Goal: Task Accomplishment & Management: Use online tool/utility

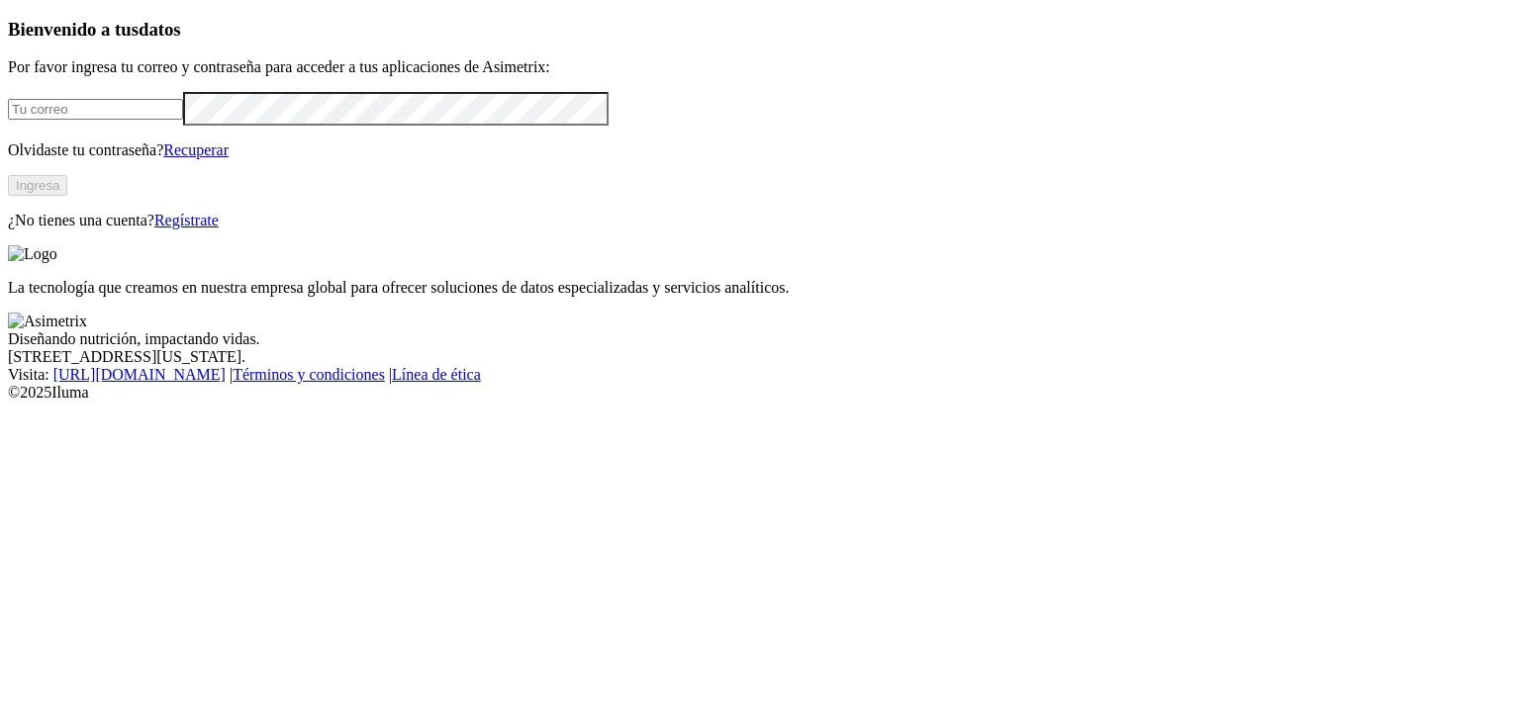
type input "[EMAIL_ADDRESS][DOMAIN_NAME]"
click at [67, 196] on button "Ingresa" at bounding box center [37, 185] width 59 height 21
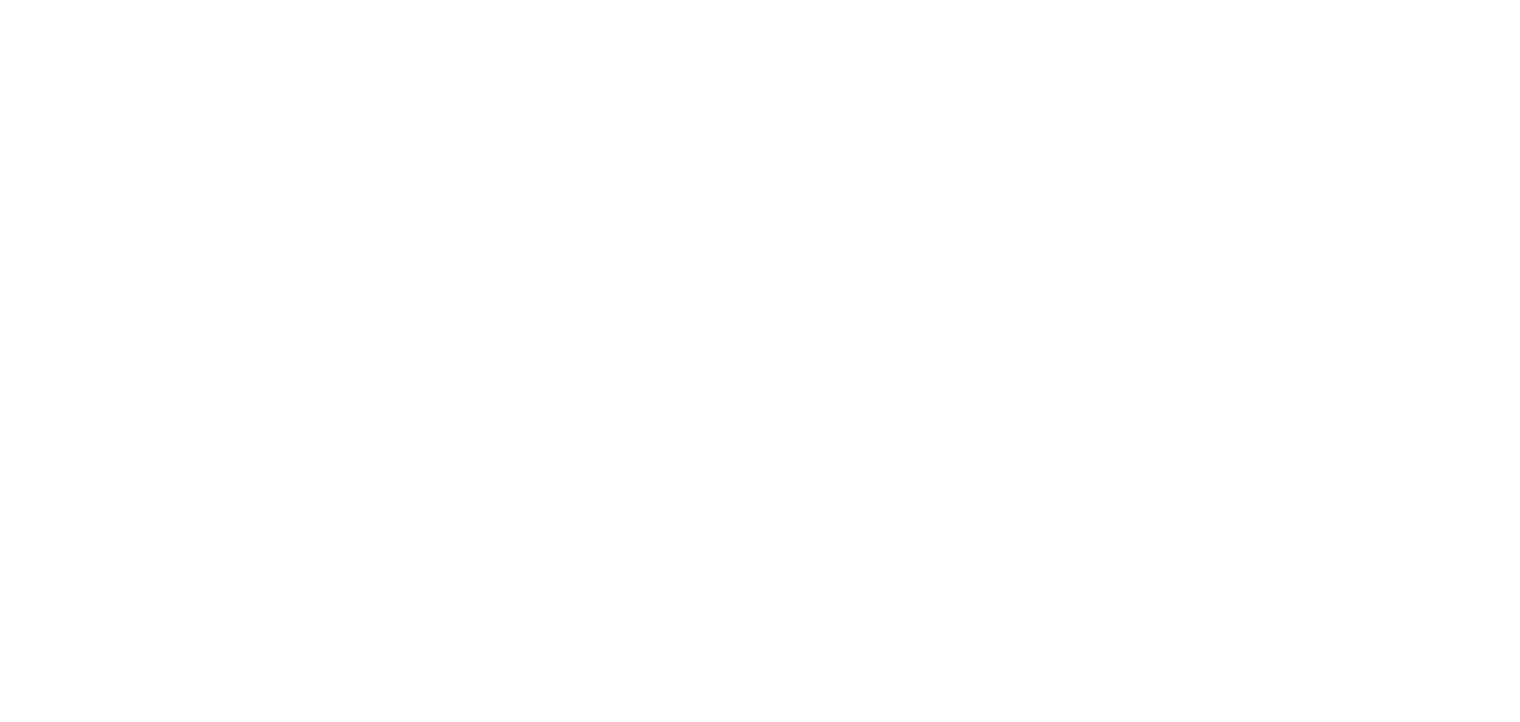
drag, startPoint x: 893, startPoint y: 314, endPoint x: 1141, endPoint y: 322, distance: 248.5
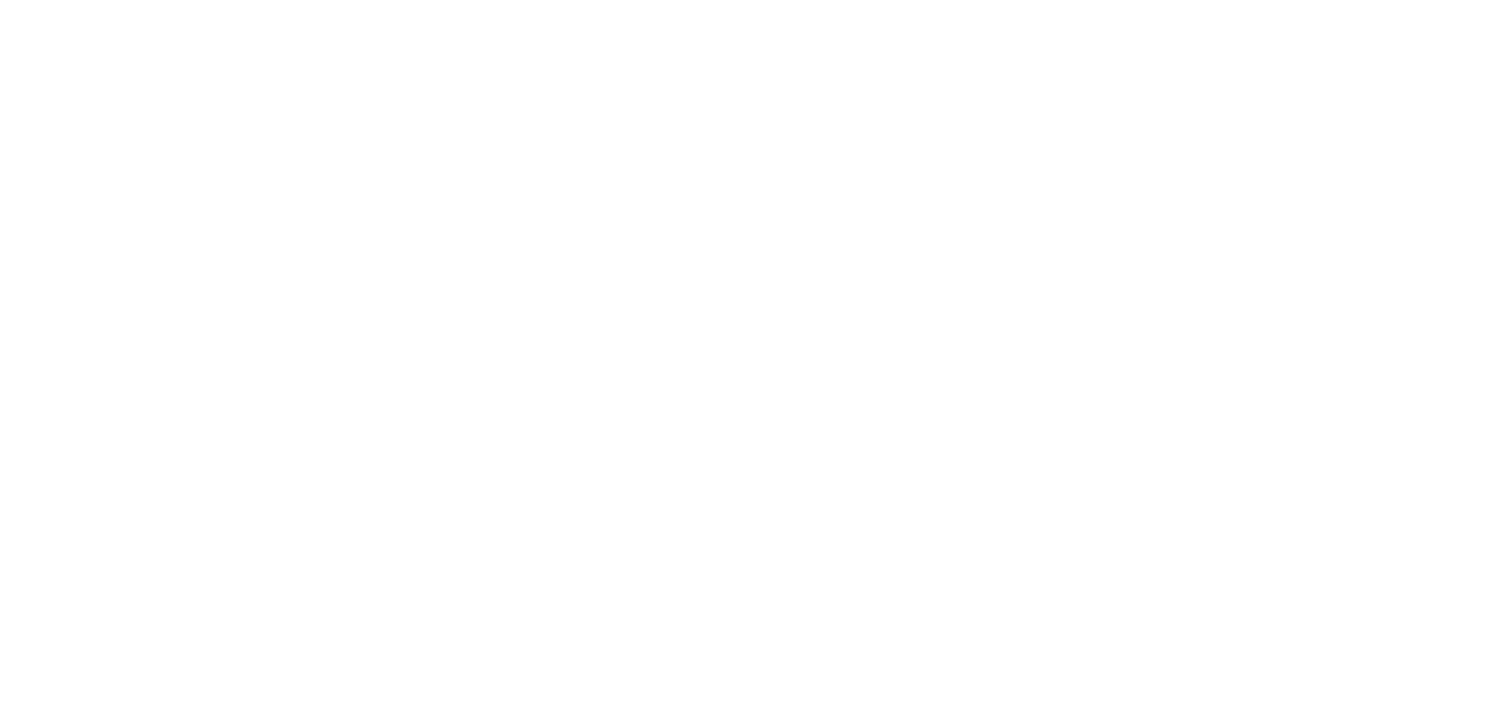
type input "09 Junio 2025"
paste input "09 Junio 2025"
type input "09 Junio 2025"
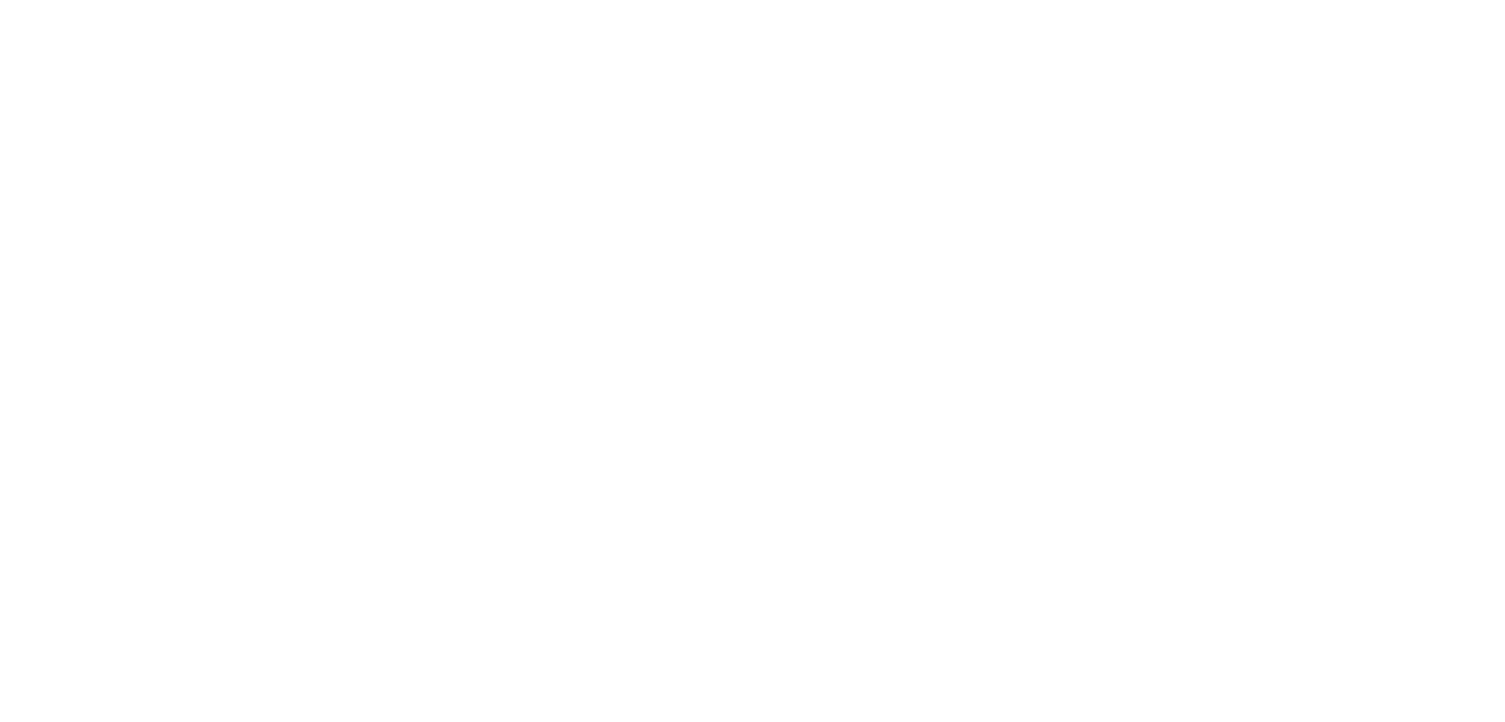
paste input "09 Junio 2025"
type input "09 Junio 2025"
paste input "09 Junio 2025"
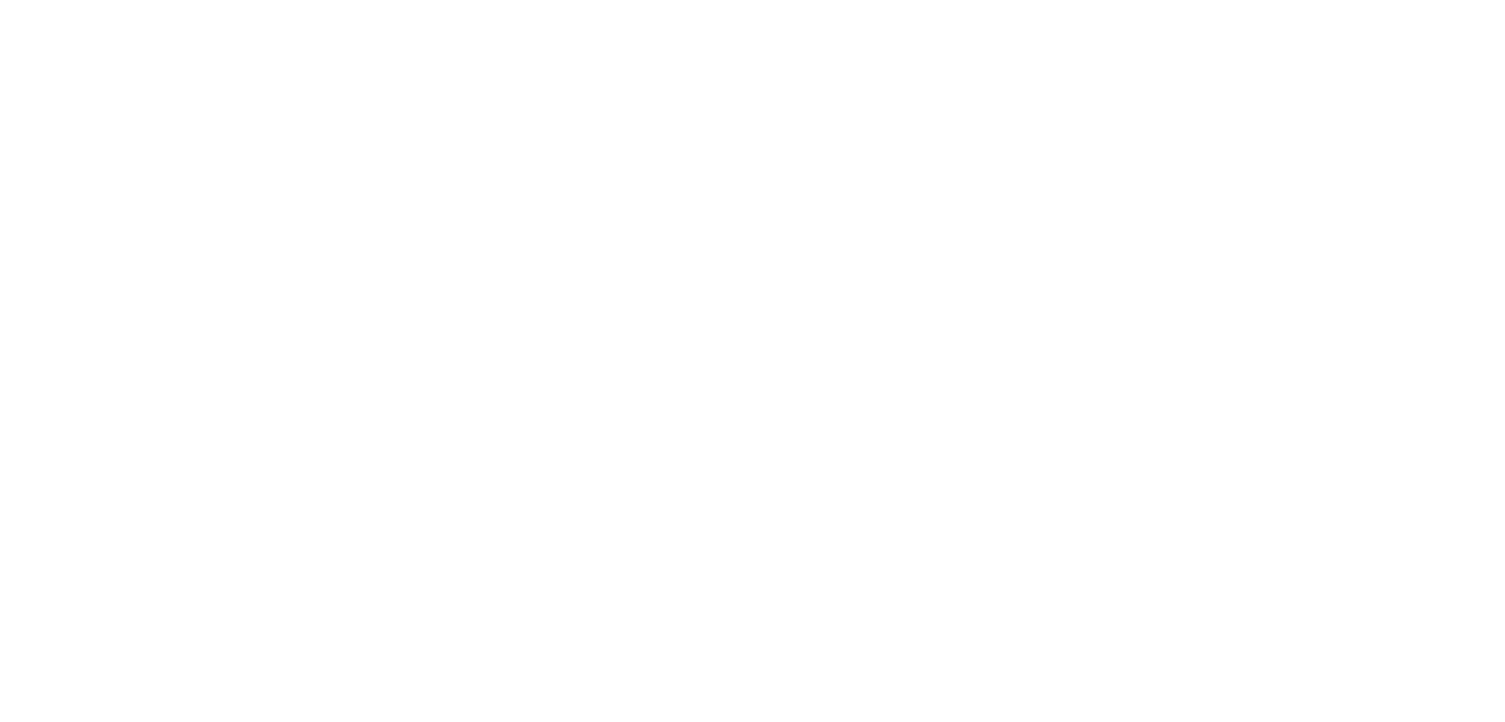
type input "09 Junio 2025"
paste input "09 Junio 2025"
type input "09 Junio 2025"
paste input "09 Junio 2025"
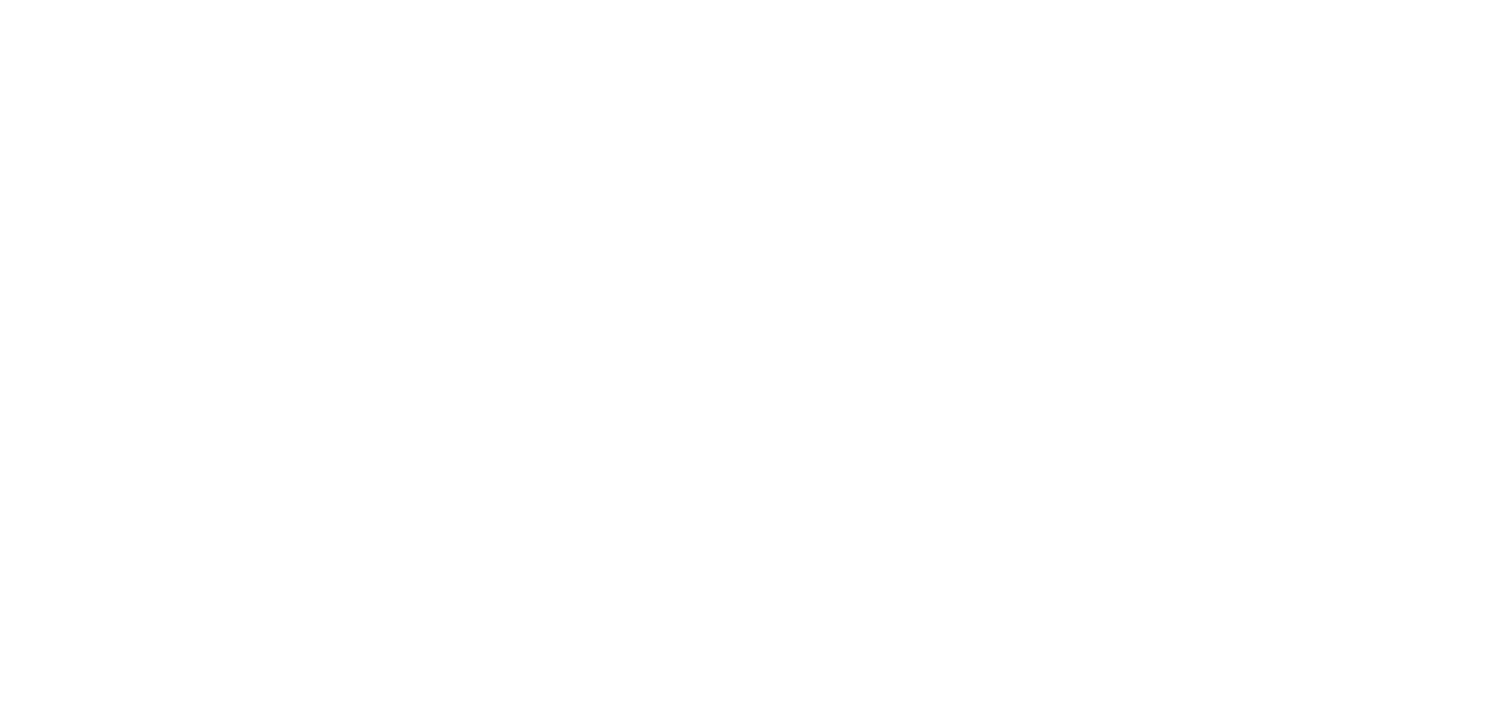
type input "09 Junio 2025"
paste input "09 Junio 2025"
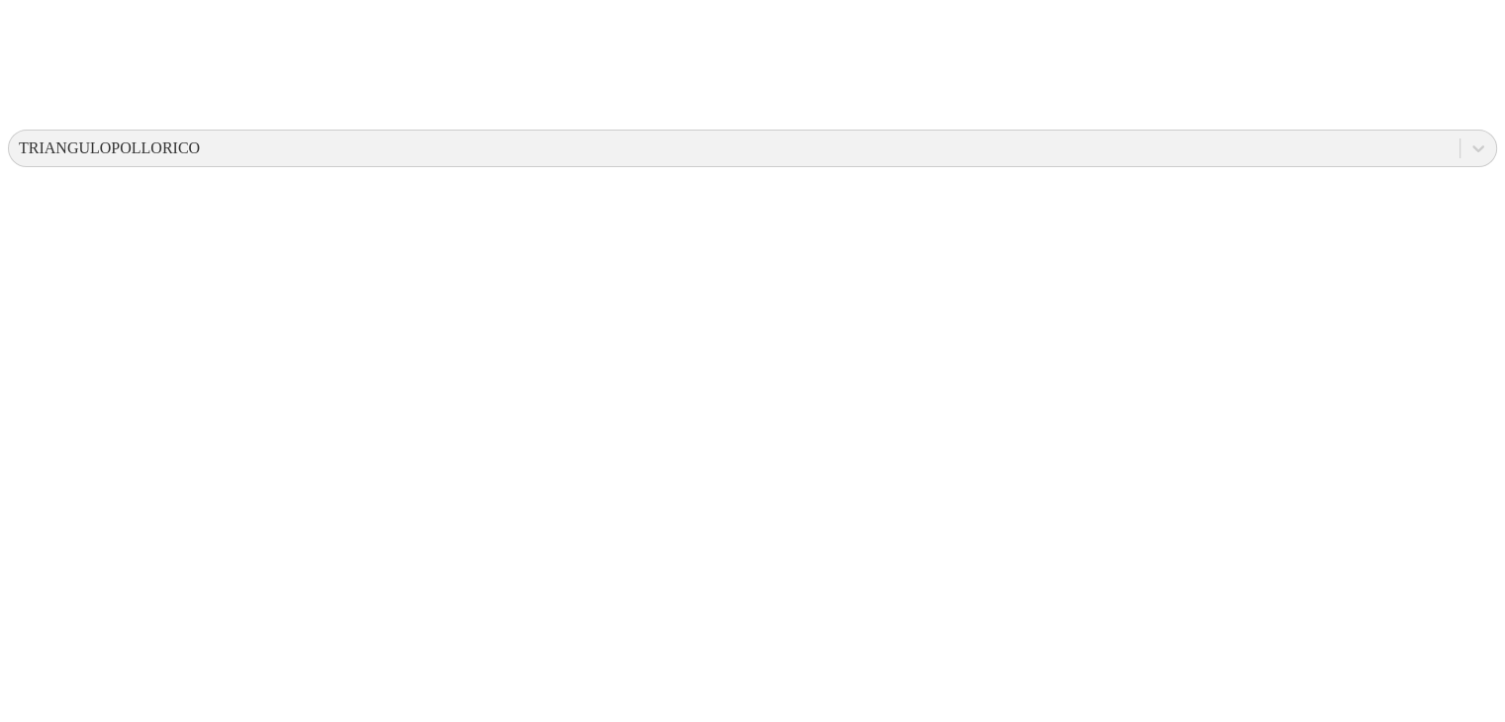
scroll to position [678, 0]
type input "09 Junio 2025"
paste input "09 Junio 2025"
type input "09 Junio 2025"
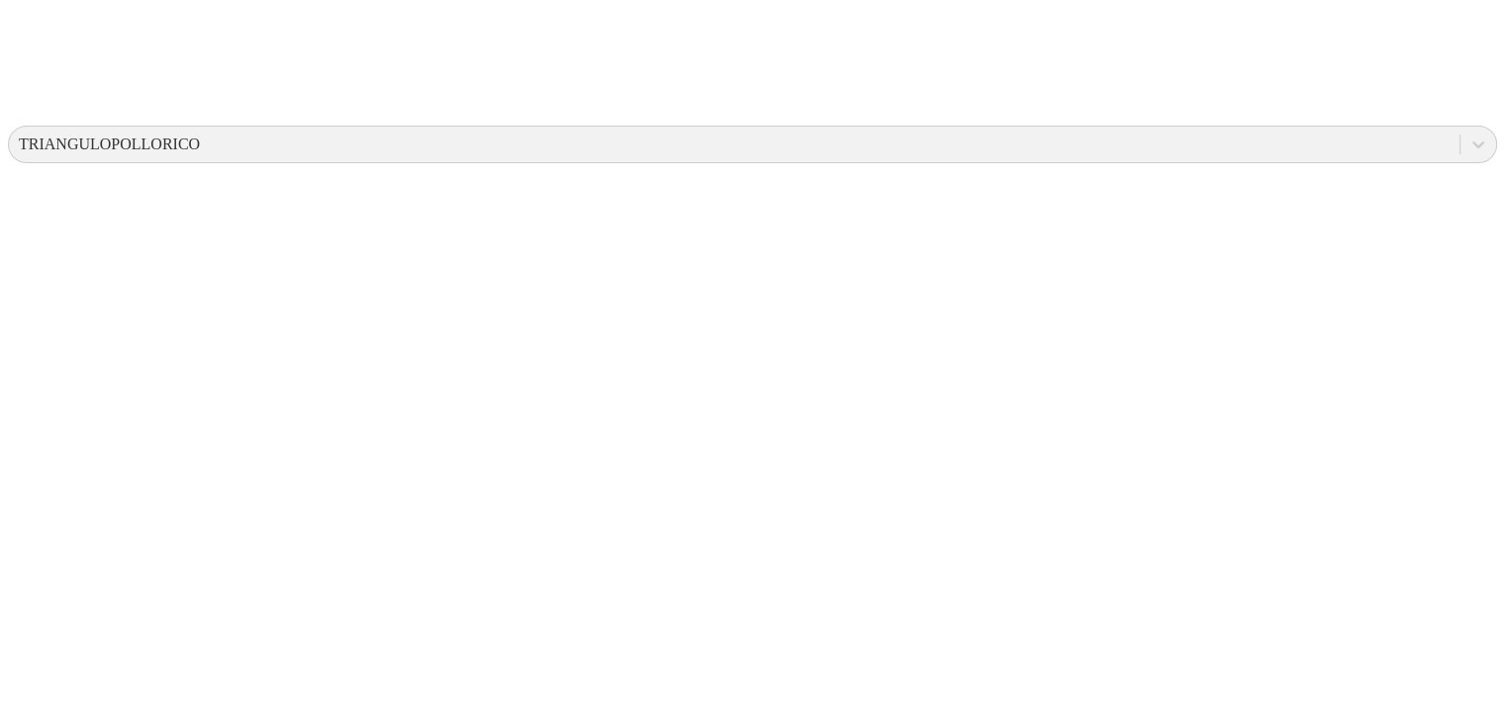
paste input "09 Junio 2025"
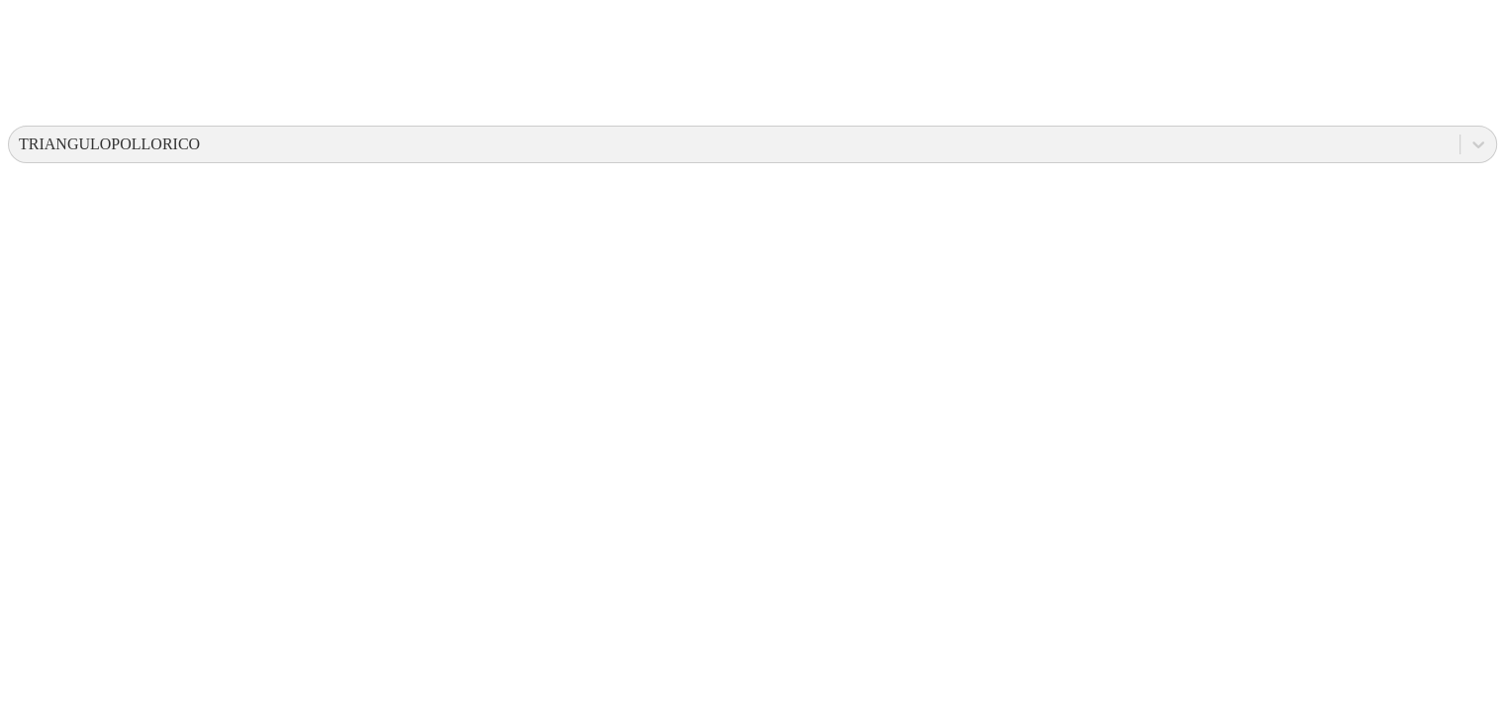
paste input
type input "09 Junio 2025"
paste input "09 Junio 2025"
type input "09 Junio 2025"
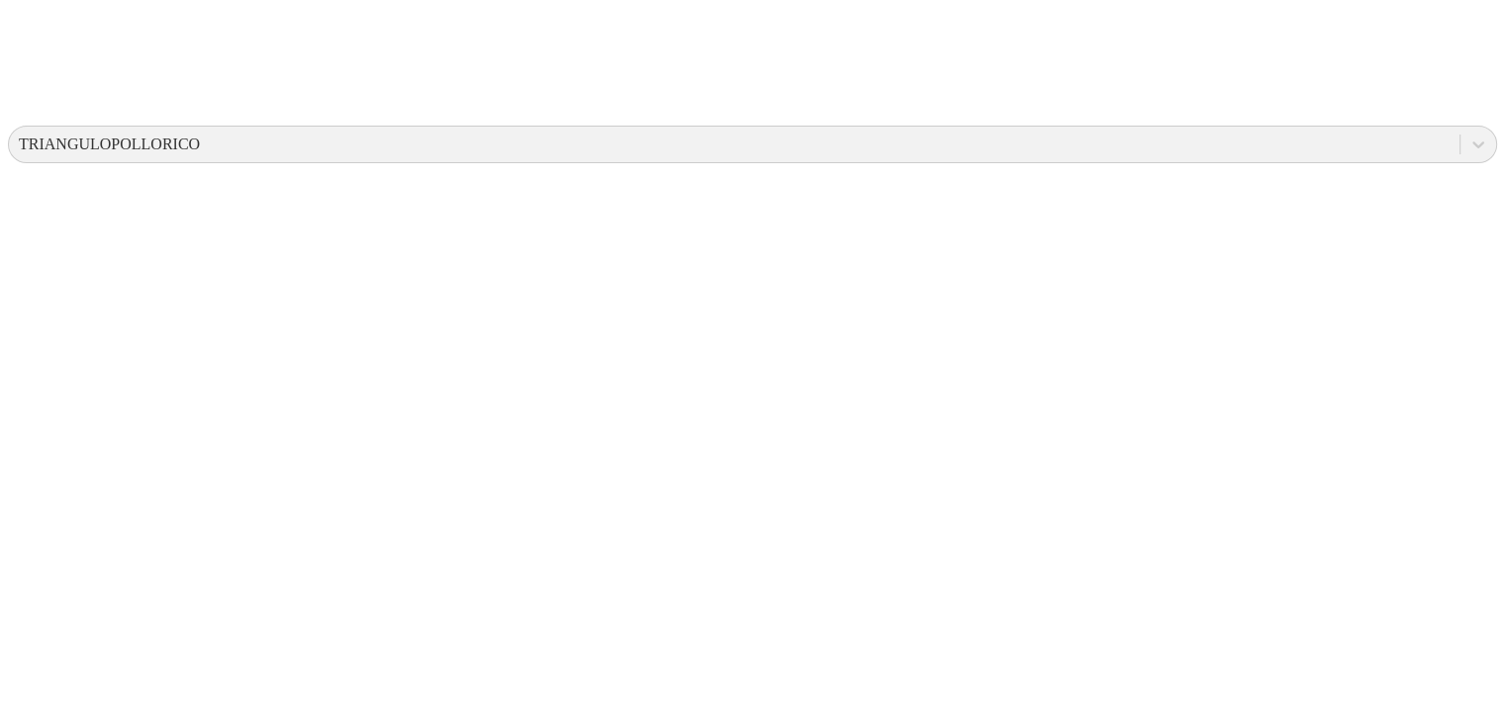
paste input "09 Junio 2025"
type input "09 Junio 2025"
paste input "09 Junio 2025"
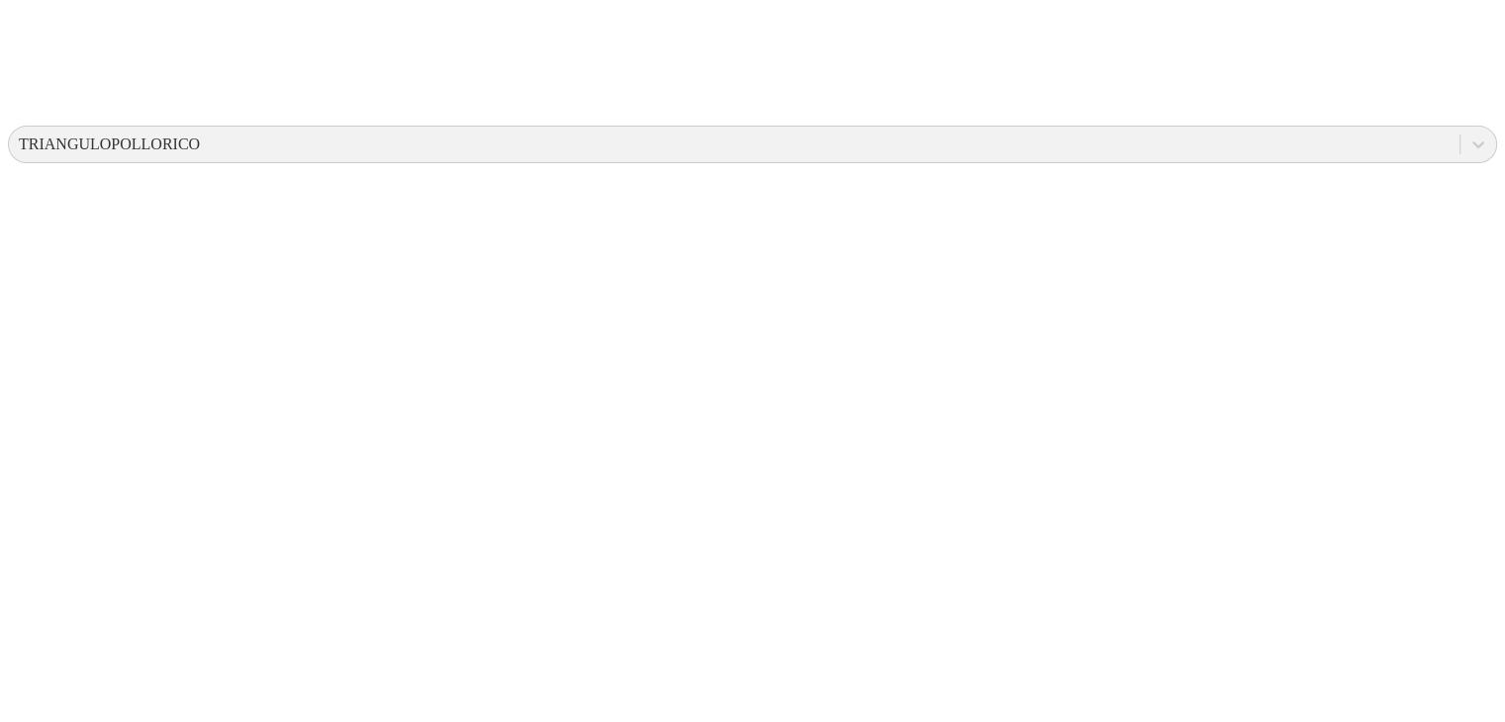
type input "09 Junio 2025"
paste input "09 Junio 2025"
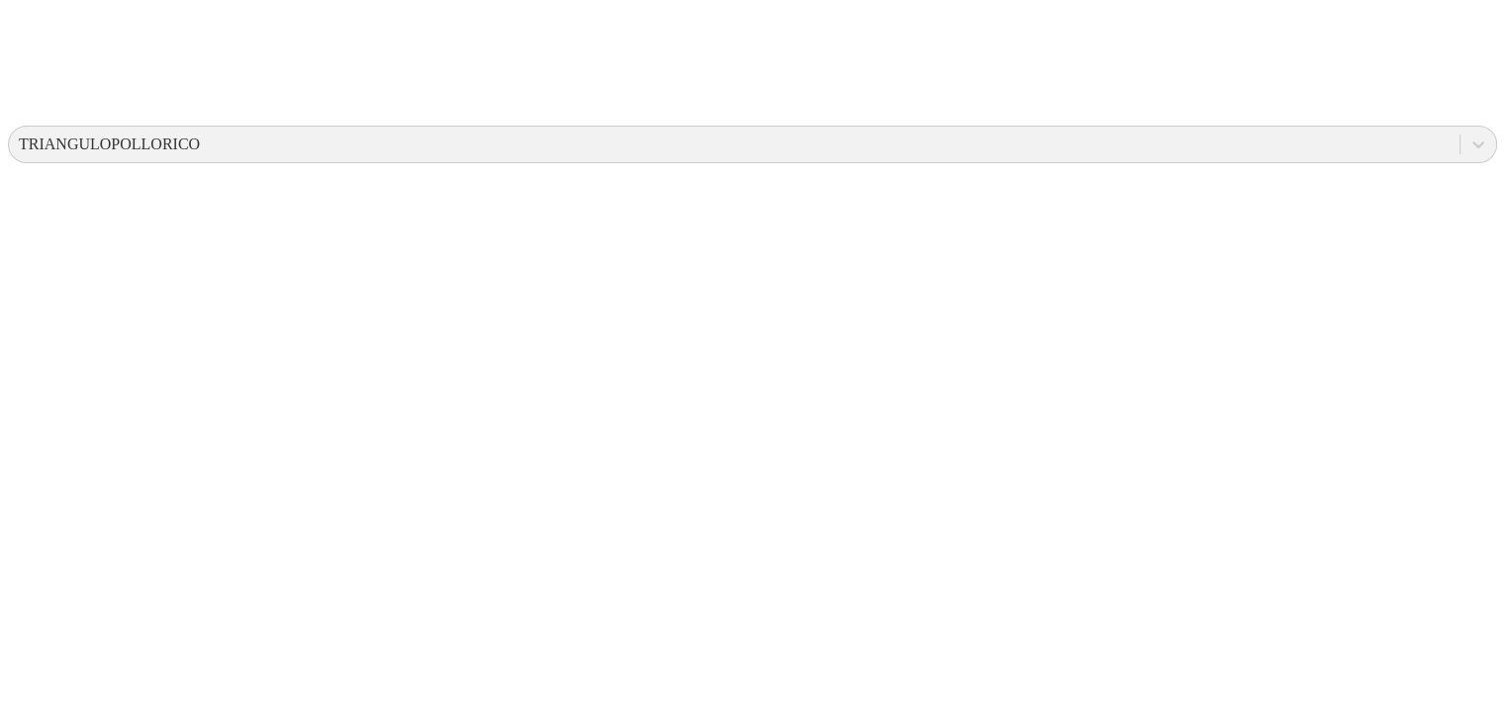
paste input
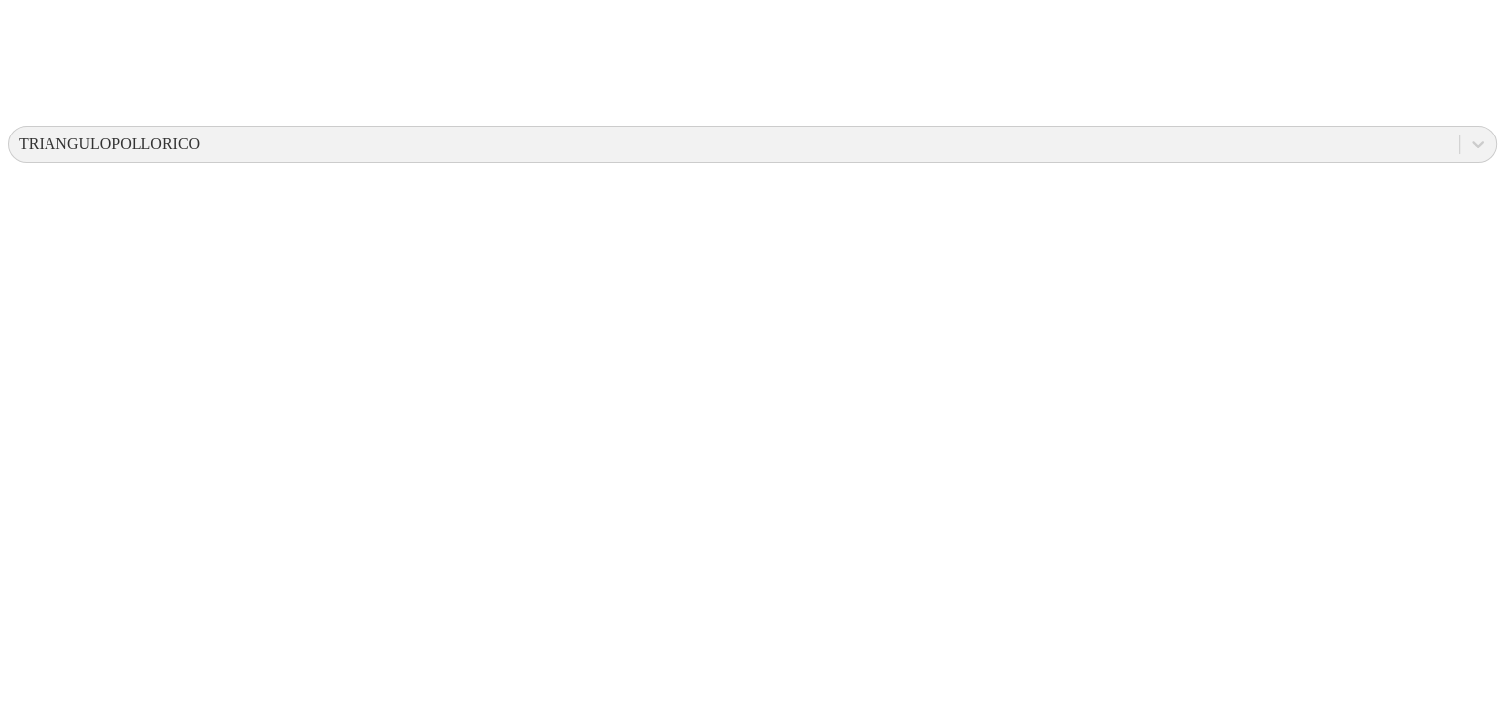
type input "09 Junio 2025"
paste input "09 Junio 2025"
type input "09 Junio 2025"
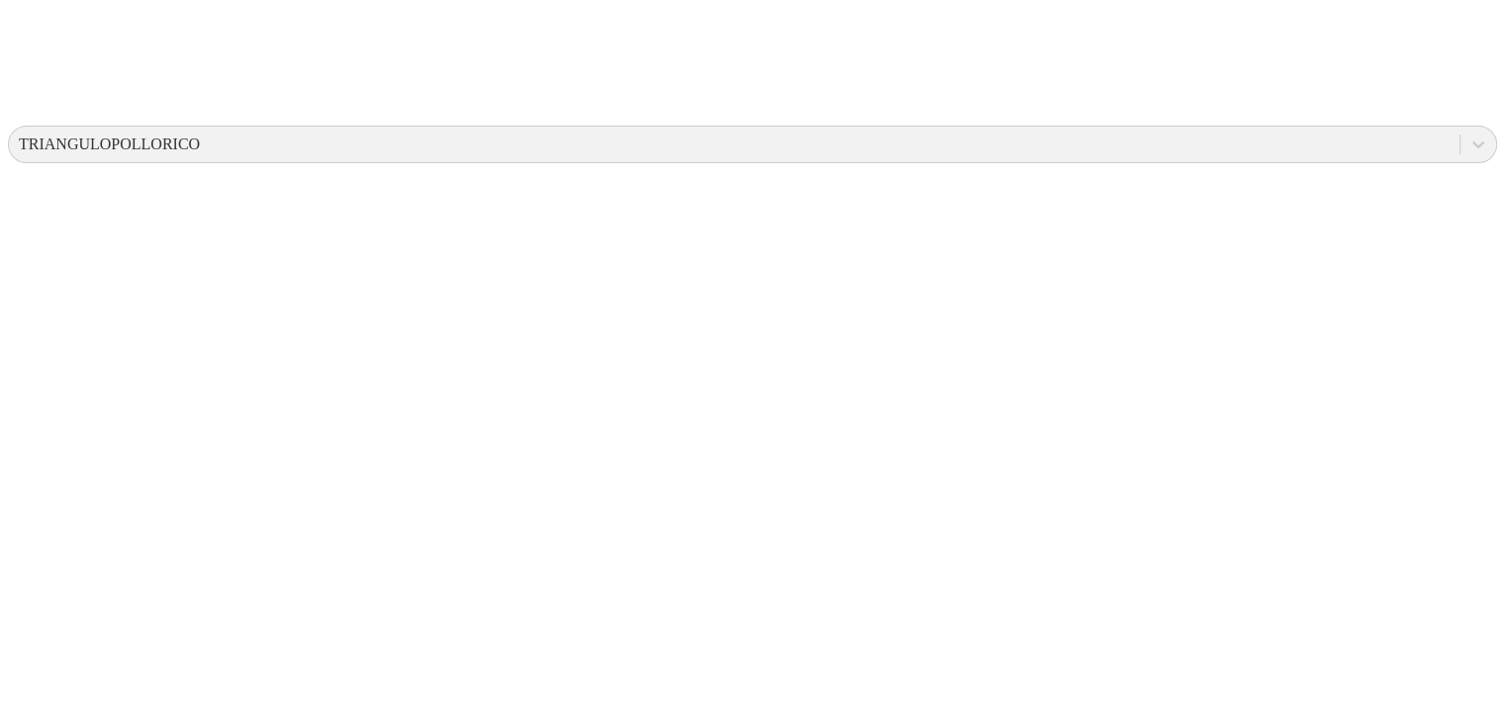
paste input "09 Junio 2025"
type input "09 Junio 2025"
paste input "09 Junio 2025"
type input "09 Junio 2025"
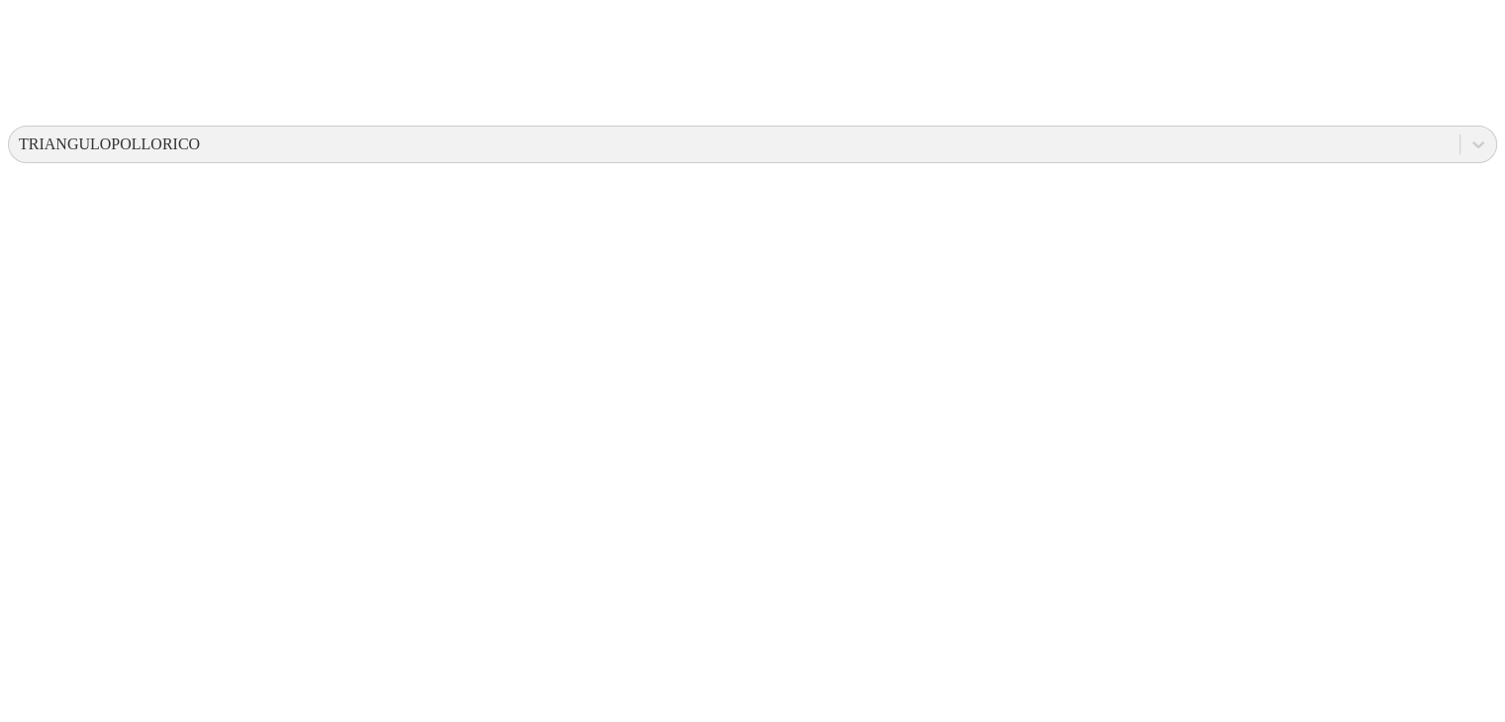
paste input "09 Junio 2025"
type input "09 Junio 2025"
paste input "09 Junio 2025"
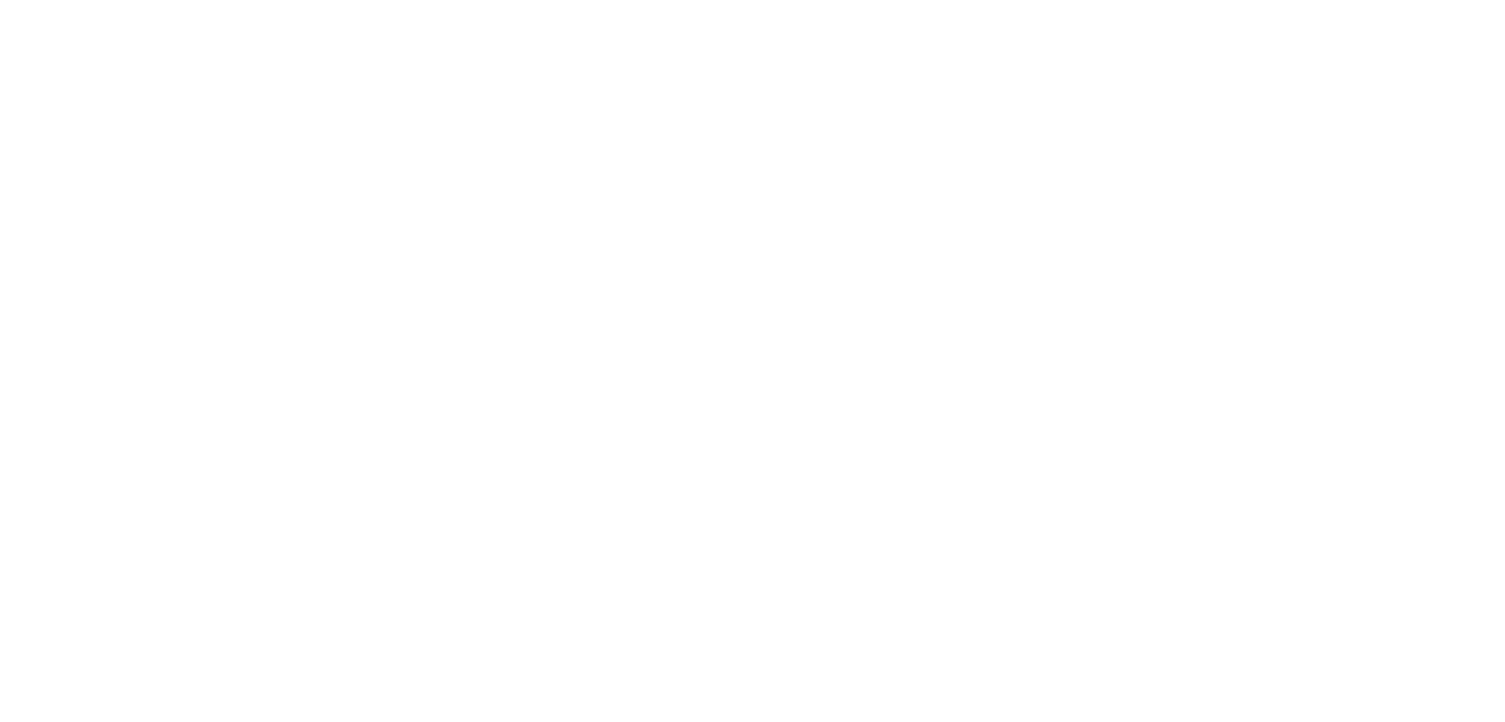
scroll to position [1011, 0]
type input "09 Junio 2025"
paste input "09 Junio 2025"
type input "09 Junio 2025"
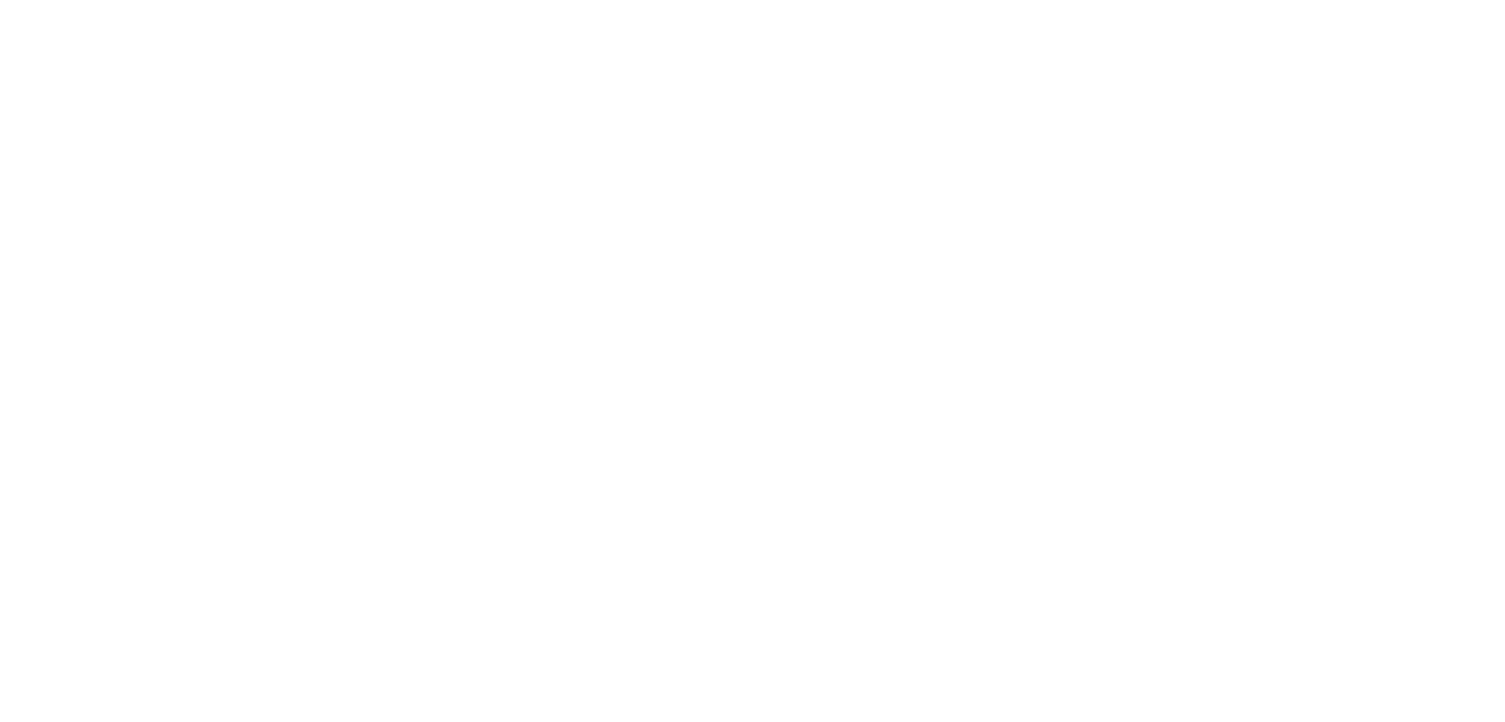
paste input "09 Junio 2025"
type input "09 Junio 2025"
paste input "09 Junio 2025"
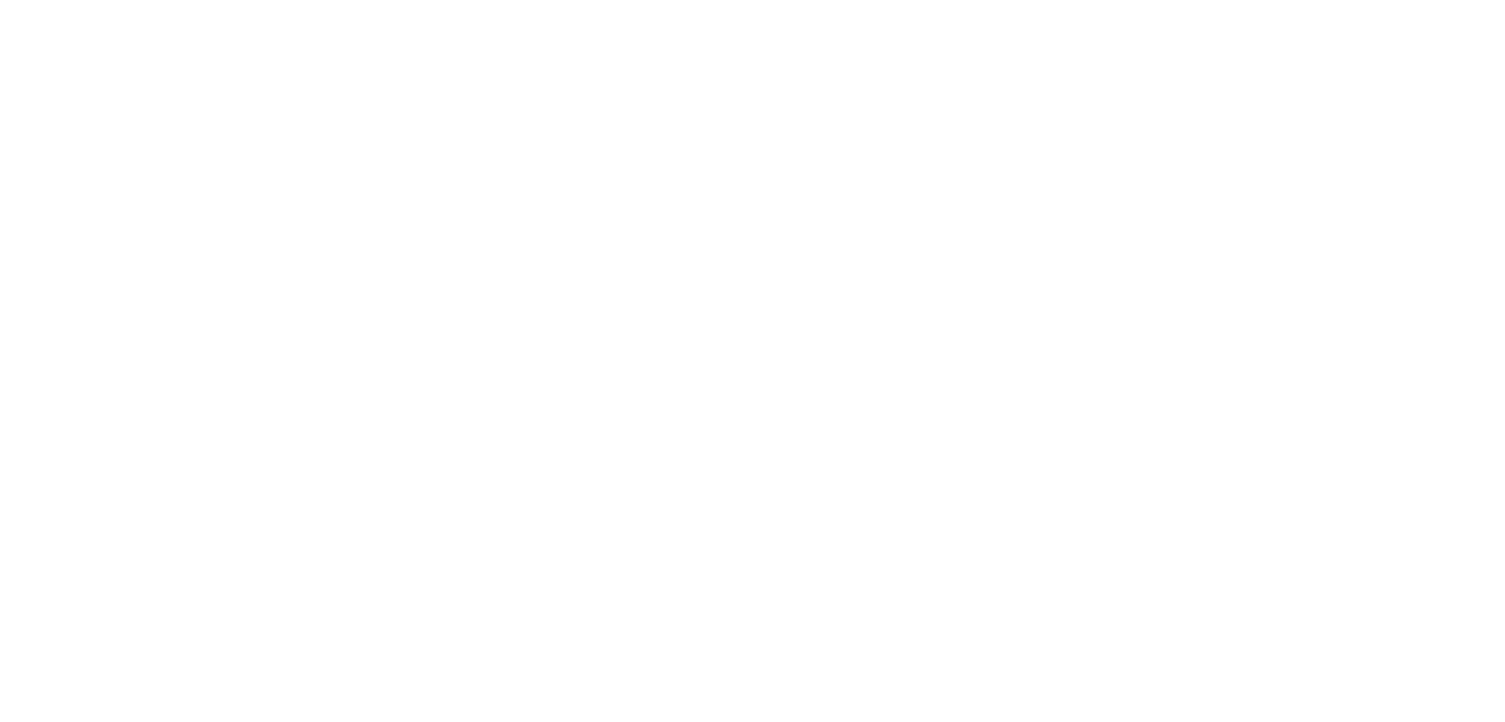
paste input "09 Junio 2025"
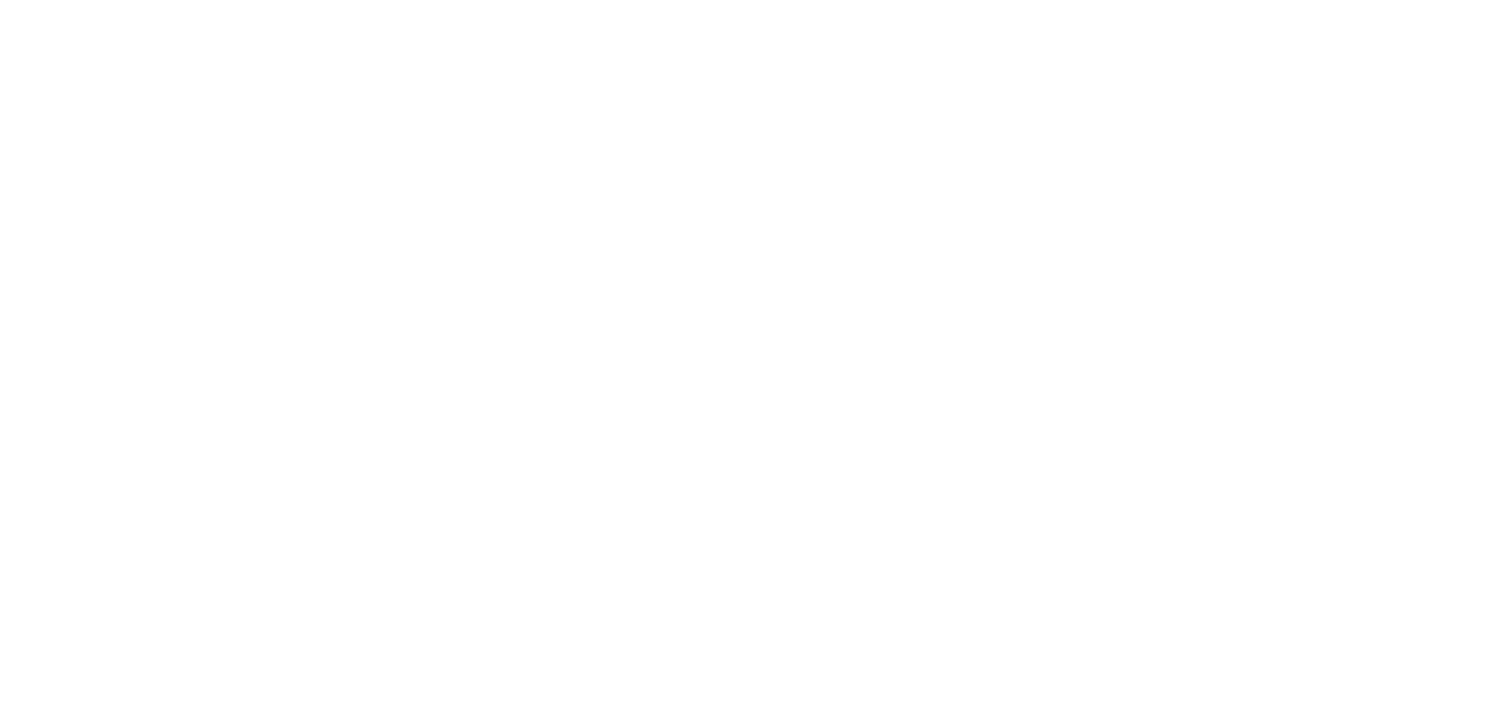
paste input "09 Junio"
drag, startPoint x: 1229, startPoint y: 563, endPoint x: 443, endPoint y: 592, distance: 786.3
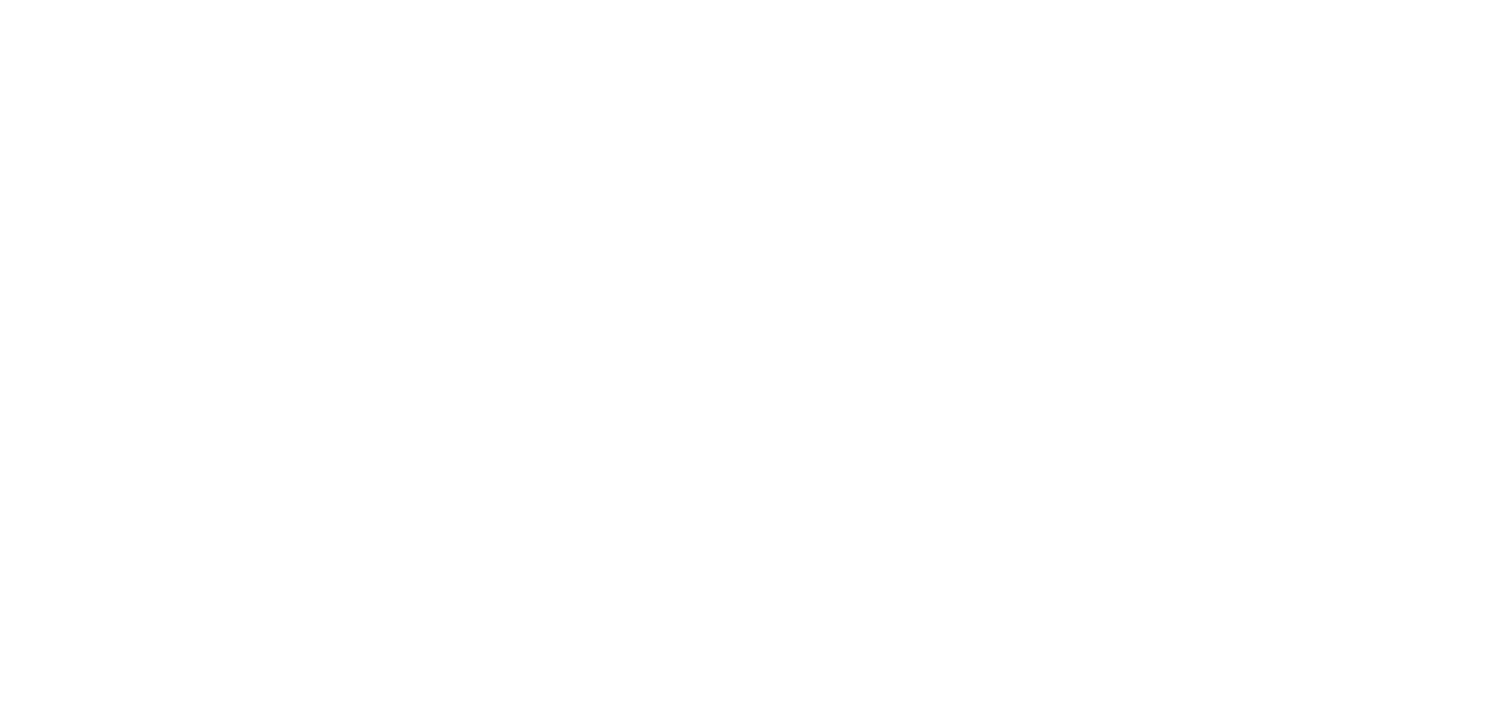
paste input
type input "09 Junio 2025"
paste input "09 Junio 2025"
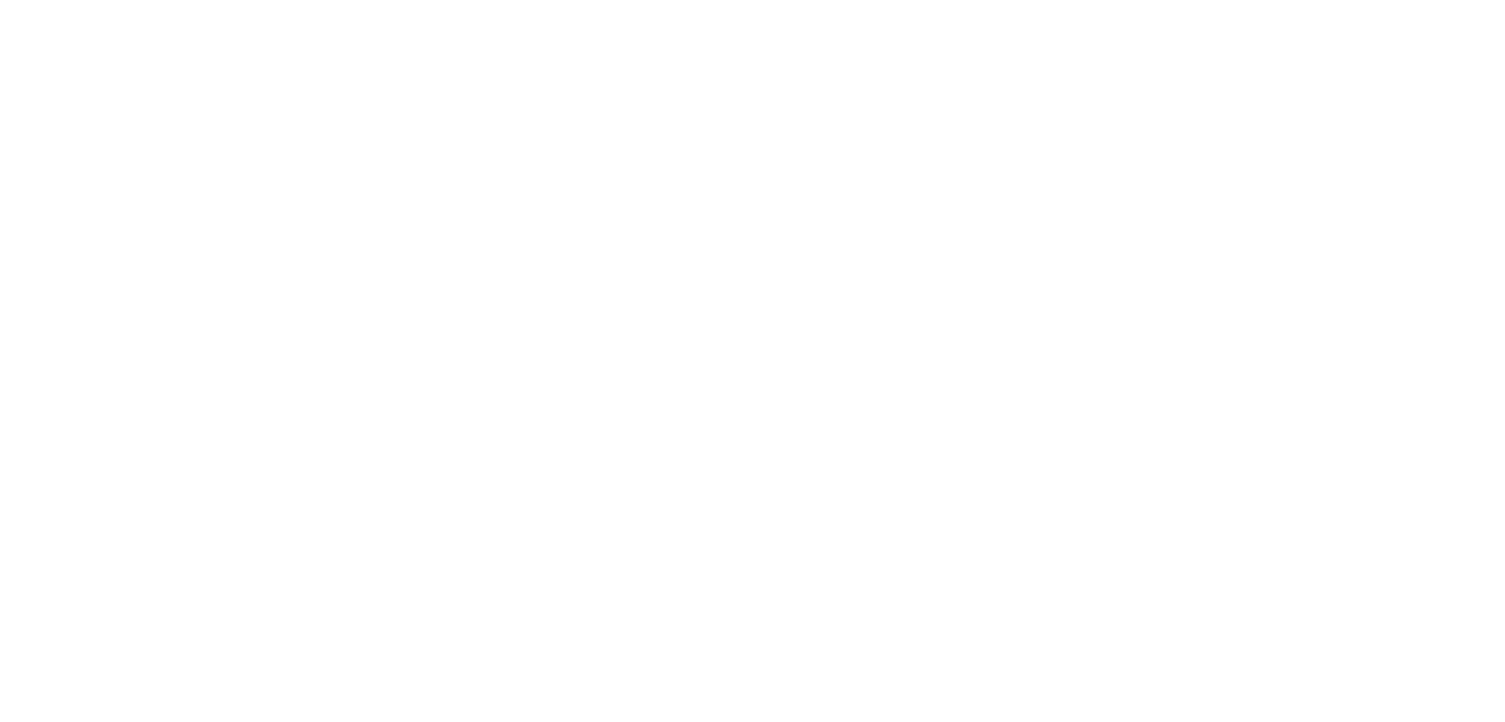
type input "09 Junio 2025"
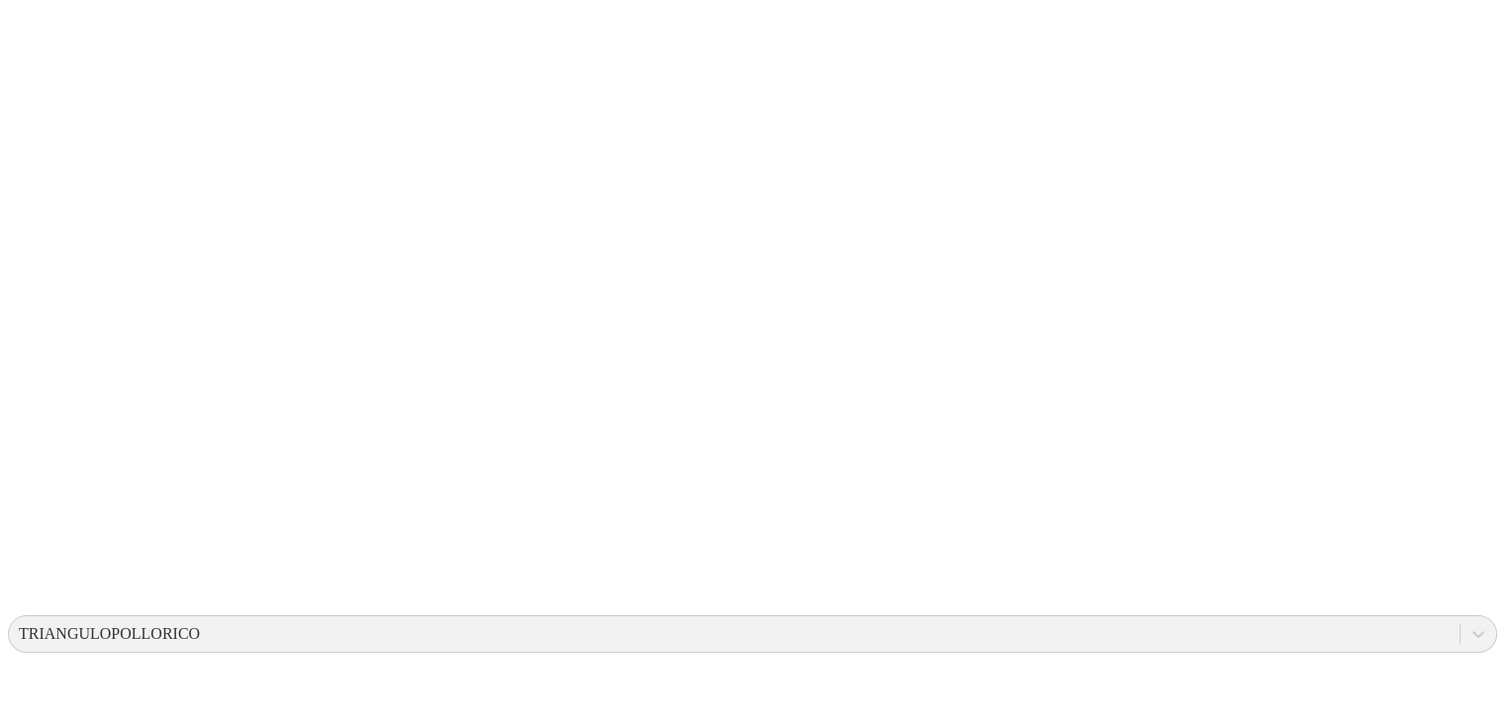
scroll to position [0, 0]
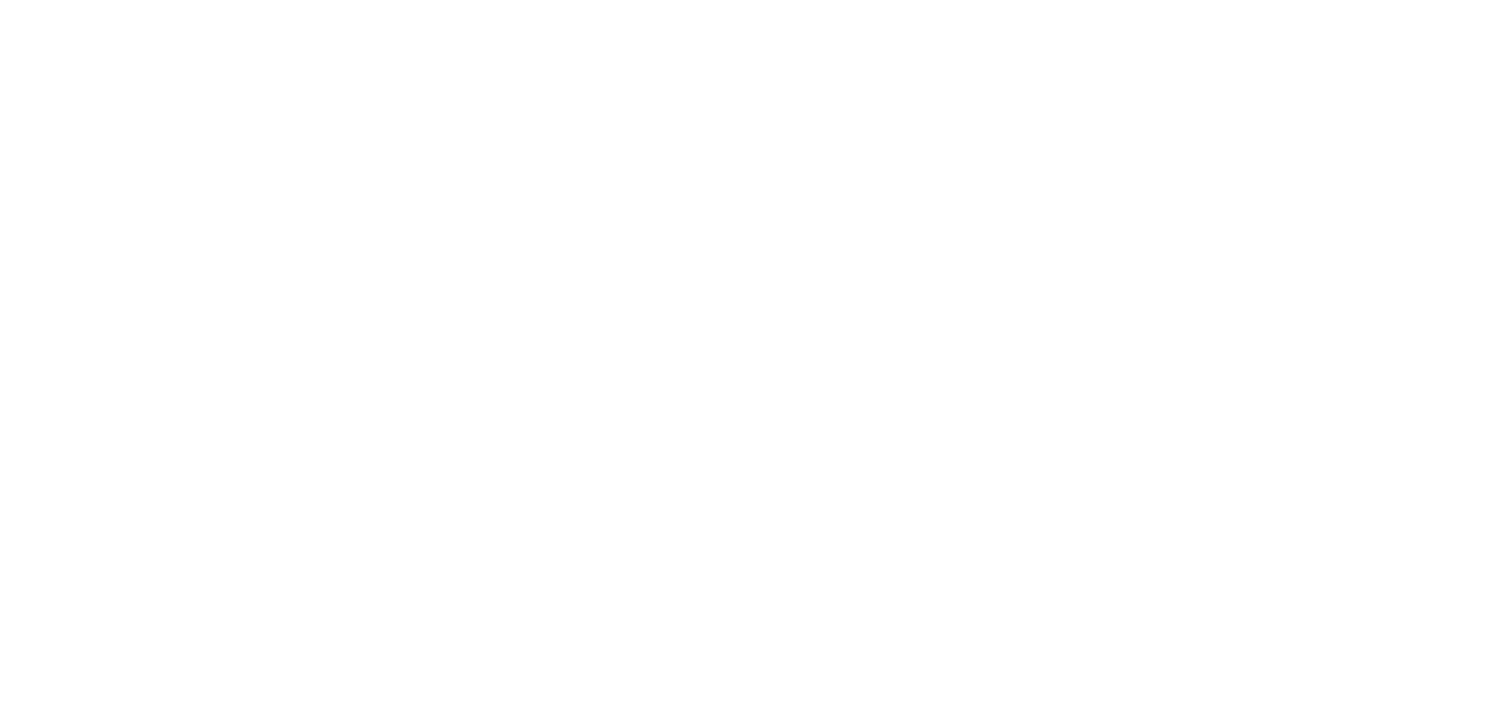
drag, startPoint x: 1039, startPoint y: 305, endPoint x: 807, endPoint y: 315, distance: 232.8
type input "12 Junio 2025"
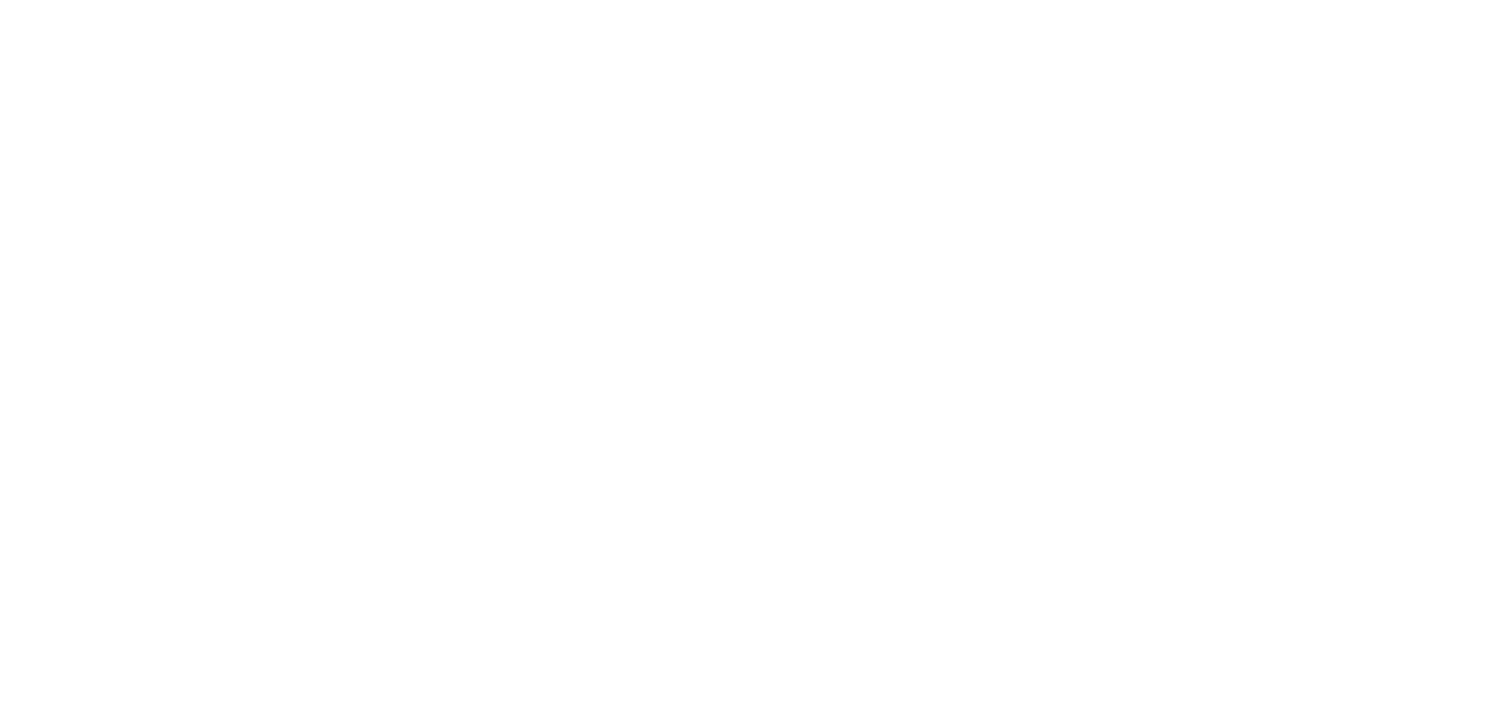
paste input "12 Junio 2025"
type input "12 Junio 2025"
paste input "12 Junio 2025"
type input "12 Junio 2025"
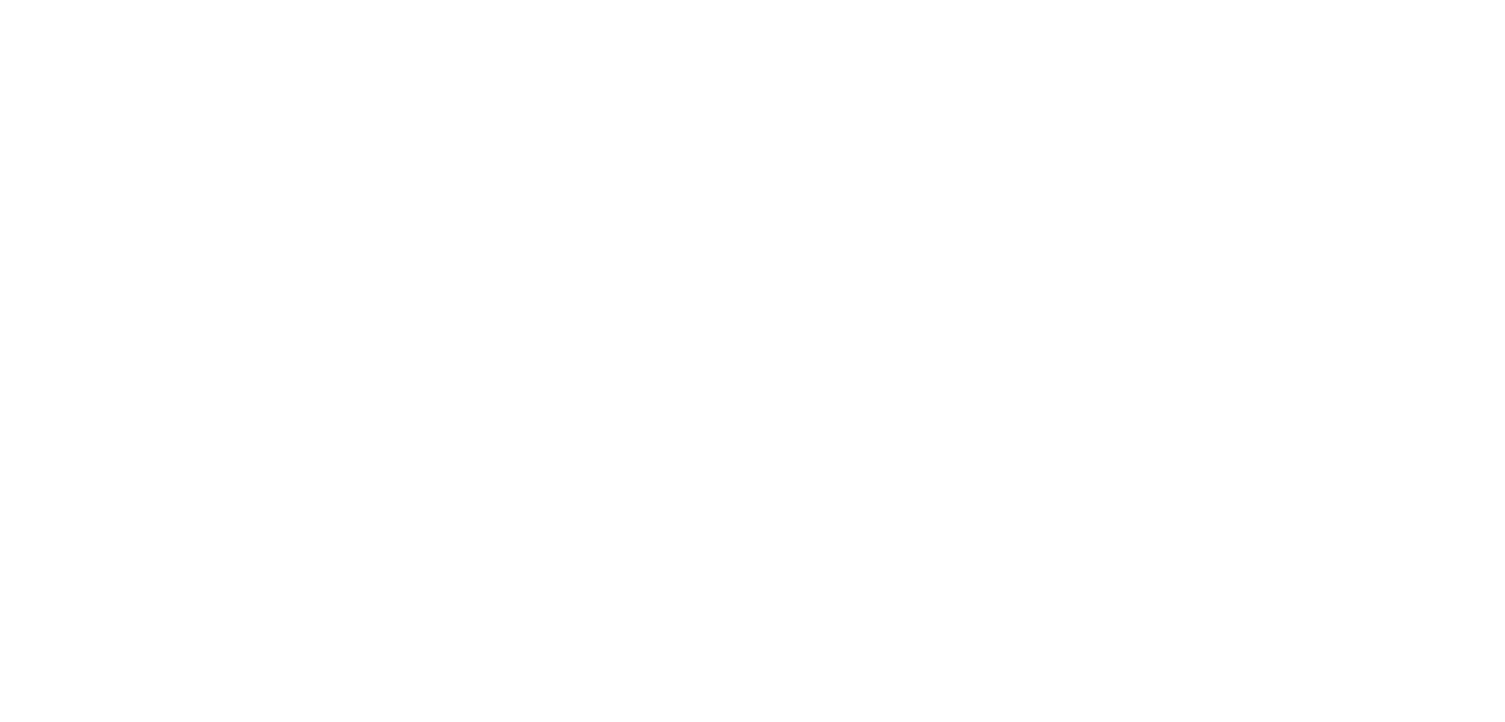
paste input "12 Junio 2025"
type input "12 Junio 2025"
paste input "12 Junio 2025"
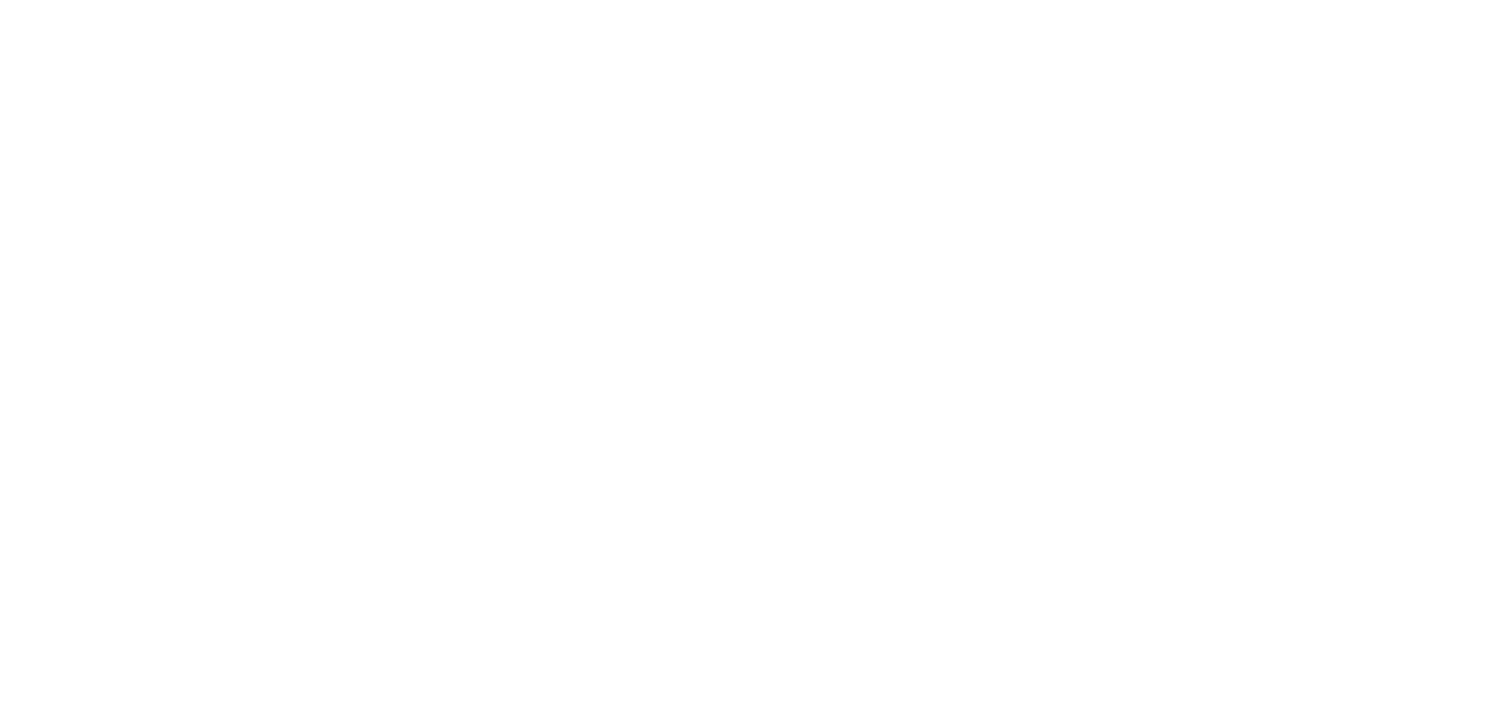
type input "12 Junio 2025"
paste input "12 Junio 2025"
drag, startPoint x: 1195, startPoint y: 634, endPoint x: 636, endPoint y: 626, distance: 559.2
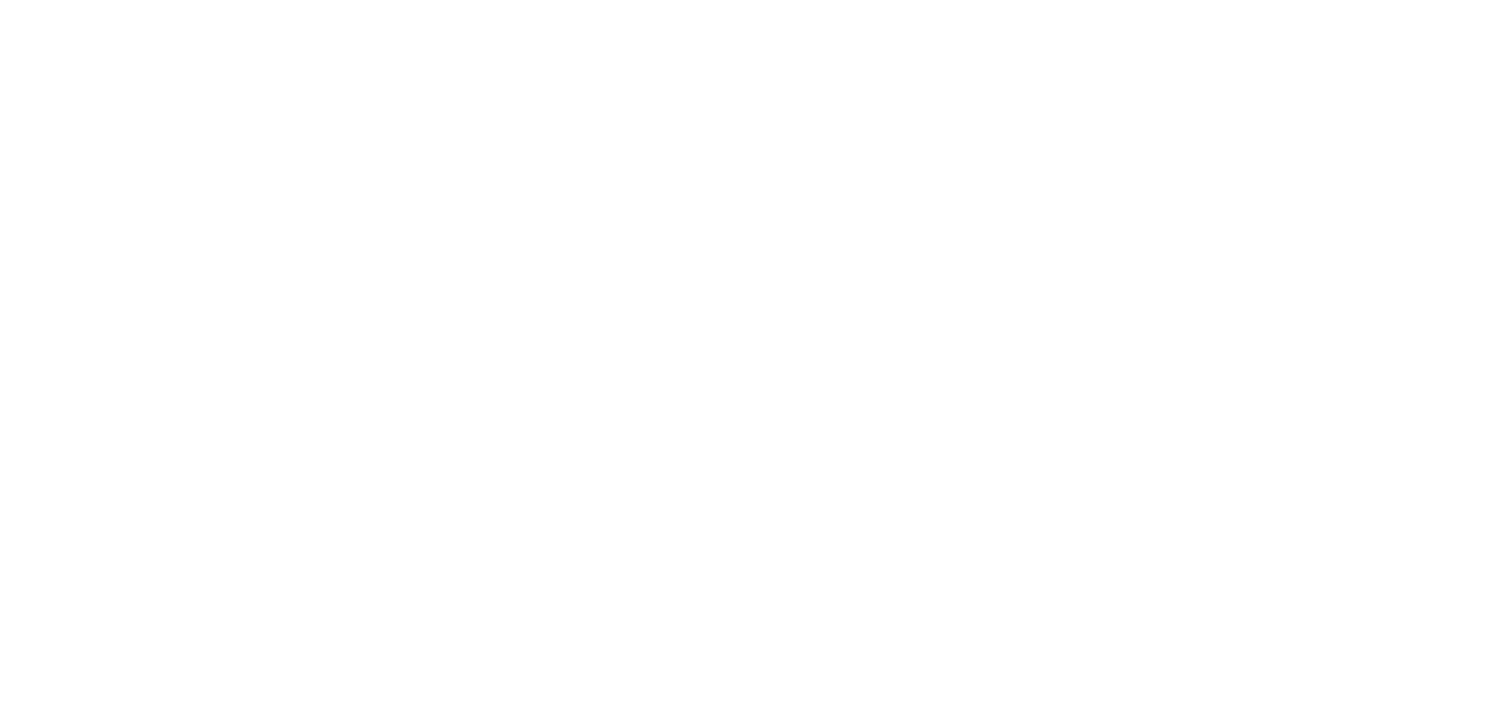
paste input
type input "12 Junio 2025"
paste input "12 Junio 2025"
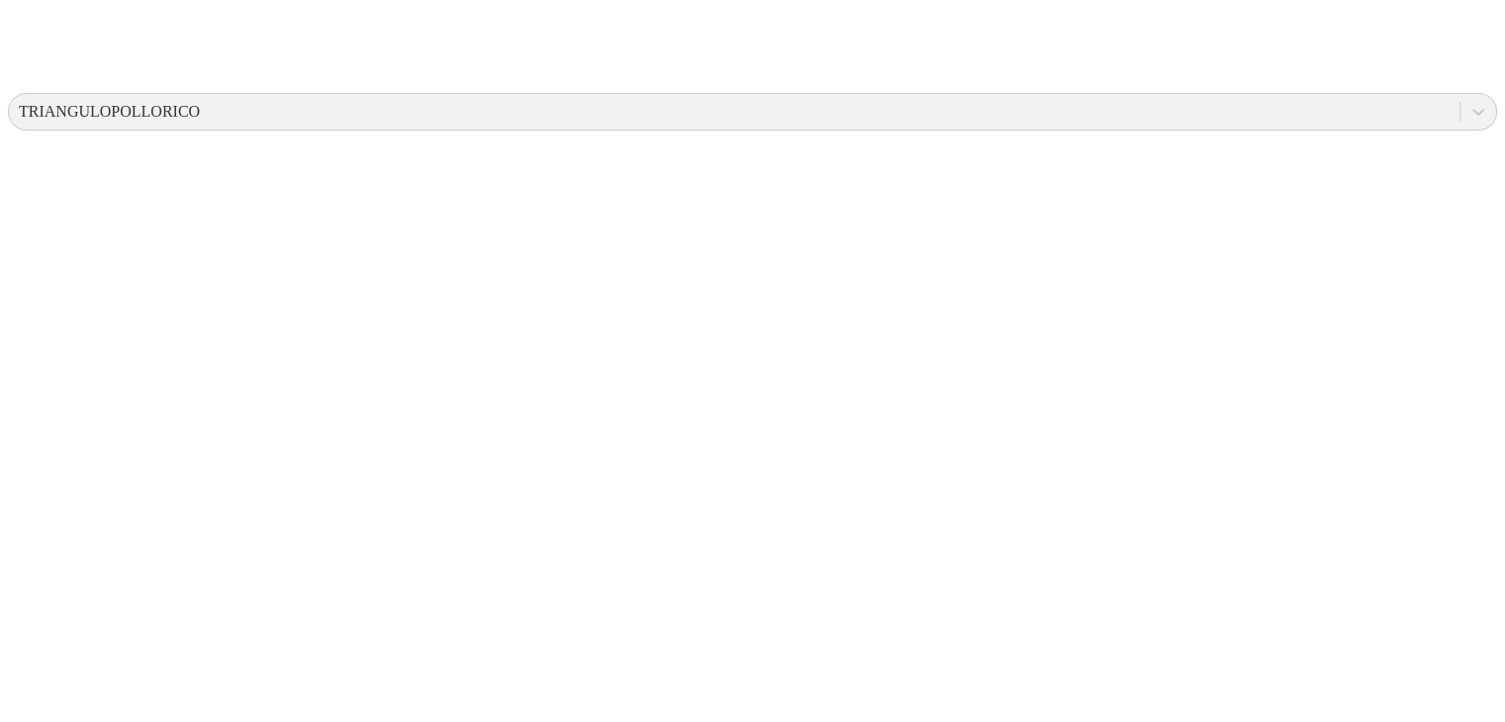
scroll to position [713, 0]
type input "12 Junio 2025"
paste input "12 Junio 2025"
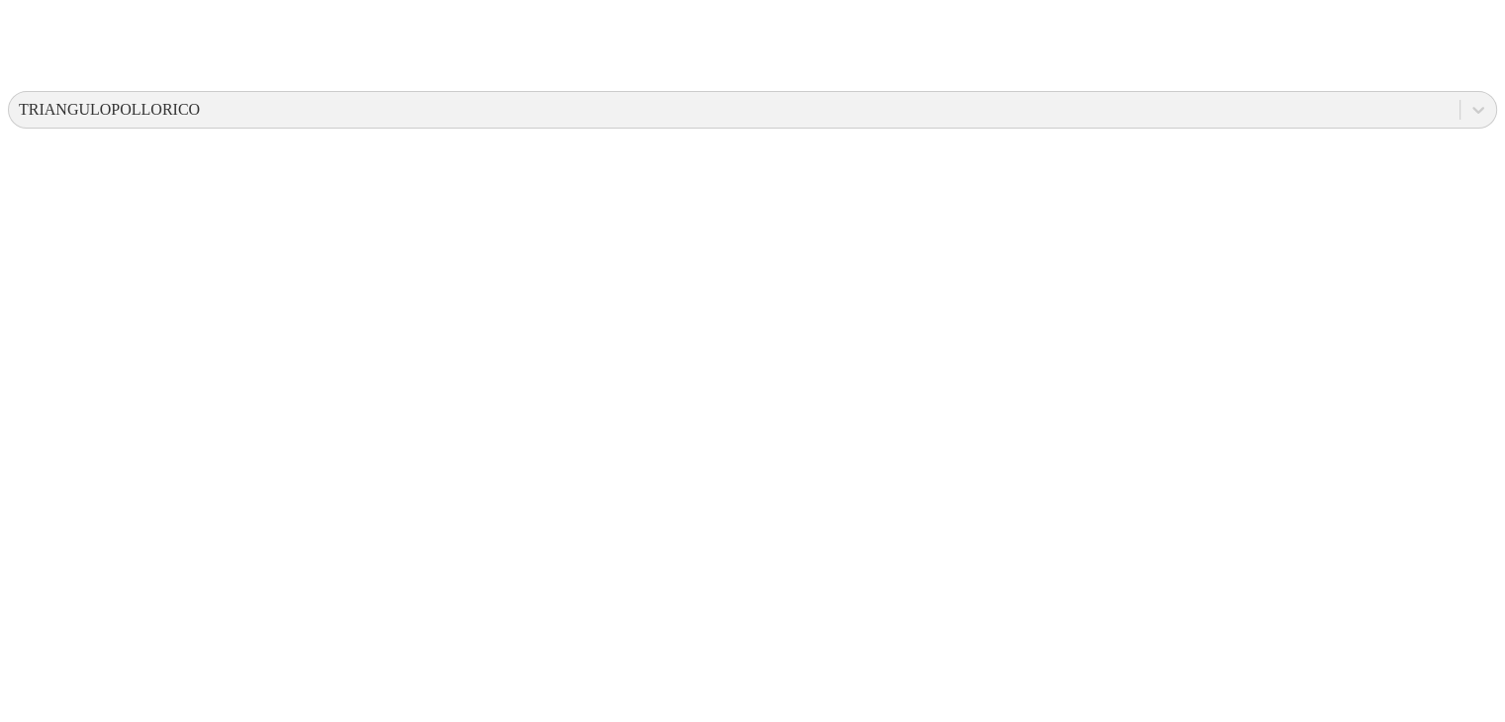
type input "12 Junio 2025"
paste input "12 Junio 2025"
type input "12 Junio 2025"
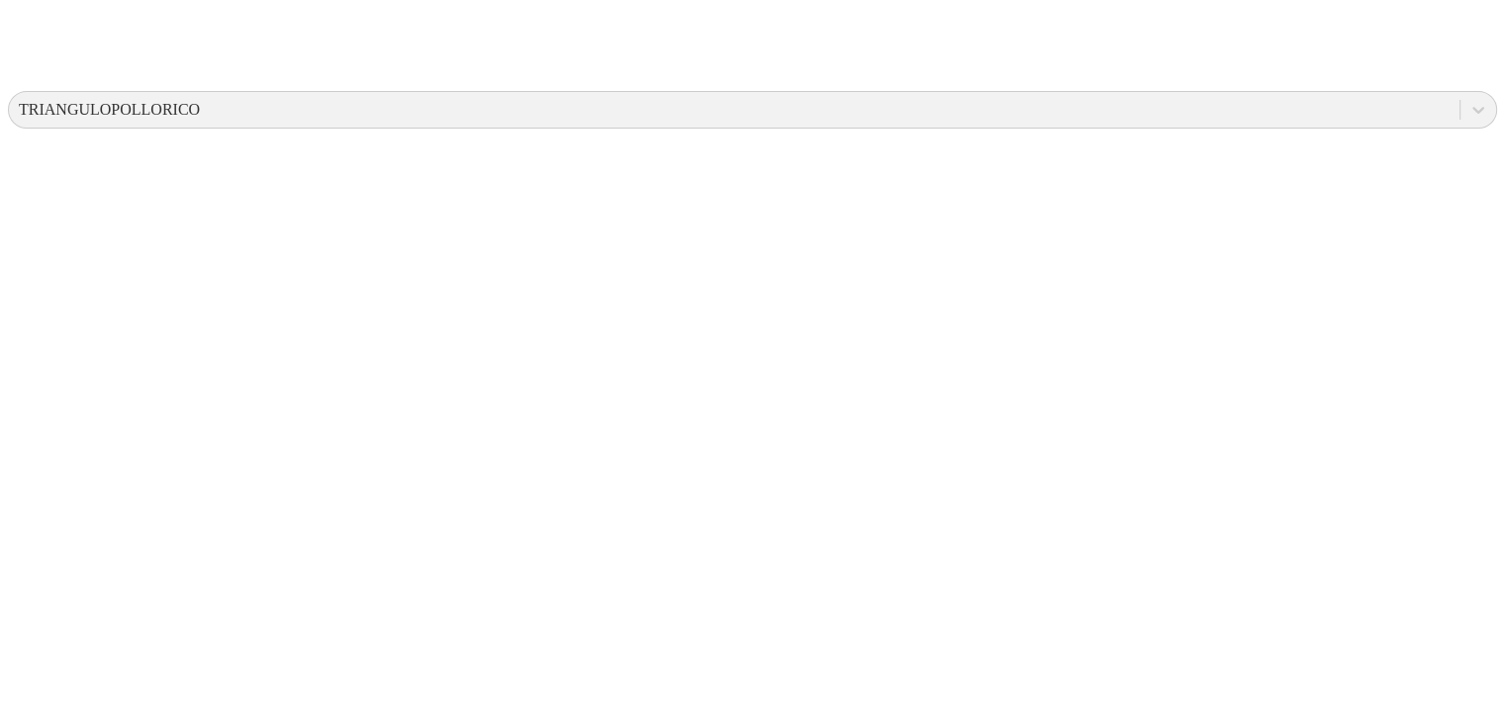
paste input "12 Junio 2025"
type input "12 Junio 2025"
paste input "12 Junio 2025"
type input "12 Junio 2025"
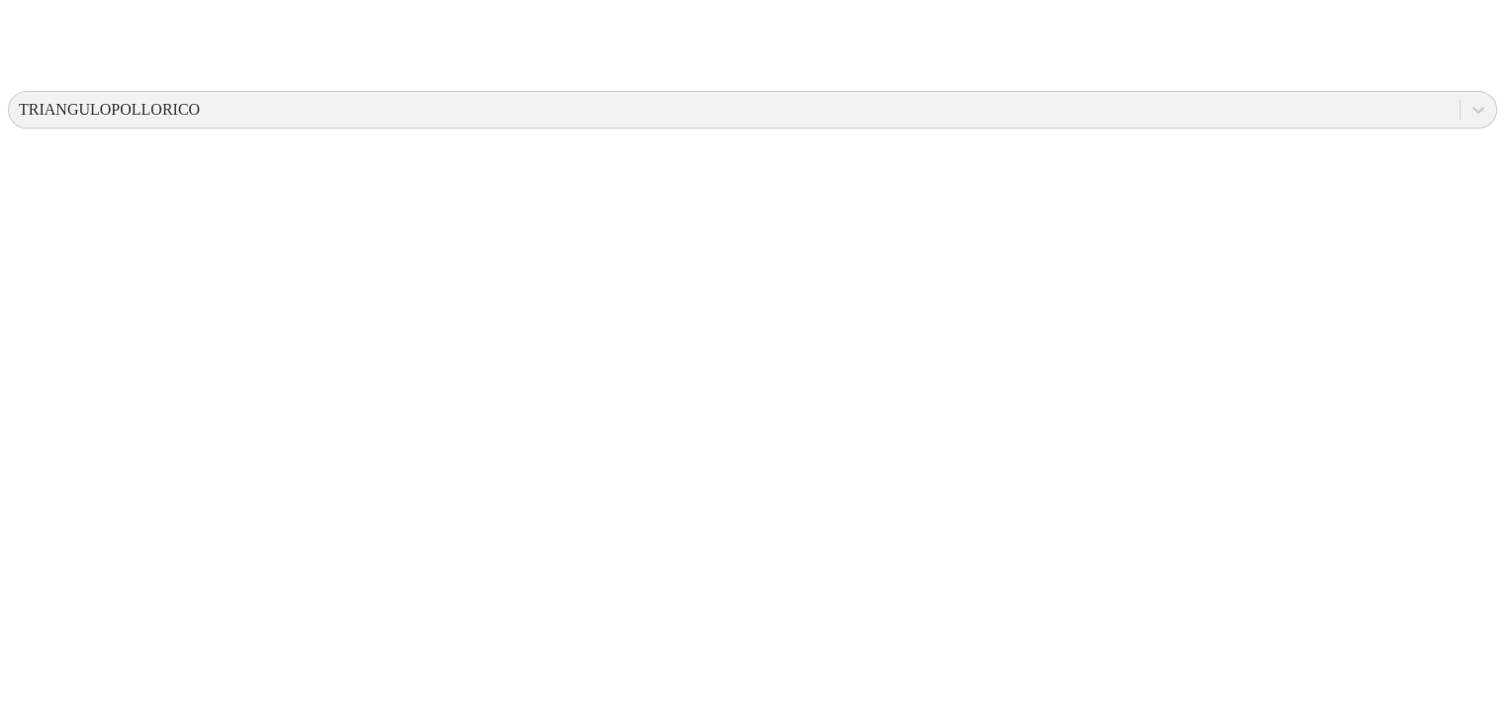
paste input "12 Junio 2025"
type input "12 Junio 2025"
paste input "12 Junio 2025"
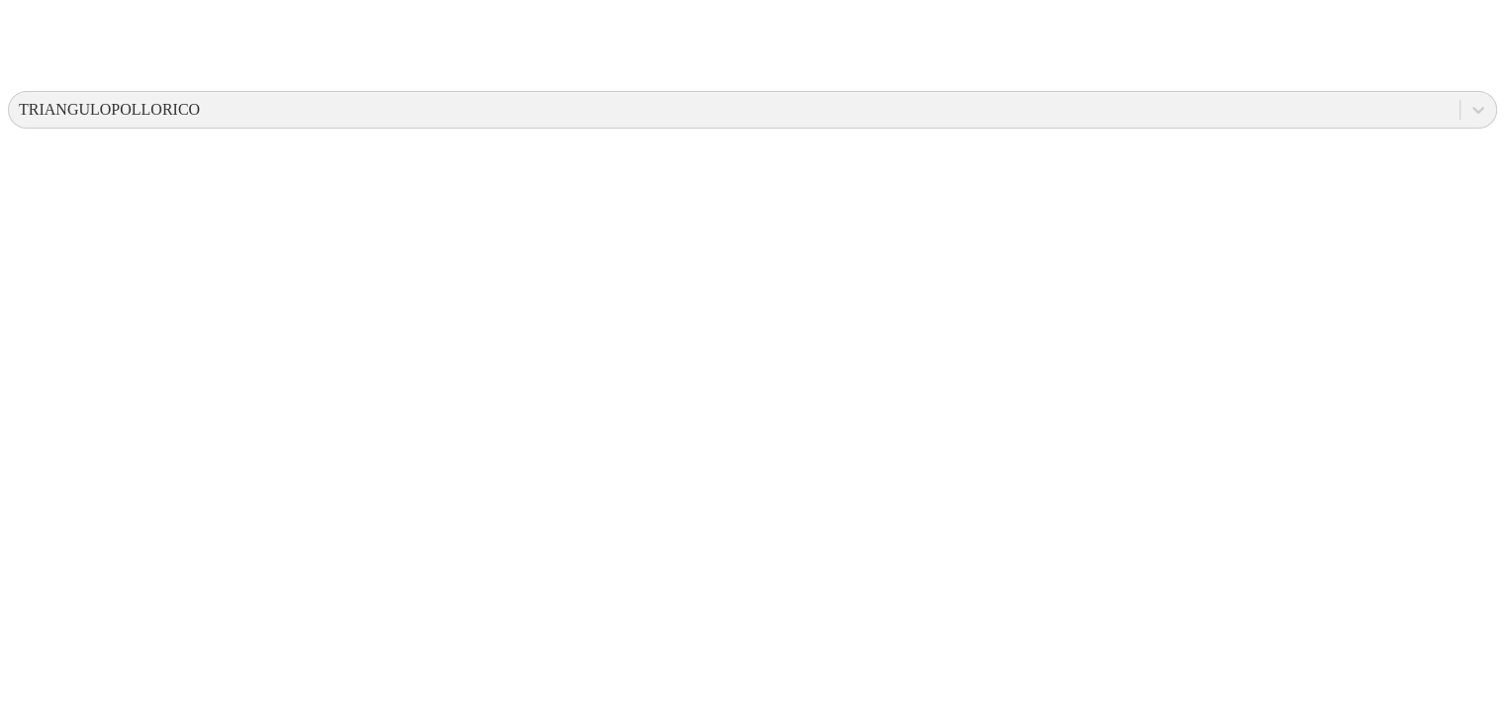
type input "12 Junio 2025"
paste input "12 Junio 2025"
type input "12 Junio 2025"
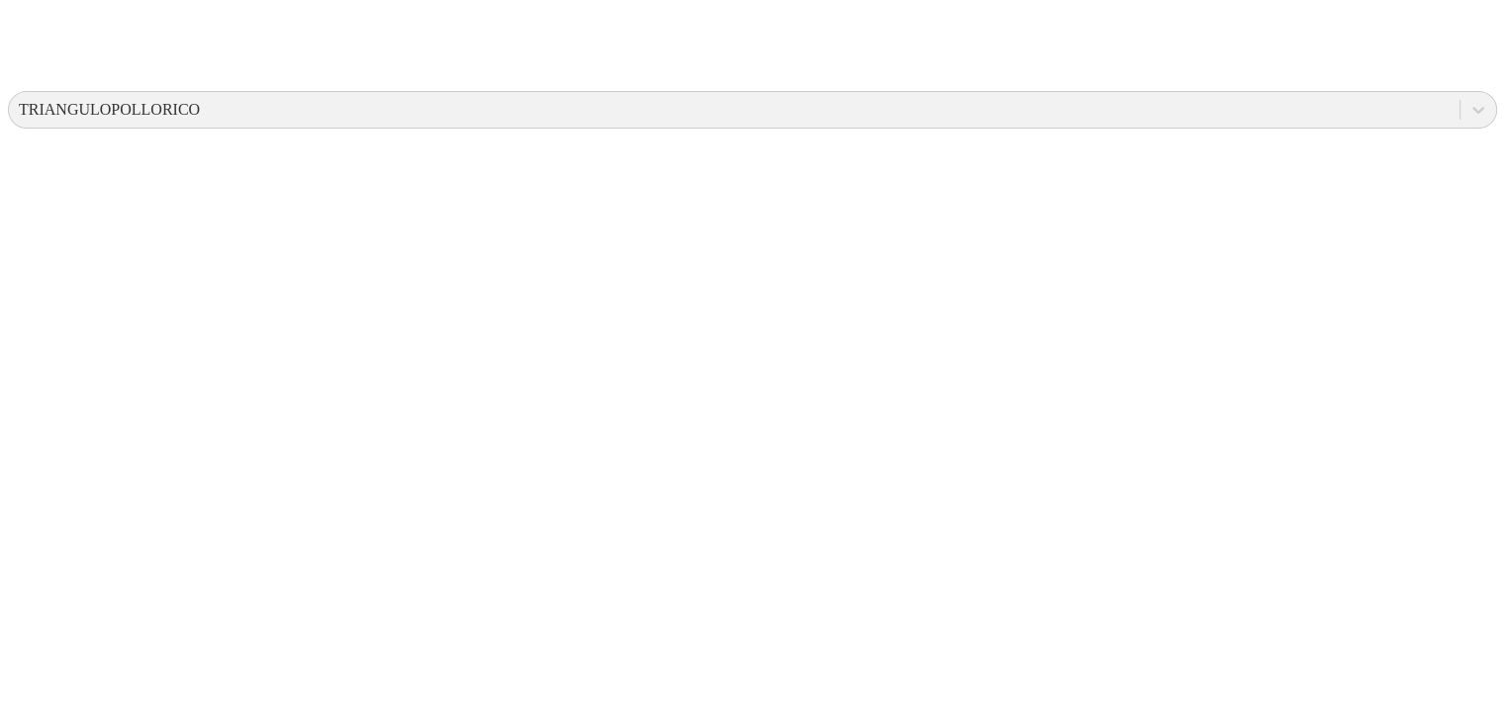
paste input "12 Junio 2025"
type input "12 Junio 2025"
paste input "12 Junio 2025"
type input "12 Junio 2025"
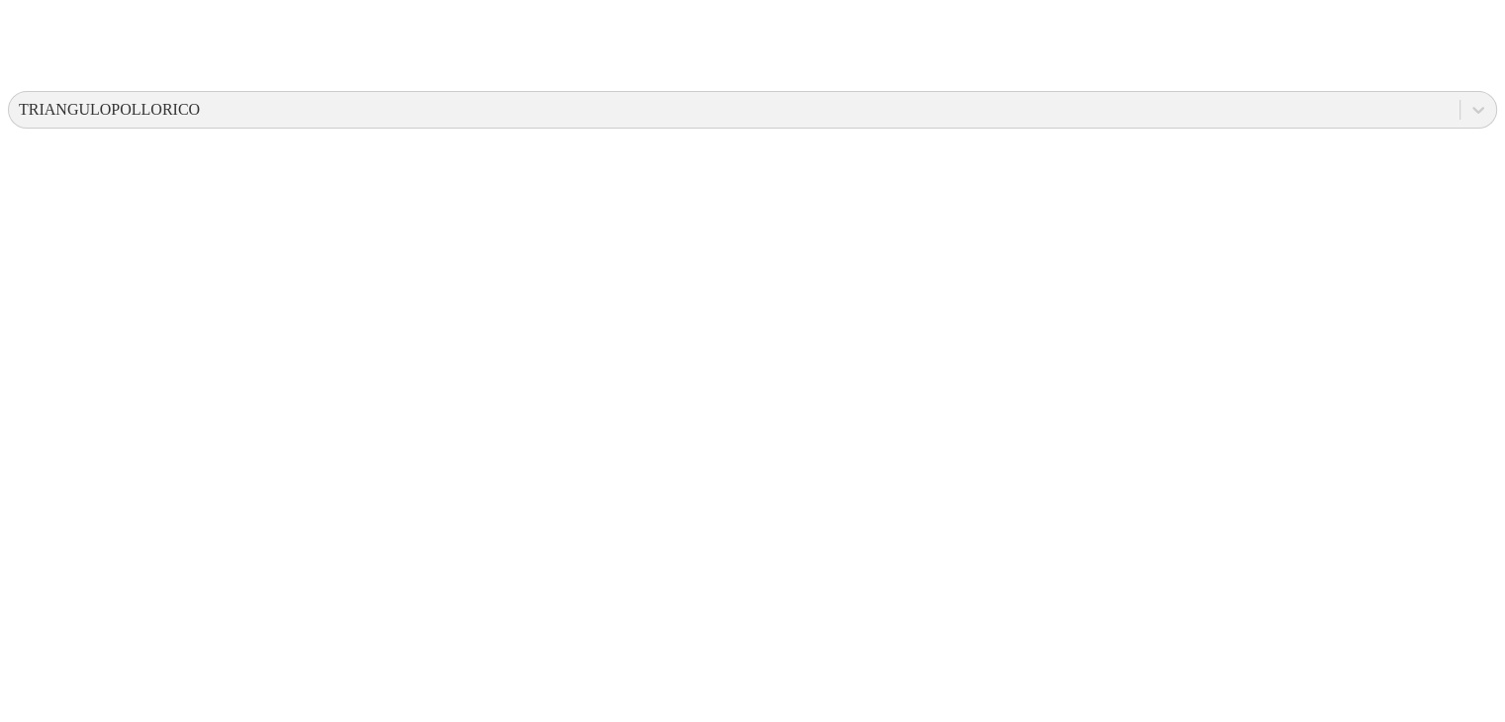
paste input "12 Junio 2025"
type input "12 Junio 2025"
paste input "12 Junio 2025"
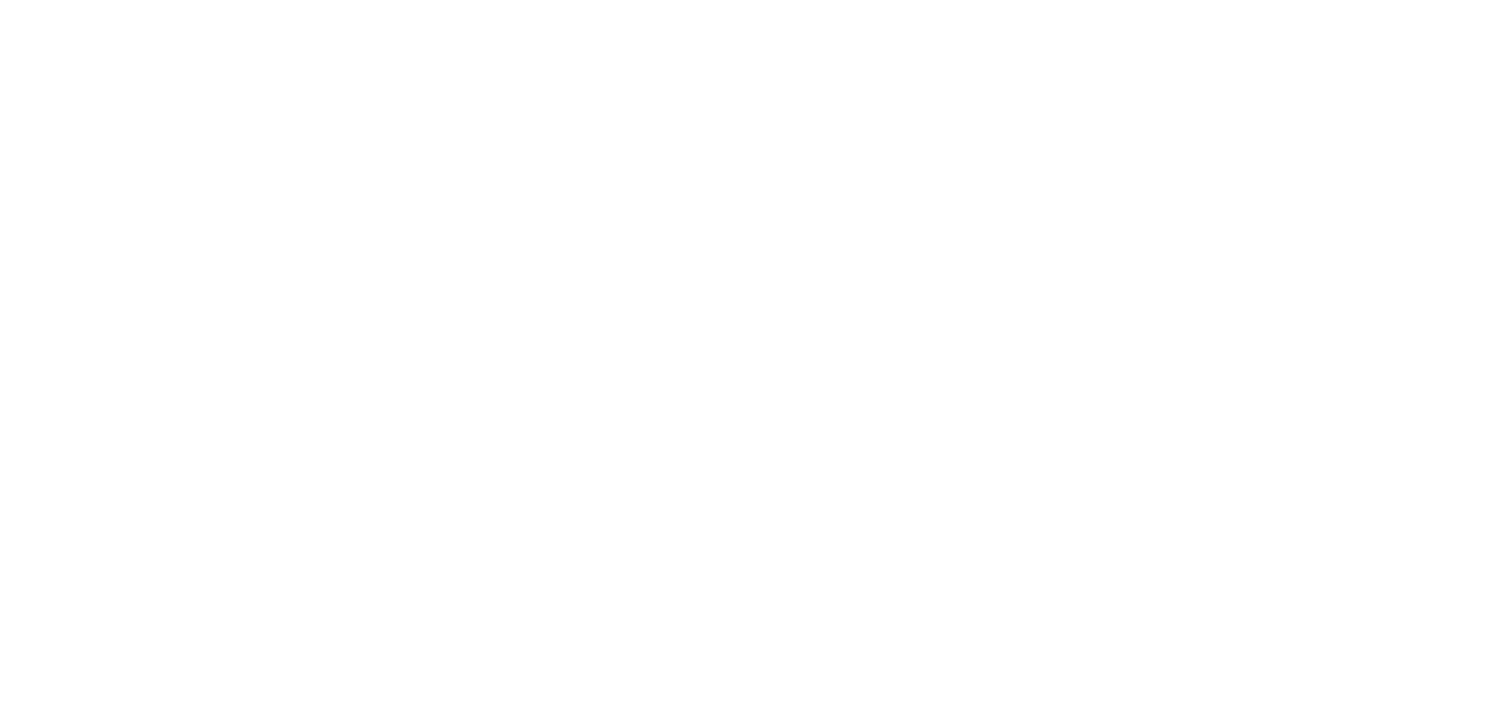
scroll to position [1011, 0]
type input "12 Junio 2025"
paste input "12 Junio 2025"
type input "12 Junio 2025"
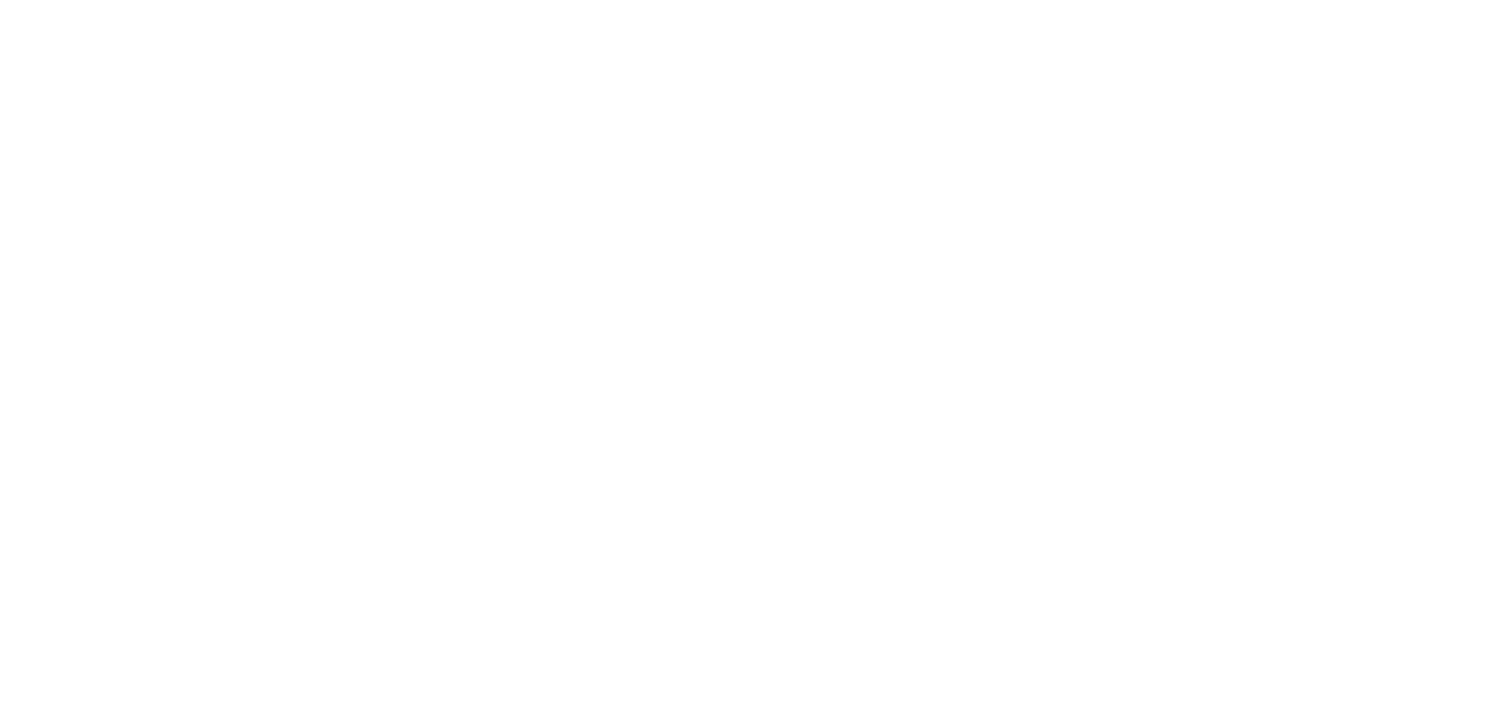
paste input "12 Junio 2025"
type input "12 Junio 2025"
paste input "12 Junio 2025"
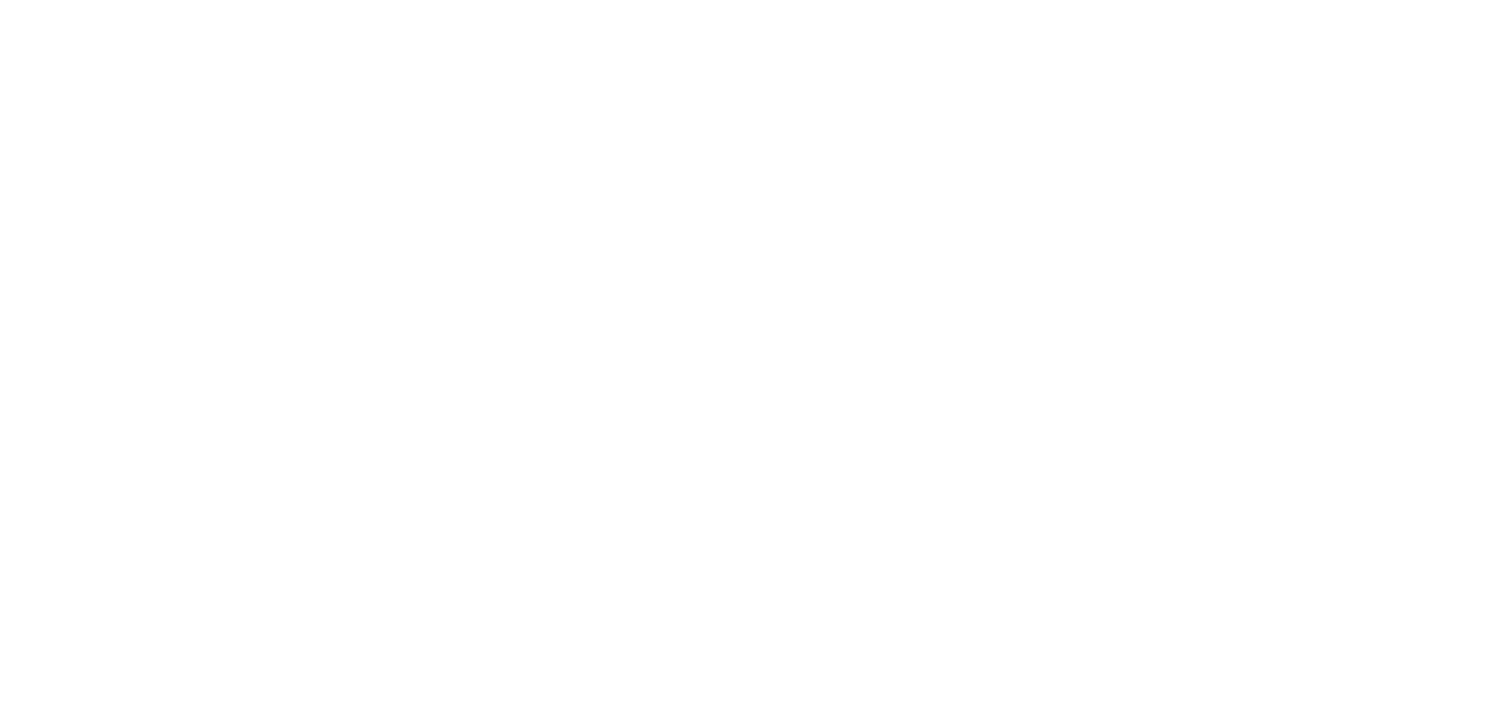
type input "12 Junio 2025"
paste input "12 Junio 2025"
type input "12 Junio 2025"
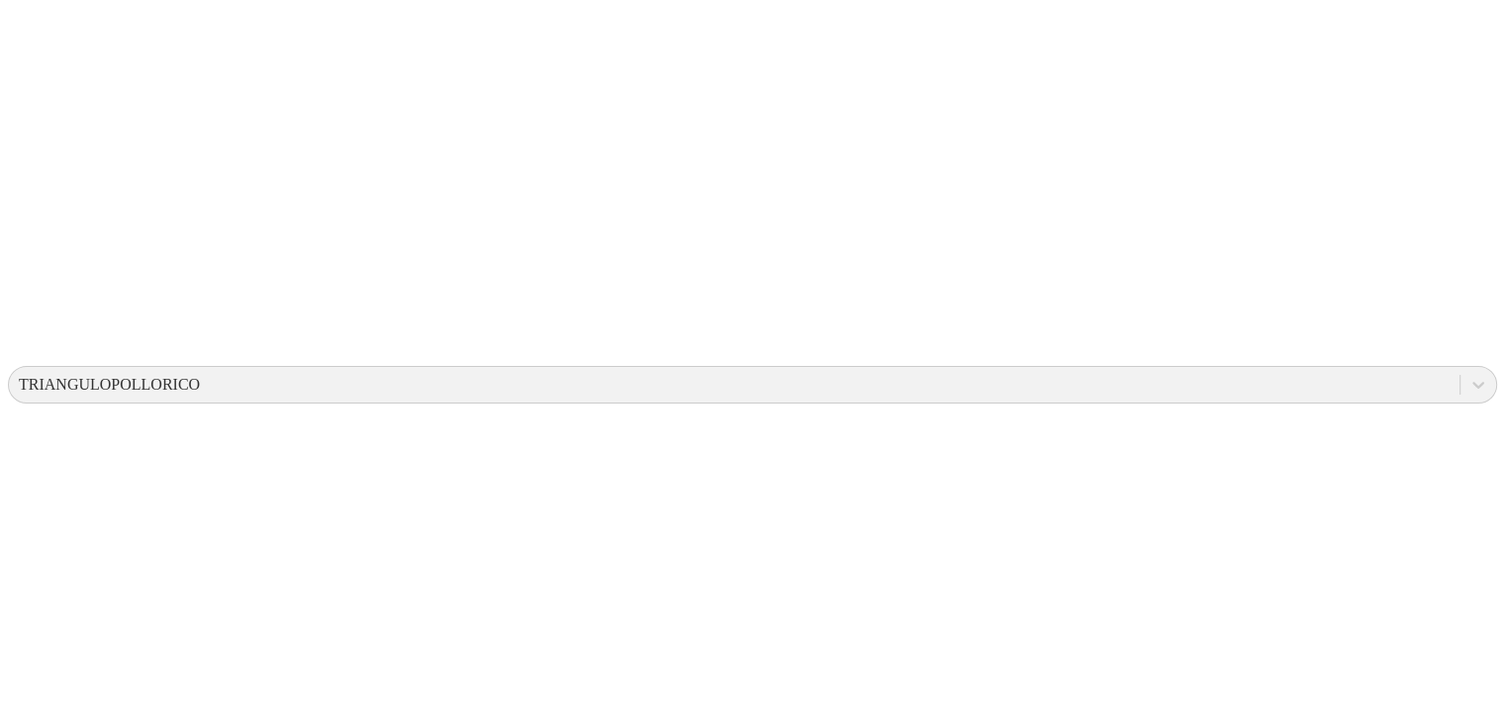
scroll to position [95, 0]
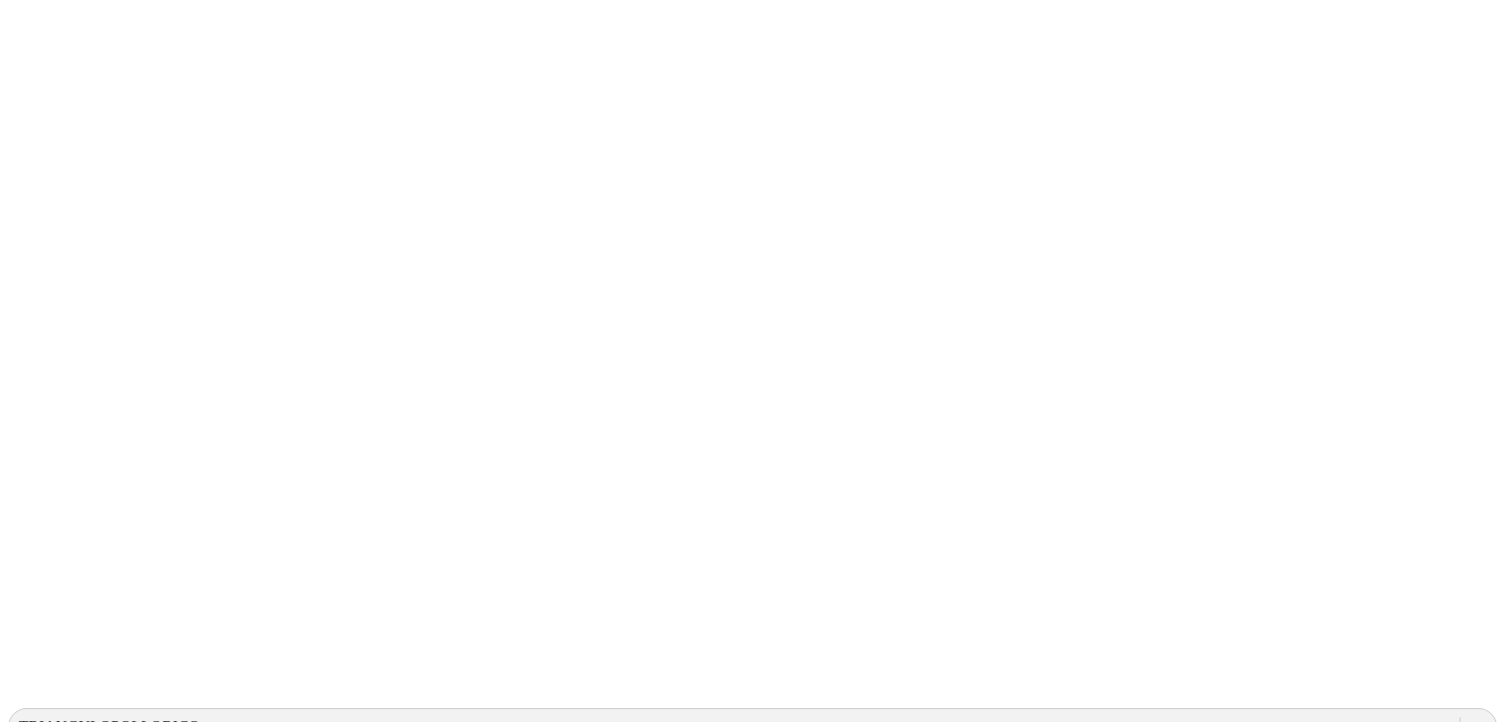
drag, startPoint x: 903, startPoint y: 215, endPoint x: 1195, endPoint y: 207, distance: 293.0
drag, startPoint x: 891, startPoint y: 212, endPoint x: 1251, endPoint y: 207, distance: 360.2
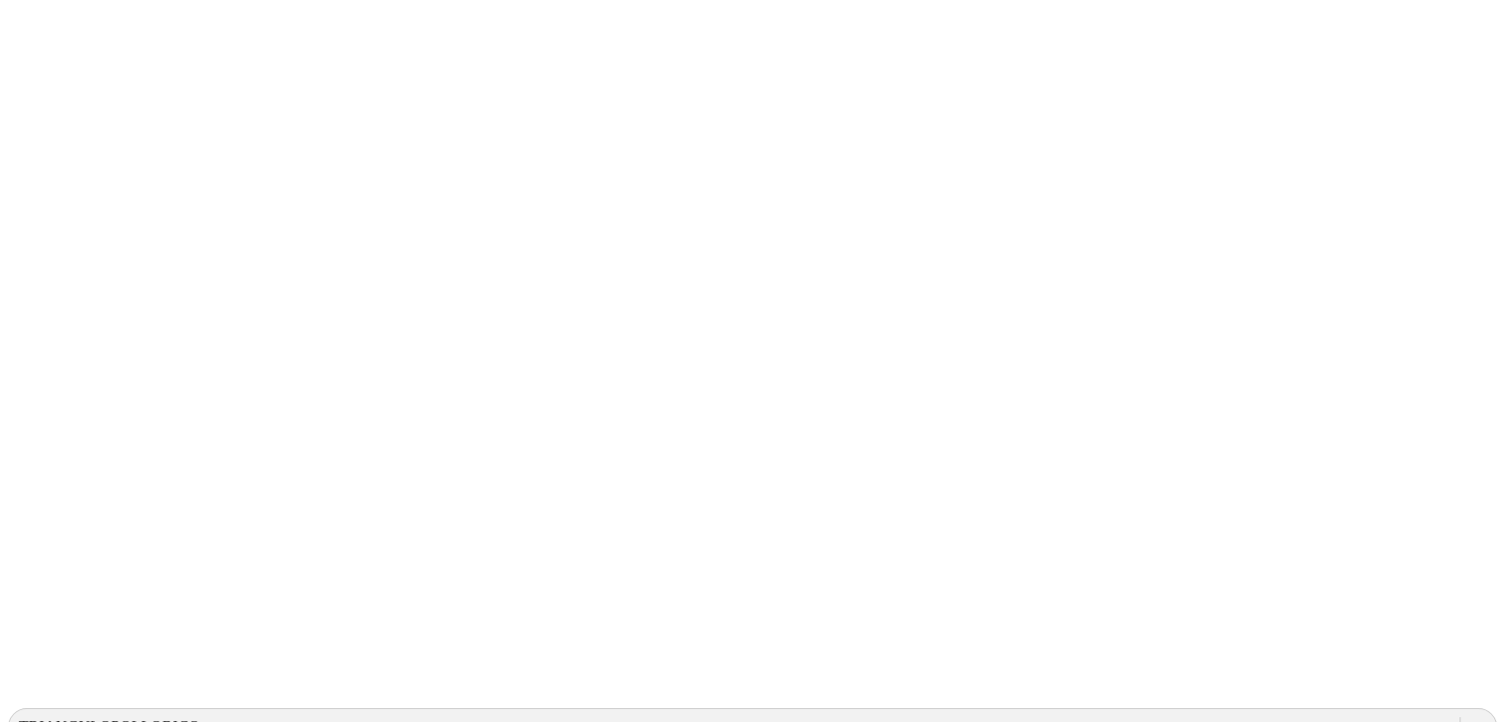
type input "16 Junio 2025"
paste input "16 Junio 2025"
type input "16 Junio 2025"
paste input "16 Junio 2025"
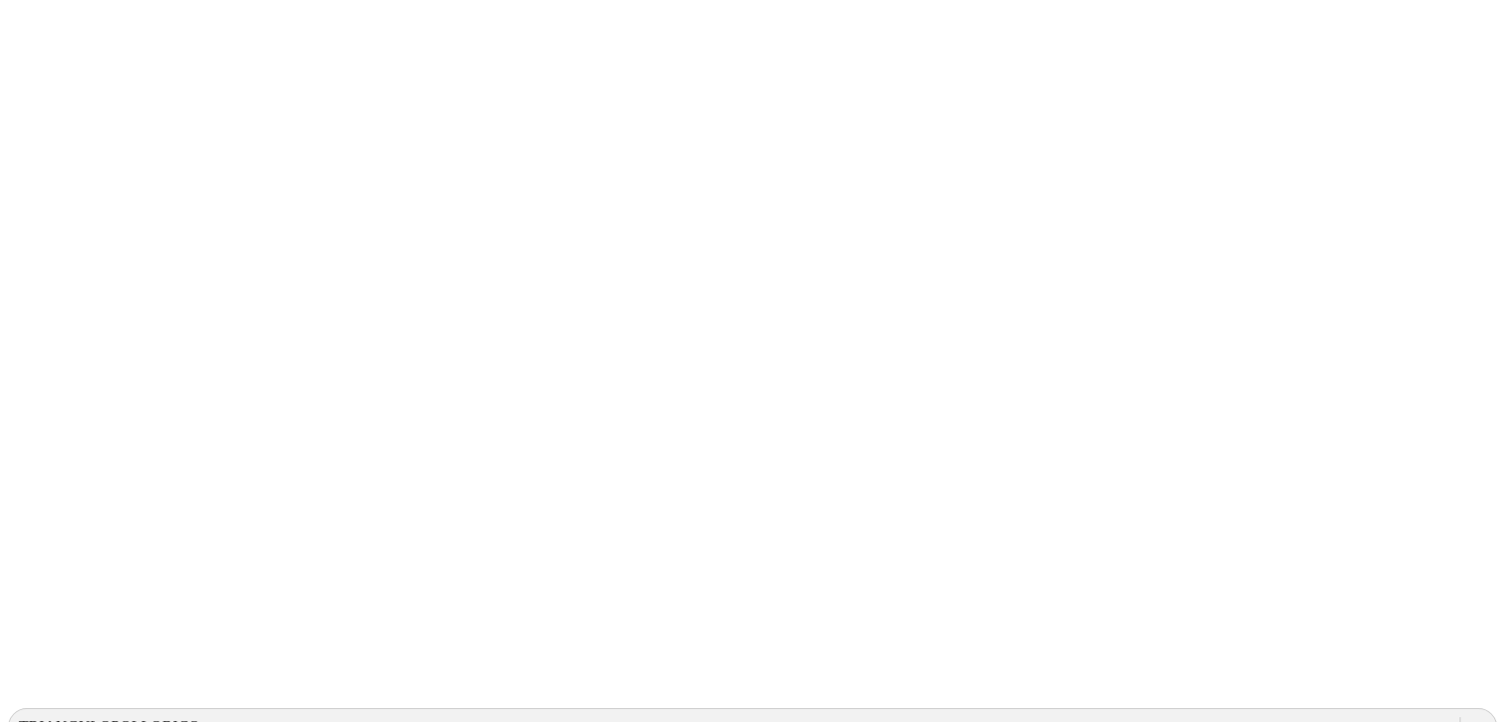
type input "16 Junio 2025"
paste input "16 Junio 2025"
type input "16 Junio 2025"
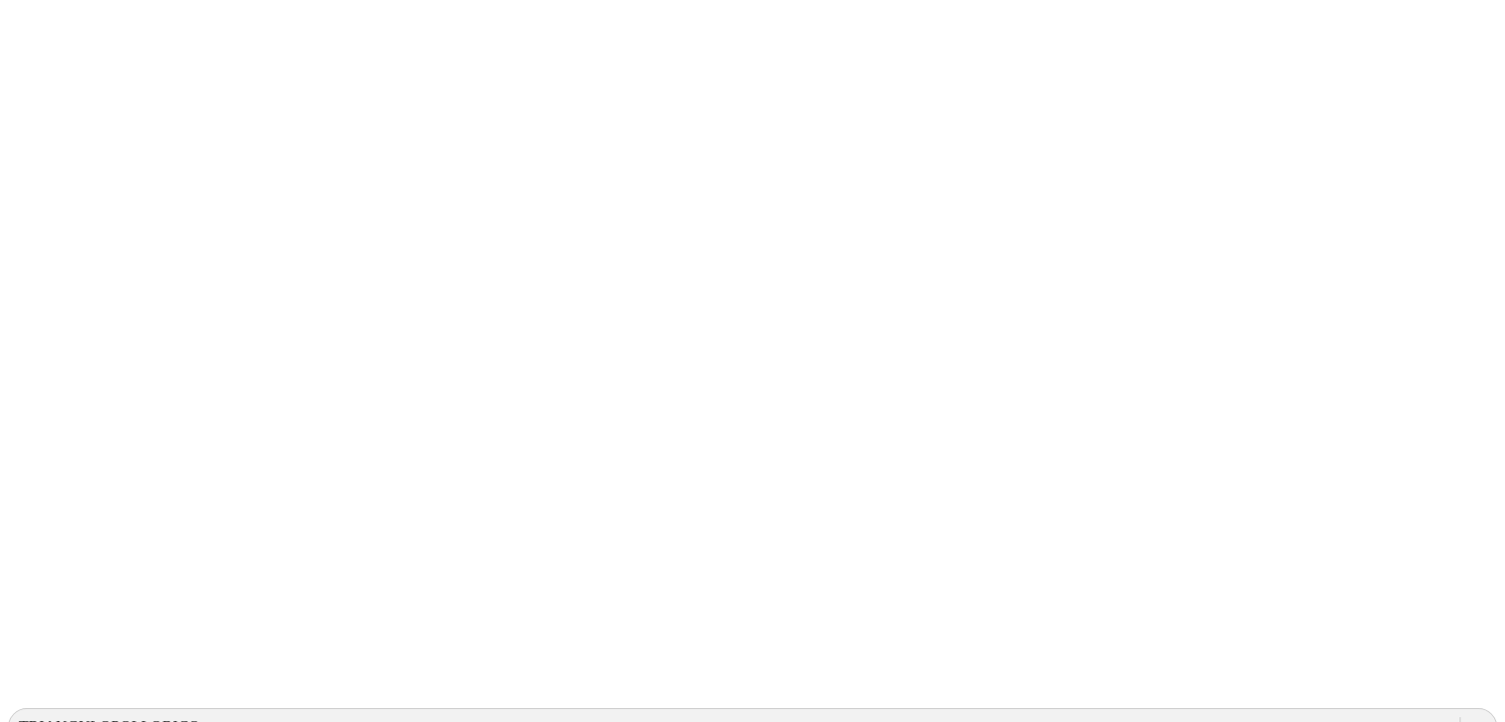
paste input "16 Junio 2025"
type input "16 Junio 2025"
paste input "16 Junio 2025"
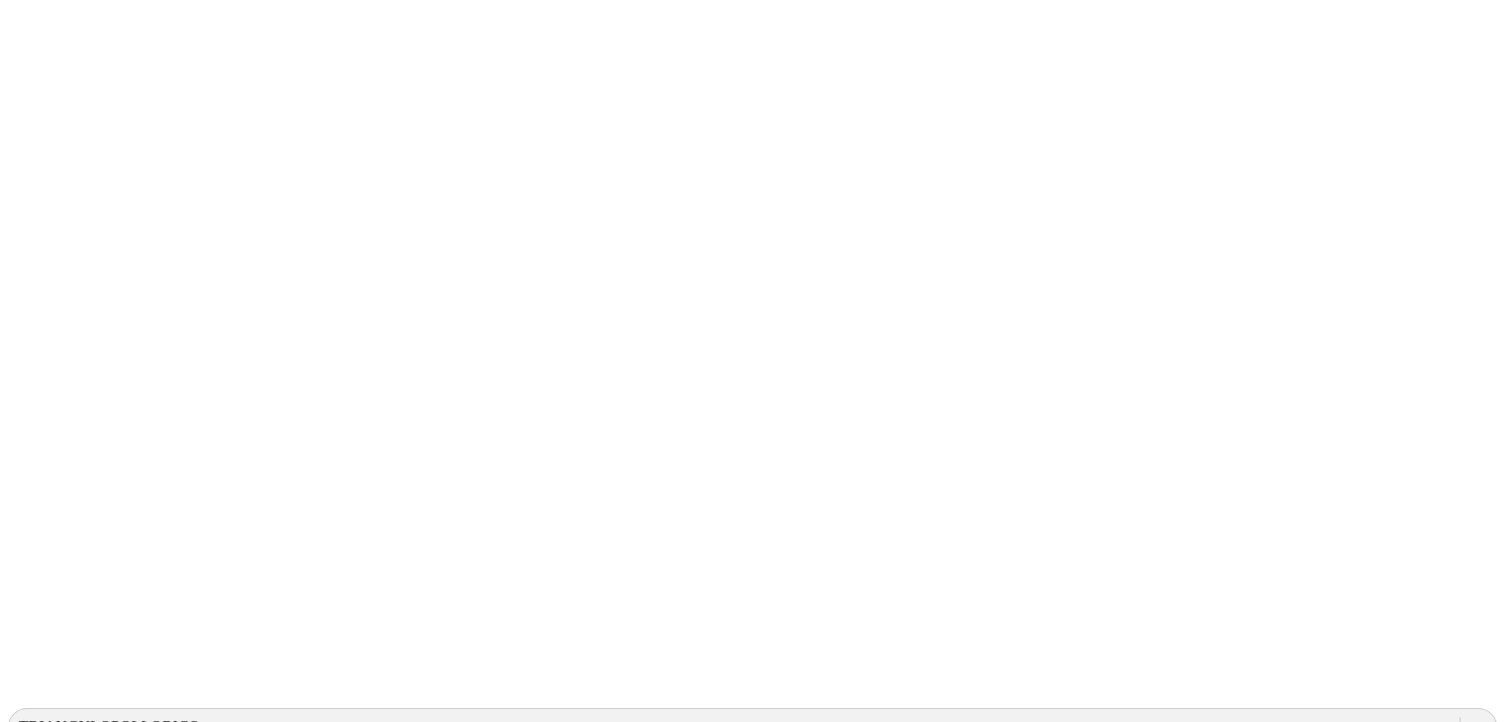
type input "16 Junio 2025"
paste input "16 Junio 2025"
type input "16 Junio 2025"
paste input "16 Junio 2025"
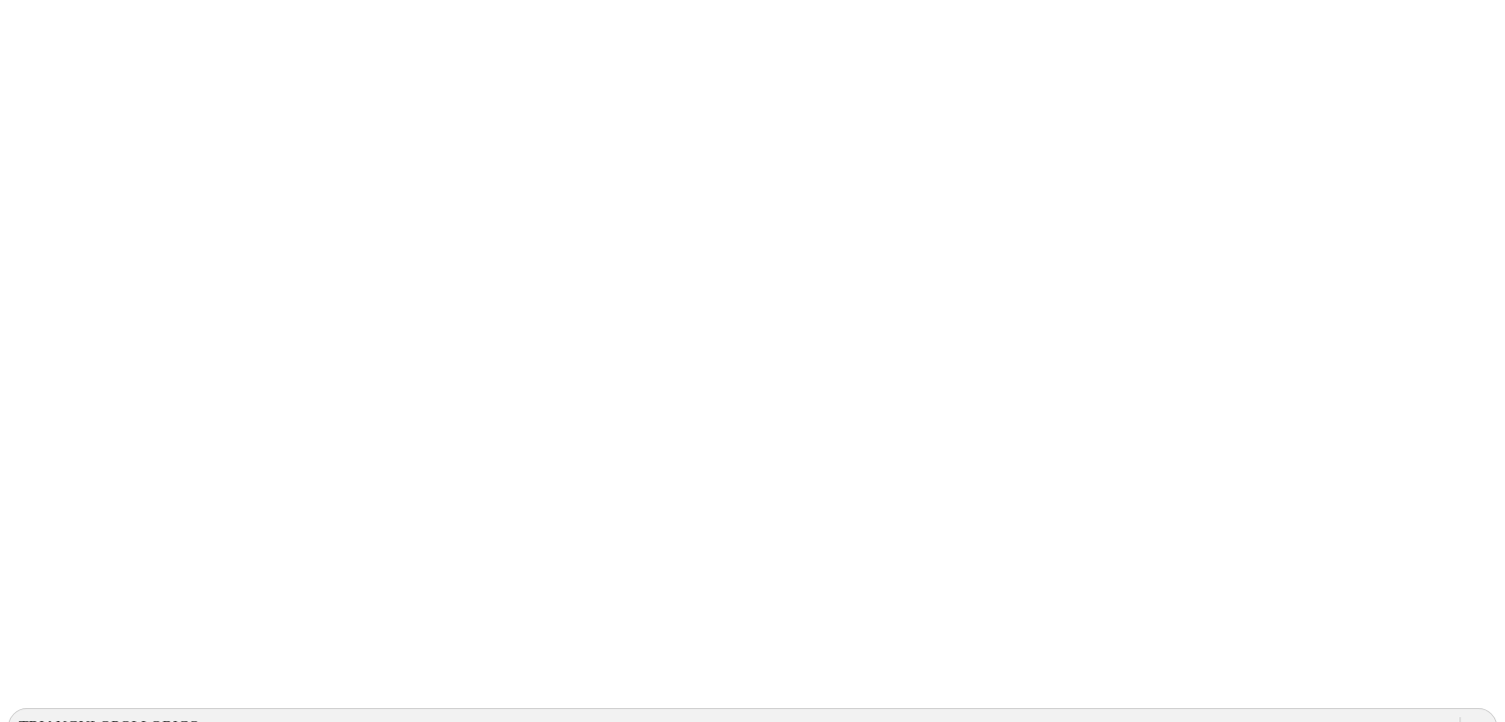
type input "16 Junio 2025"
paste input "16 Junio 2025"
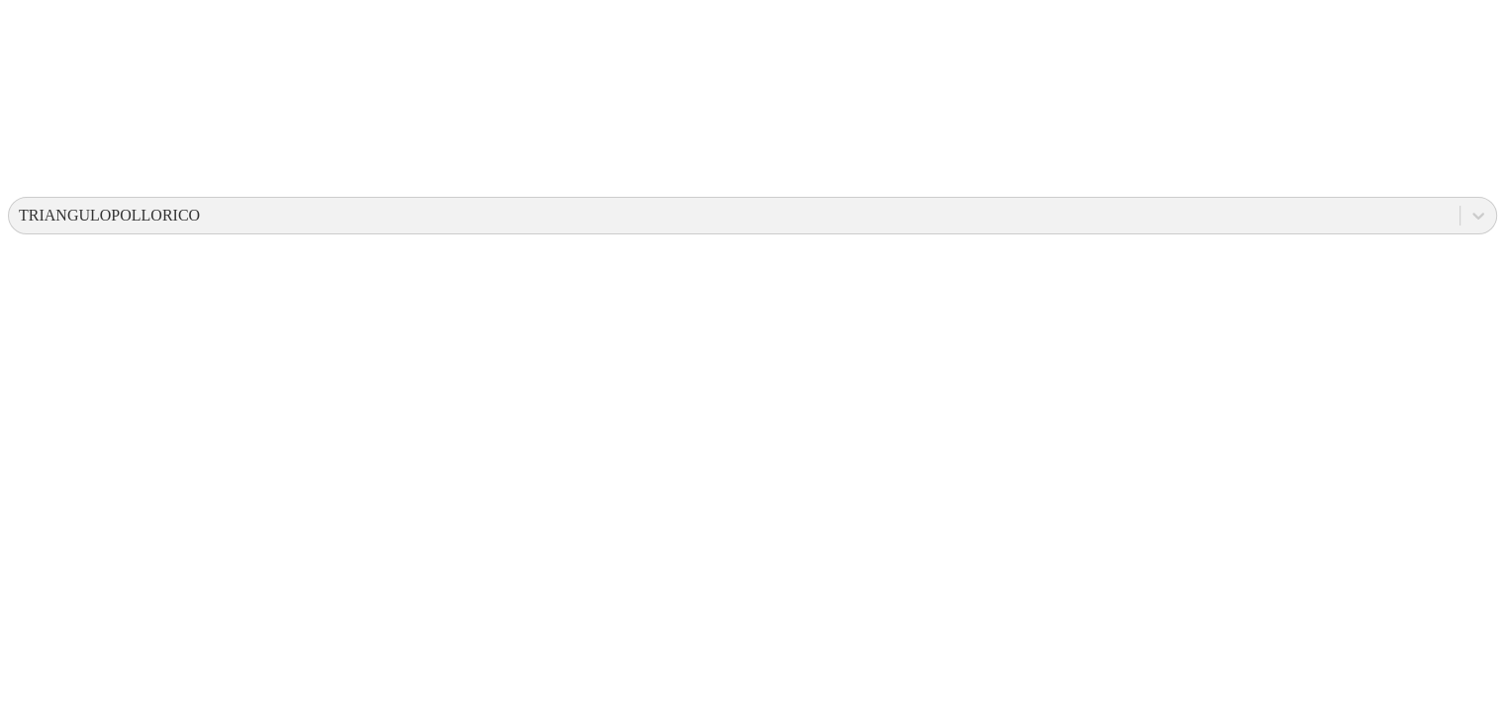
scroll to position [614, 0]
type input "16 Junio 2025"
paste input "16 Junio 2025"
type input "16 Junio 2025"
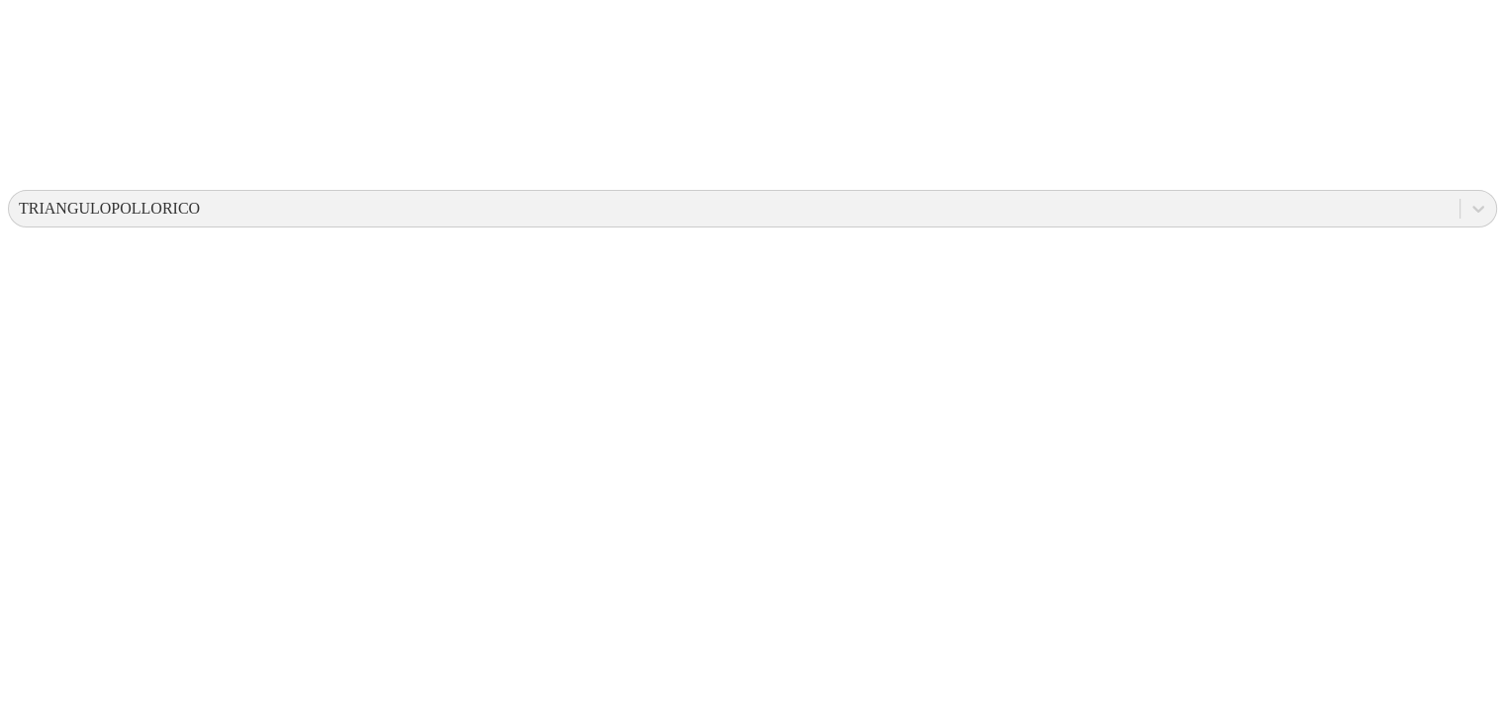
paste input "16 Junio 2025"
type input "16 Junio 2025"
paste input "16 Junio 2025"
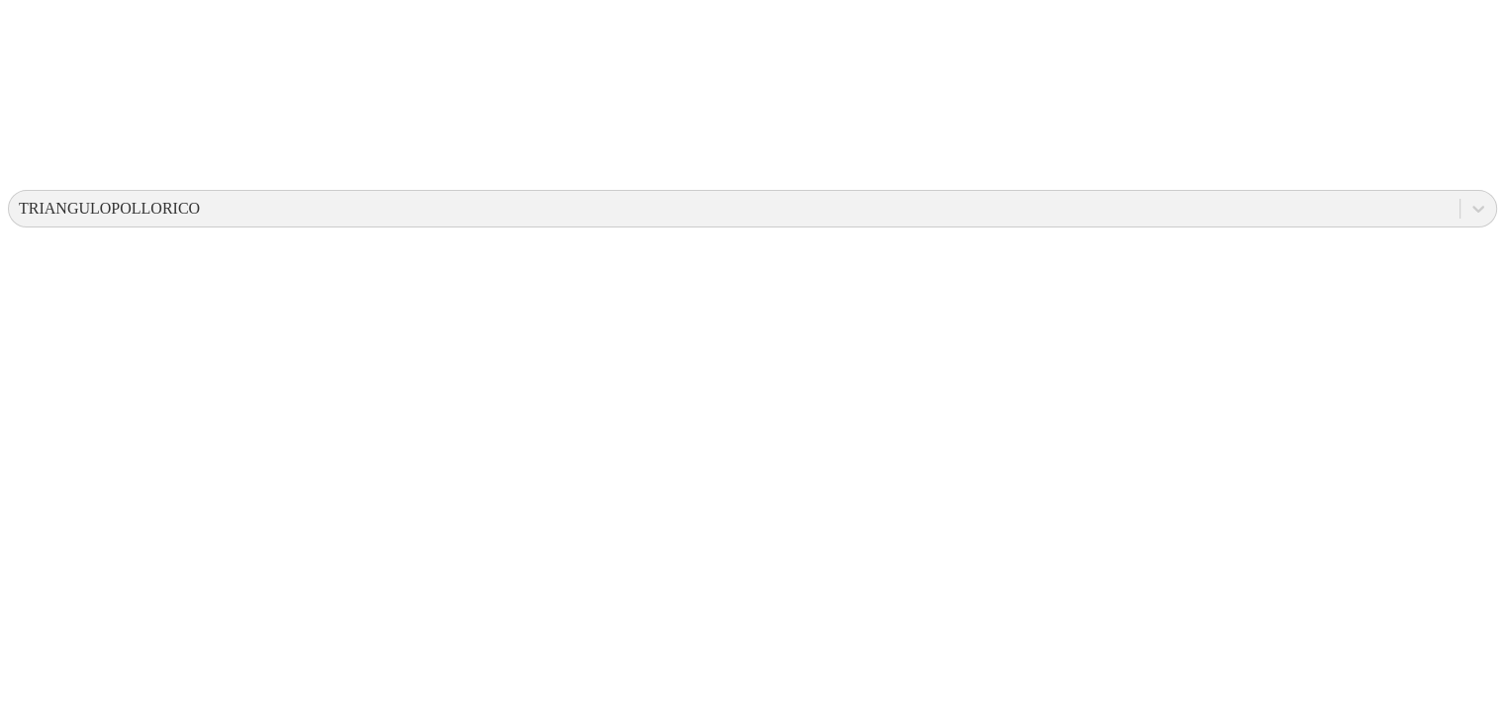
type input "16 Junio 2025"
paste input "16 Junio 2025"
type input "16 Junio 2025"
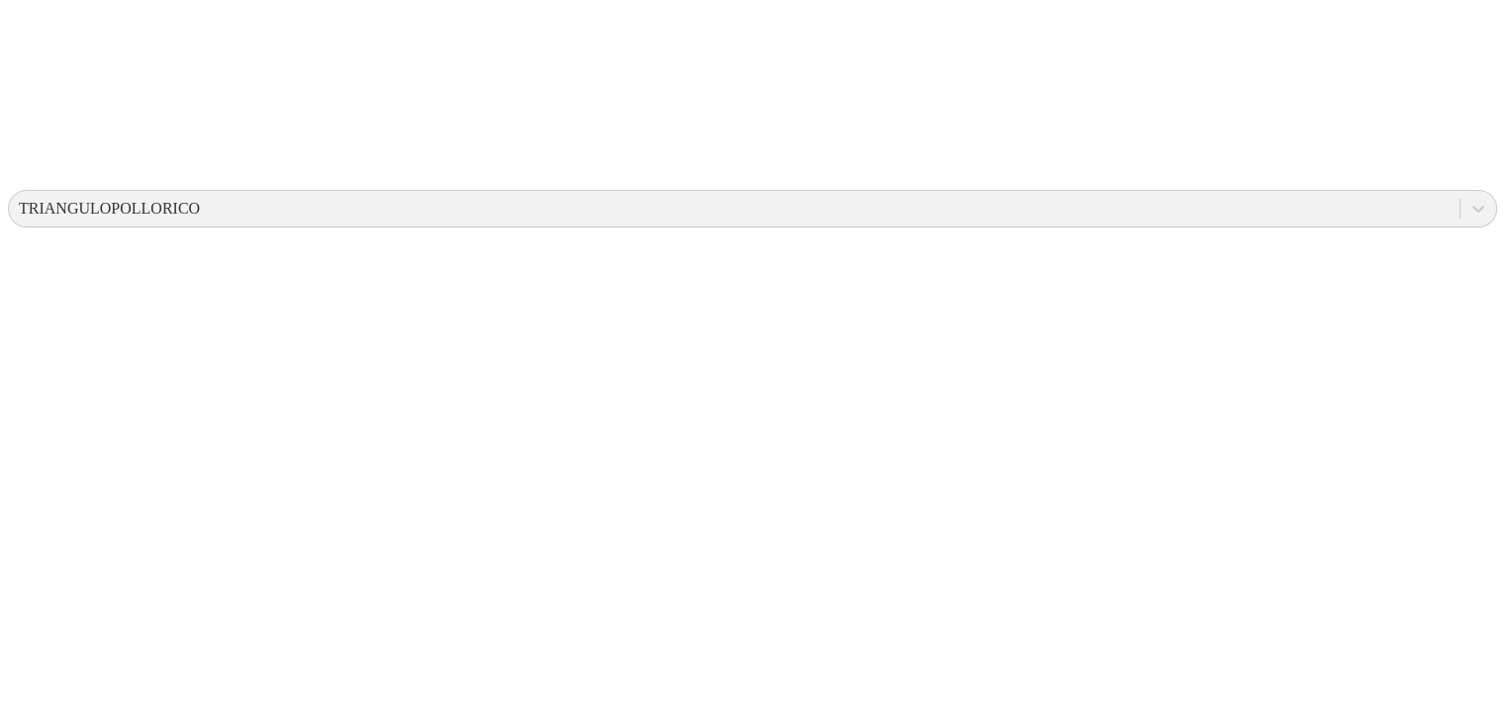
paste input "16 Junio 2025"
type input "16 Junio 2025"
paste input "16 Junio 2025"
type input "16 Junio 2025"
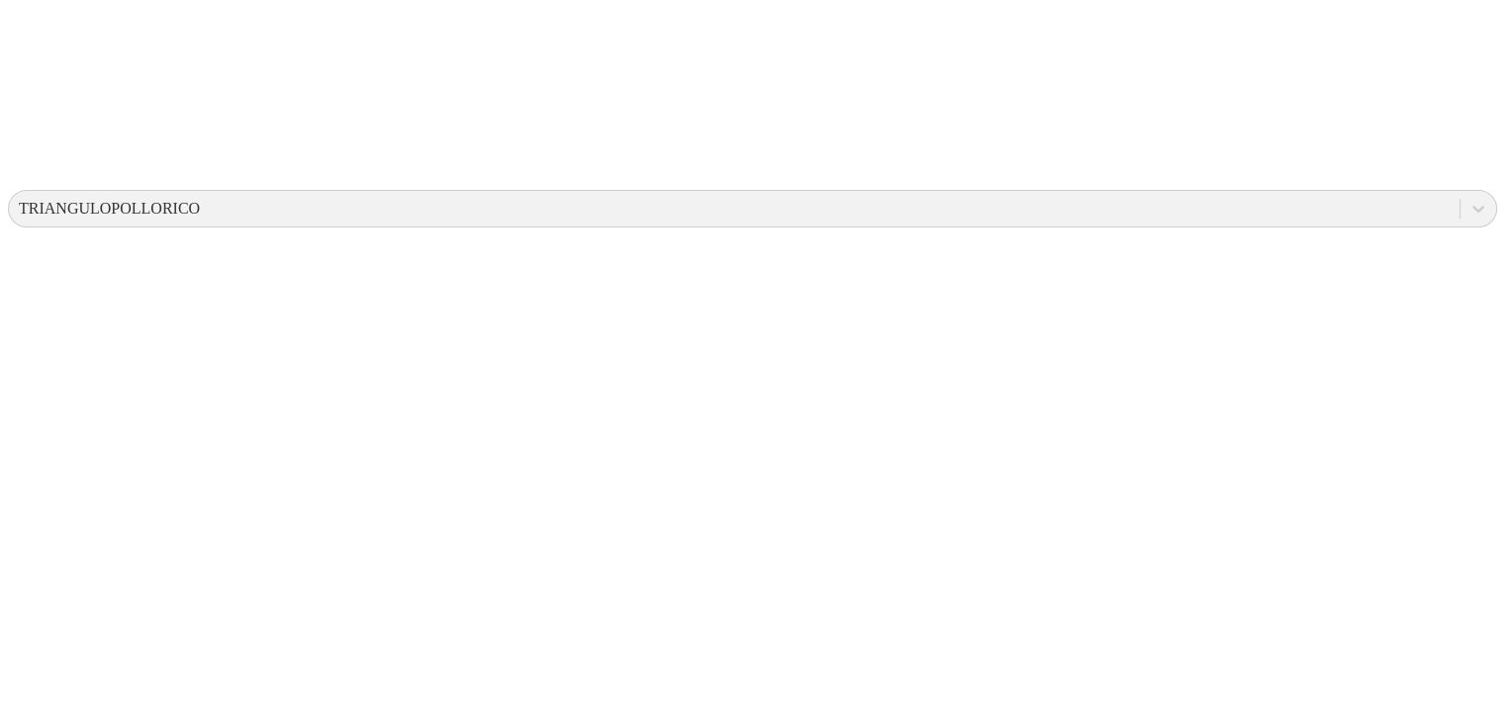
paste input "16 Junio 2025"
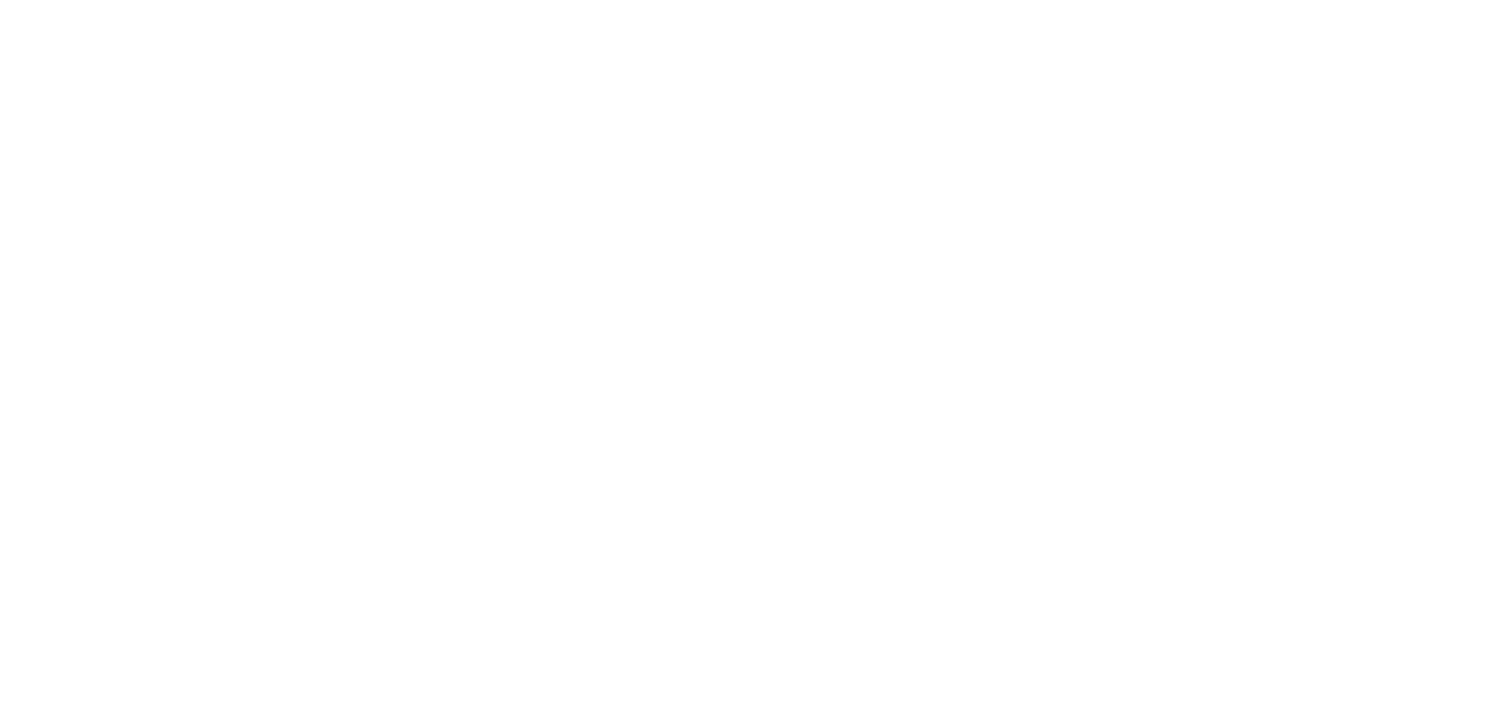
scroll to position [877, 0]
type input "16 Junio 2025"
paste input "16 Junio 2025"
type input "16 Junio 2025"
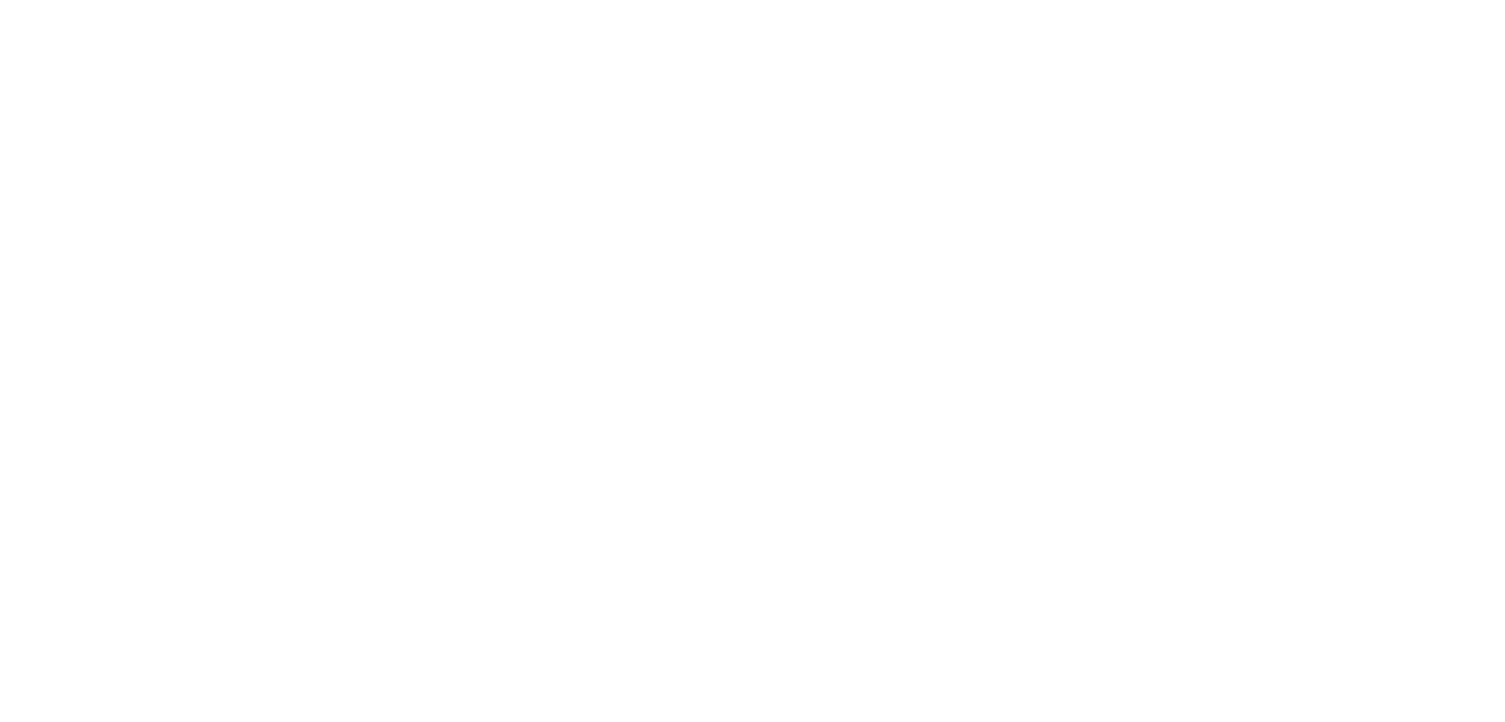
paste input "16 Junio 2025"
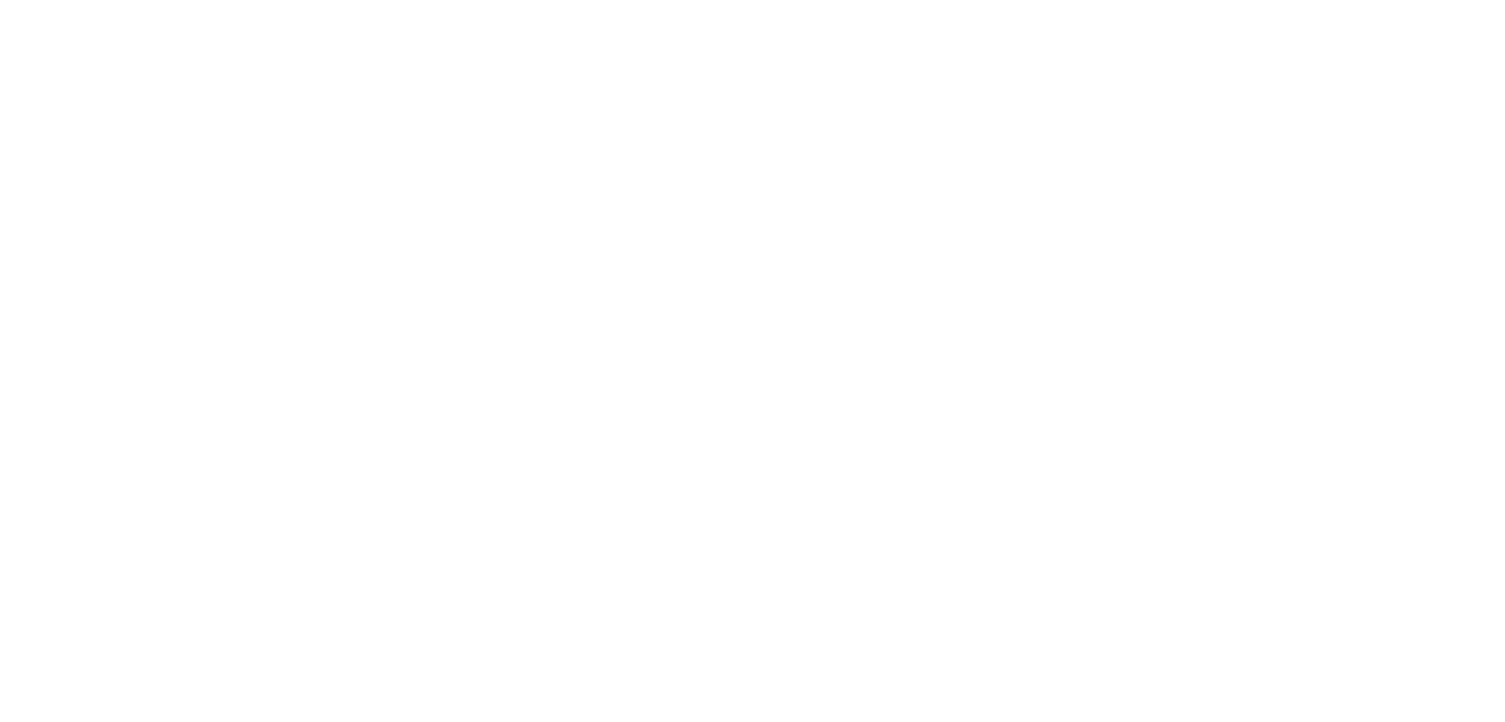
paste input
type input "16 Junio 2025"
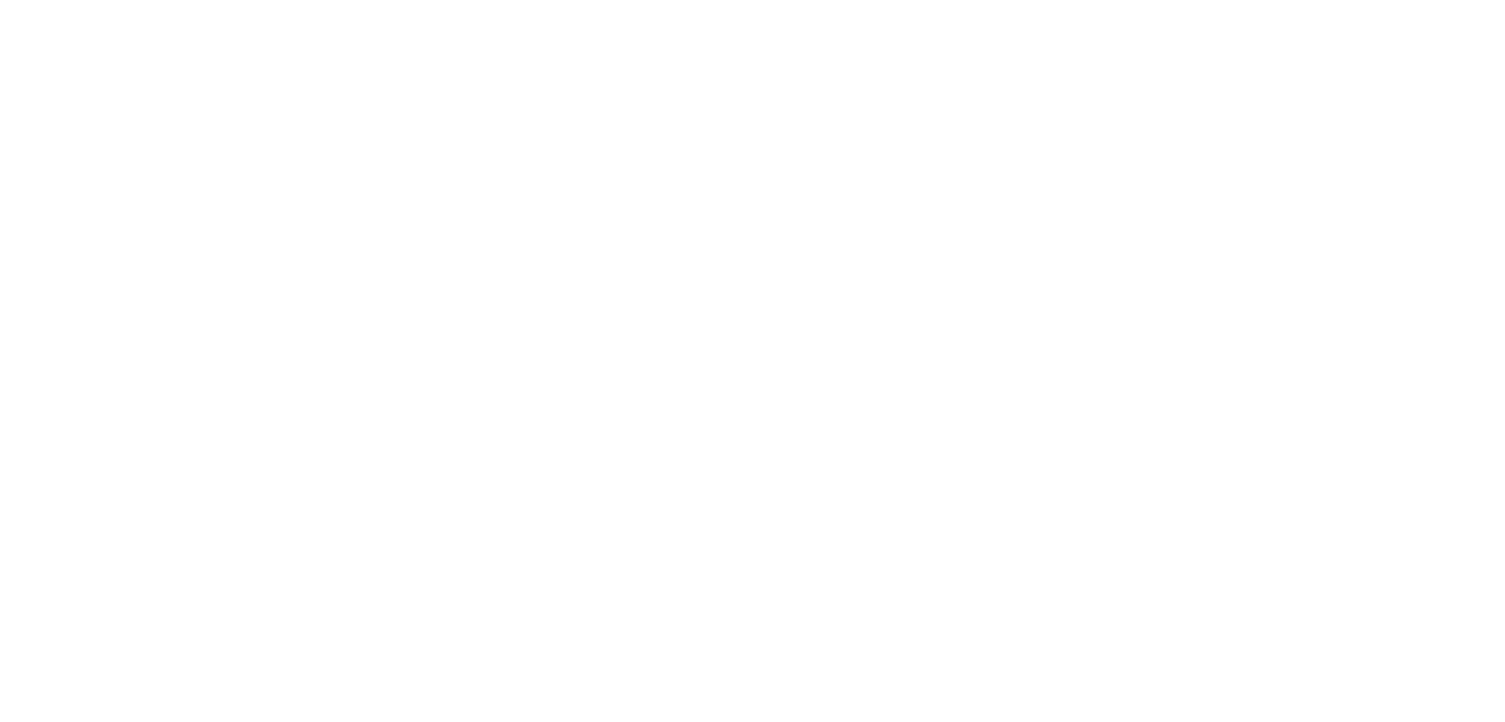
paste input "16 Junio 2025"
type input "16 Junio 2025"
paste input "16 Junio 2025"
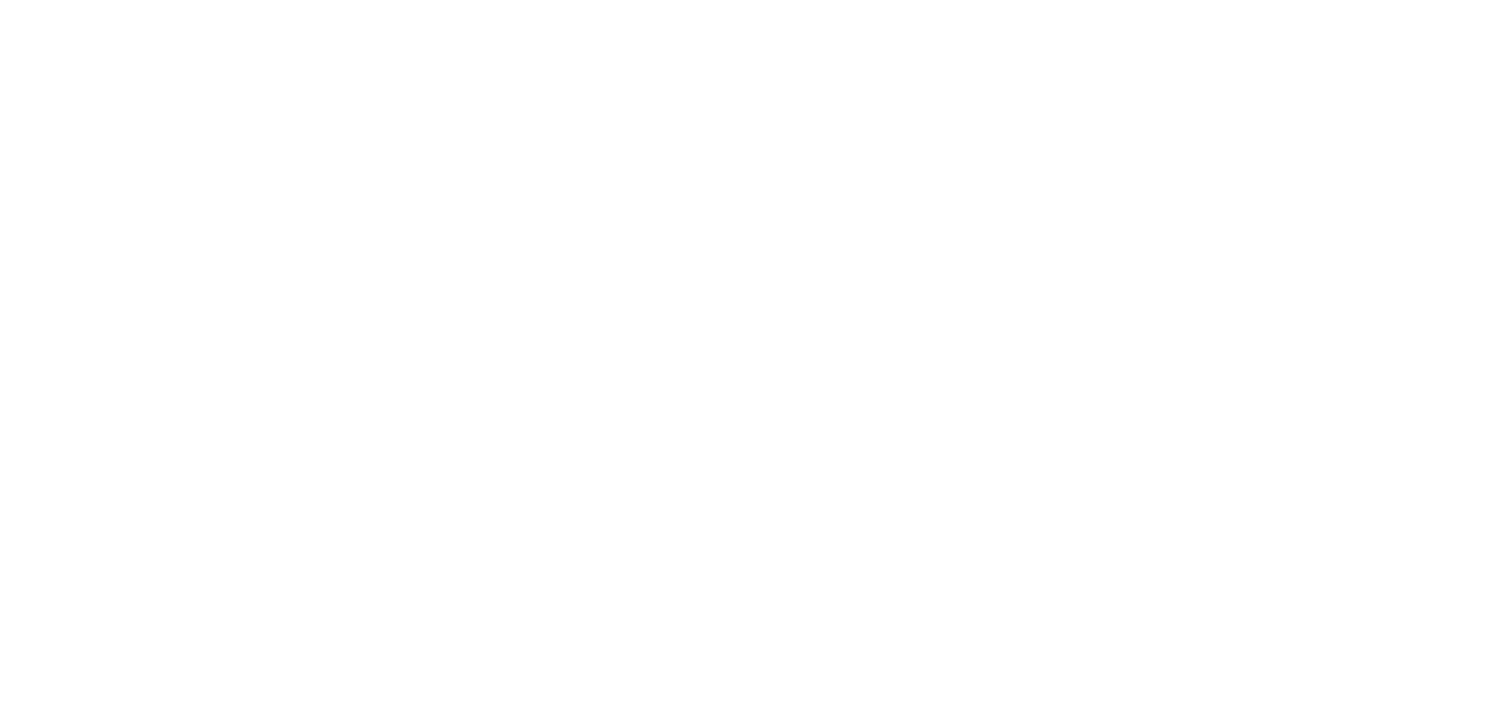
type input "16 Junio 2025"
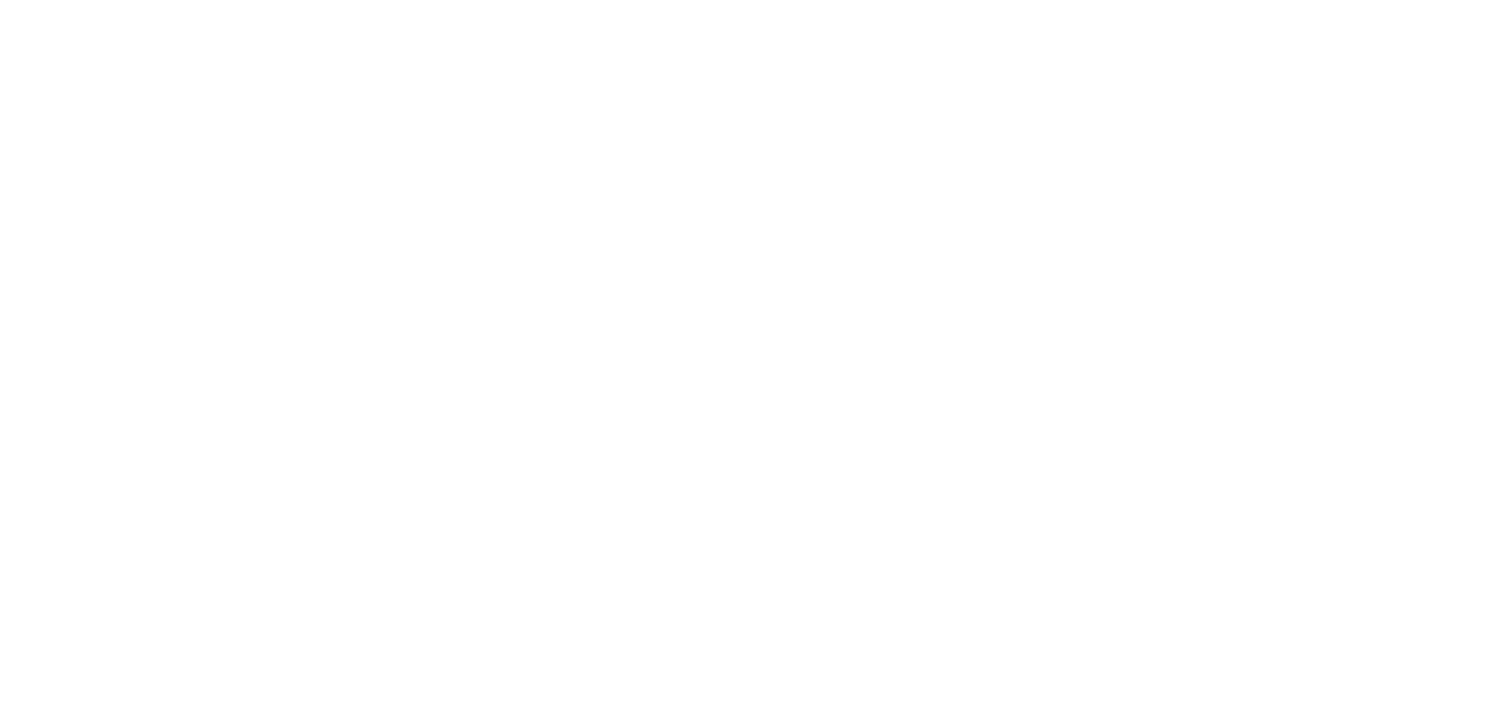
drag, startPoint x: 903, startPoint y: 316, endPoint x: 1151, endPoint y: 248, distance: 257.3
drag, startPoint x: 884, startPoint y: 317, endPoint x: 1096, endPoint y: 297, distance: 213.7
type input "19 Junio 2025"
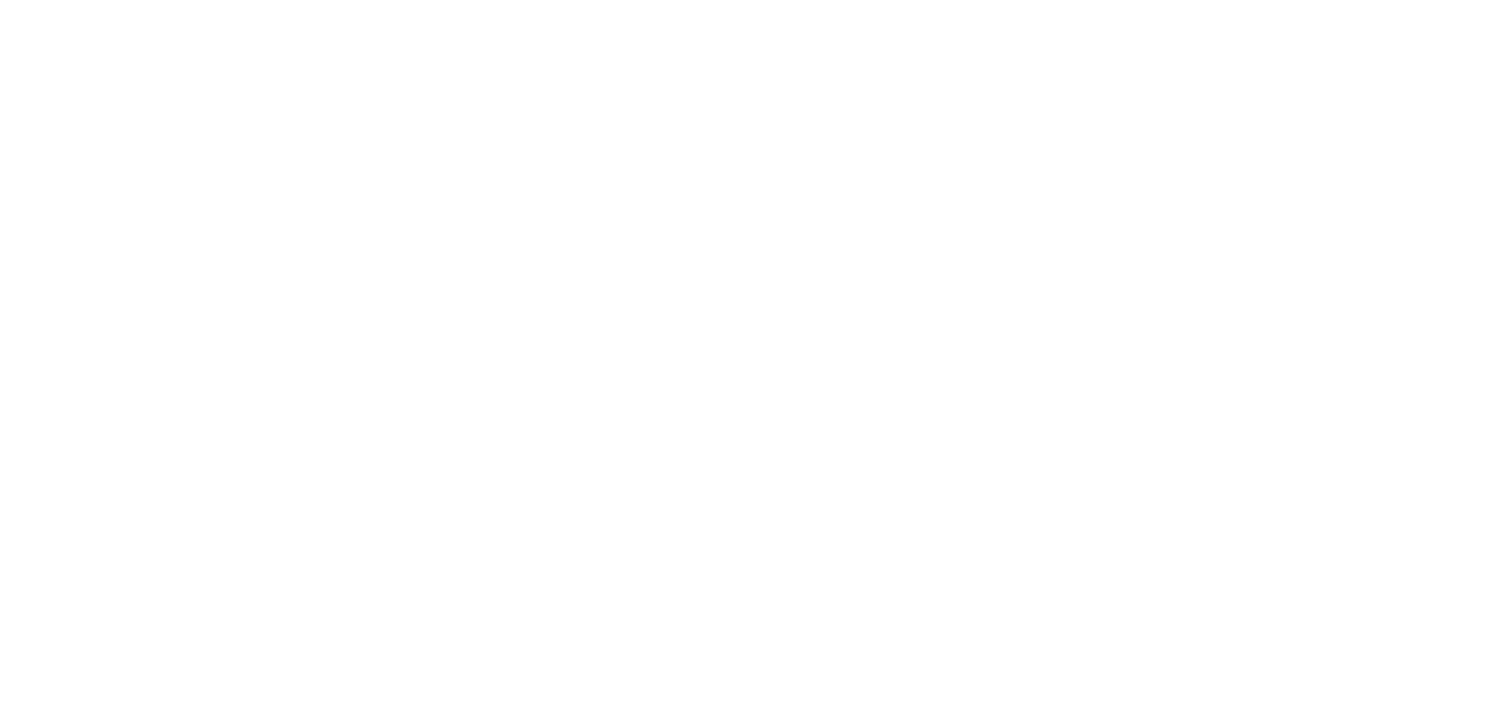
paste input "19 Junio 2025"
type input "19 Junio 2025"
paste input "19 Junio 2025"
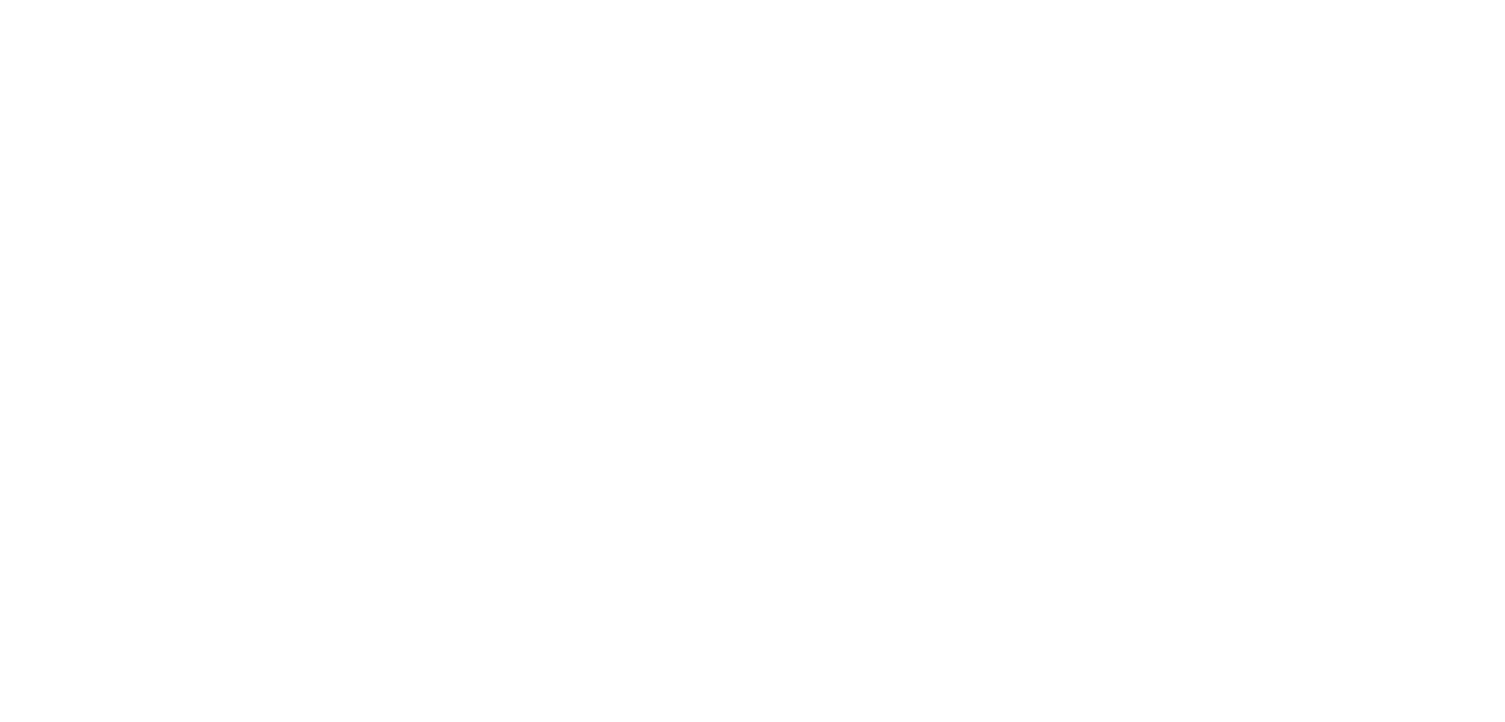
type input "19 Junio 2025"
paste input "19 Junio 2025"
type input "19 Junio 2025"
paste input "19 Junio 2025"
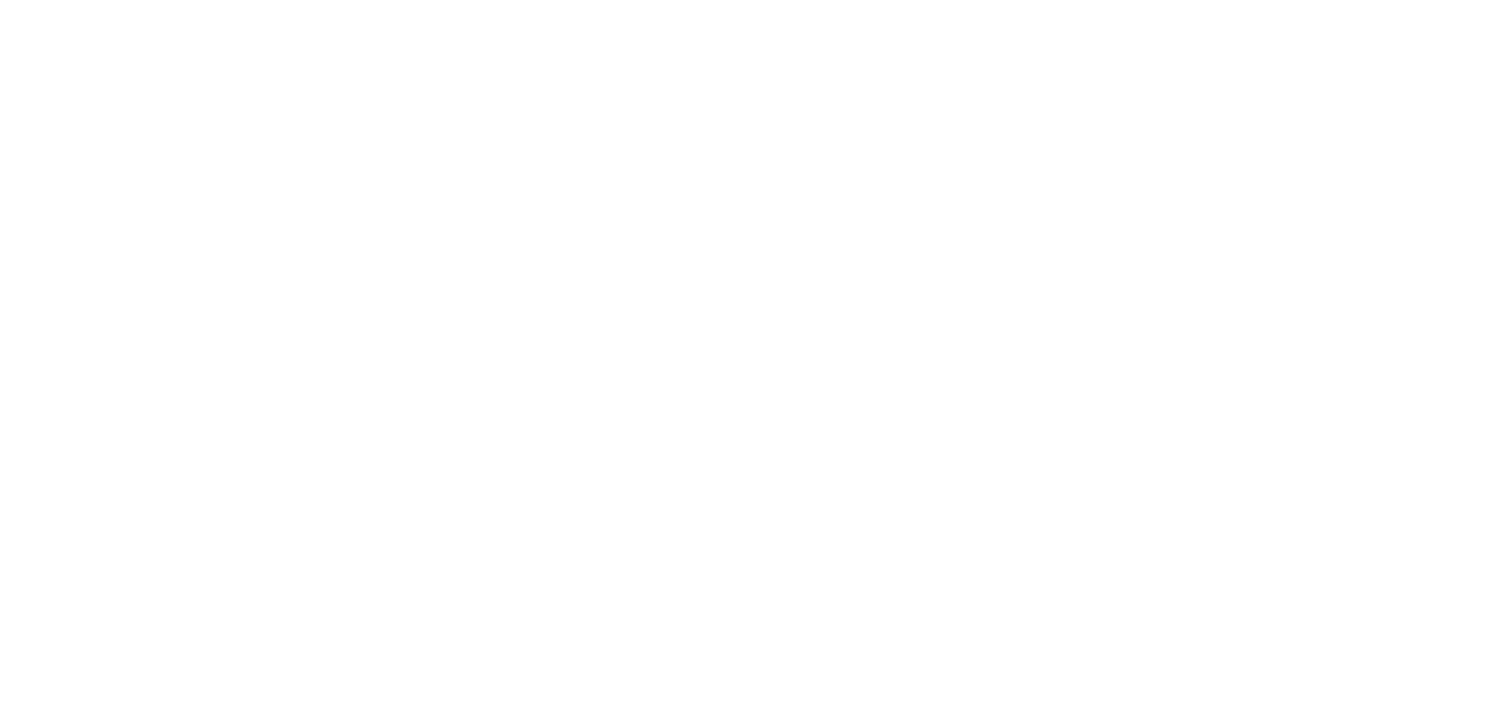
type input "19 Junio 2025"
paste input "19 Junio 2025"
type input "19 Junio 2025"
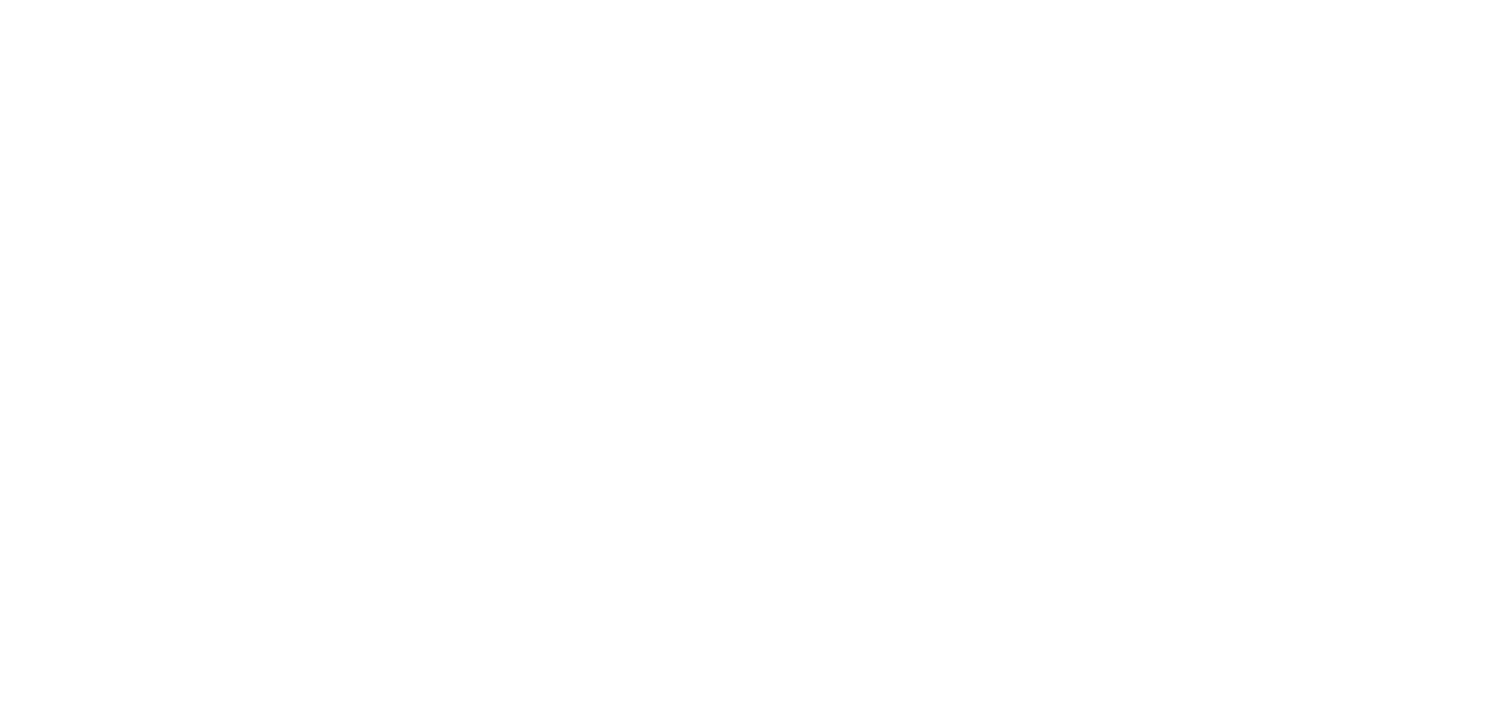
paste input "19 Junio 2025"
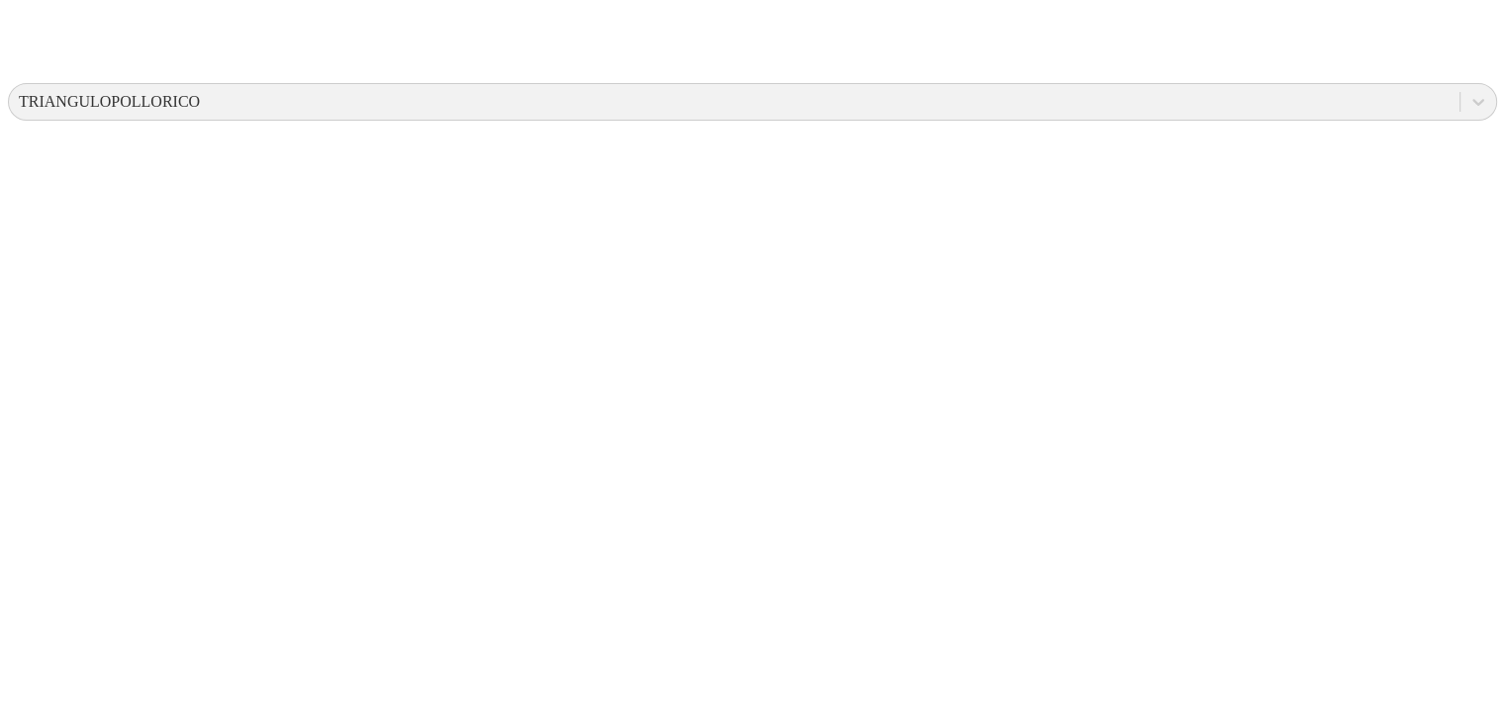
scroll to position [718, 0]
type input "19 Junio 2025"
paste input "19 Junio 2025"
type input "19 Junio 2025"
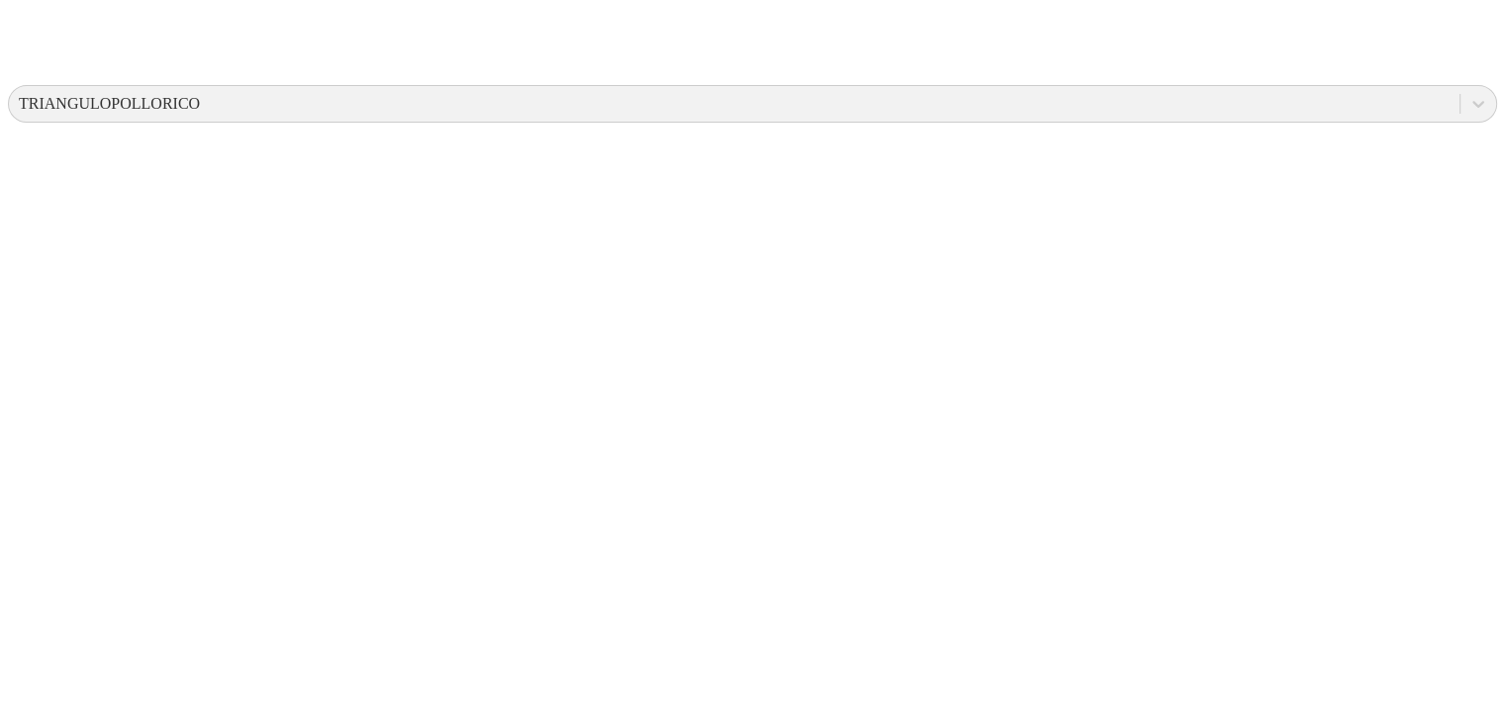
paste input "19 Junio 2025"
type input "19 Junio 2025"
paste input "19 Junio 2025"
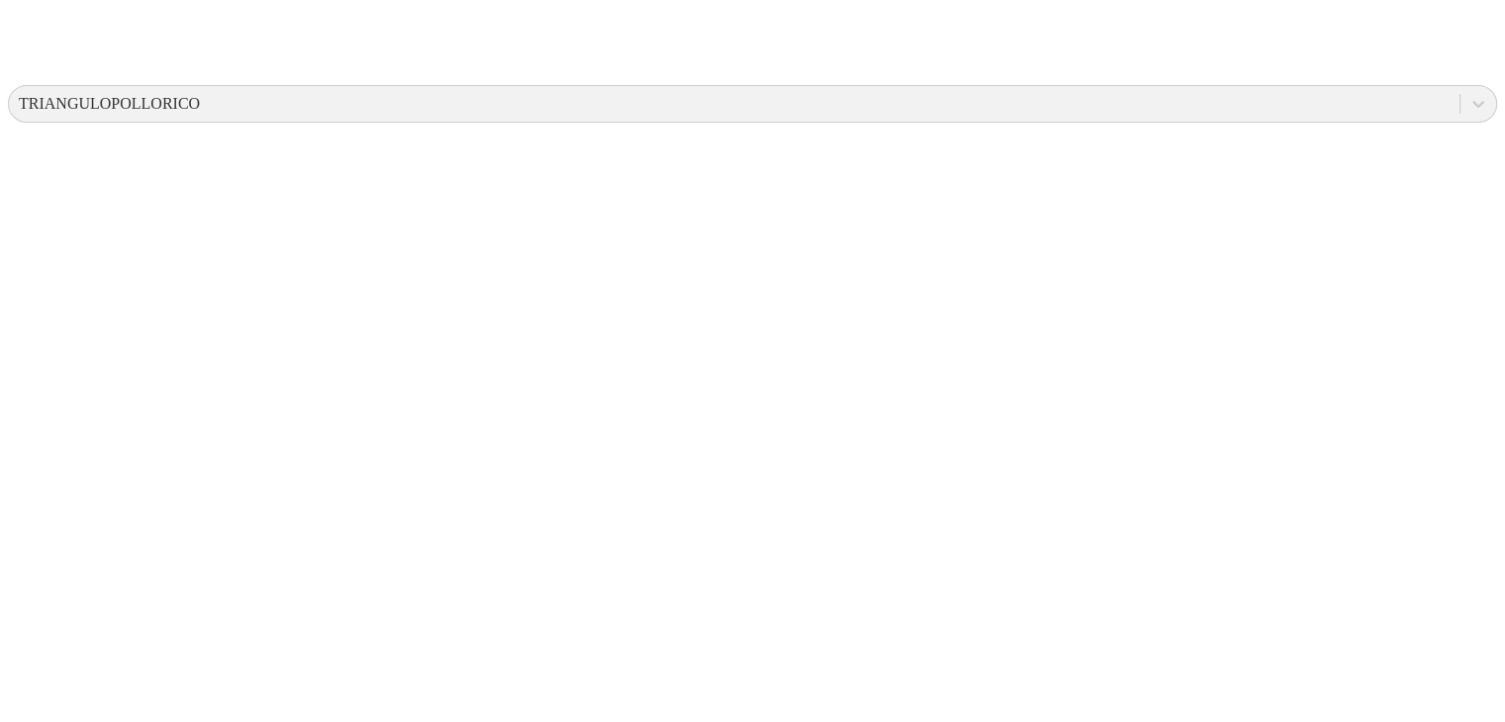
type input "19 Junio 2025"
paste input "19 Junio 2025"
type input "19 Junio 2025"
paste input "19 Junio 2025"
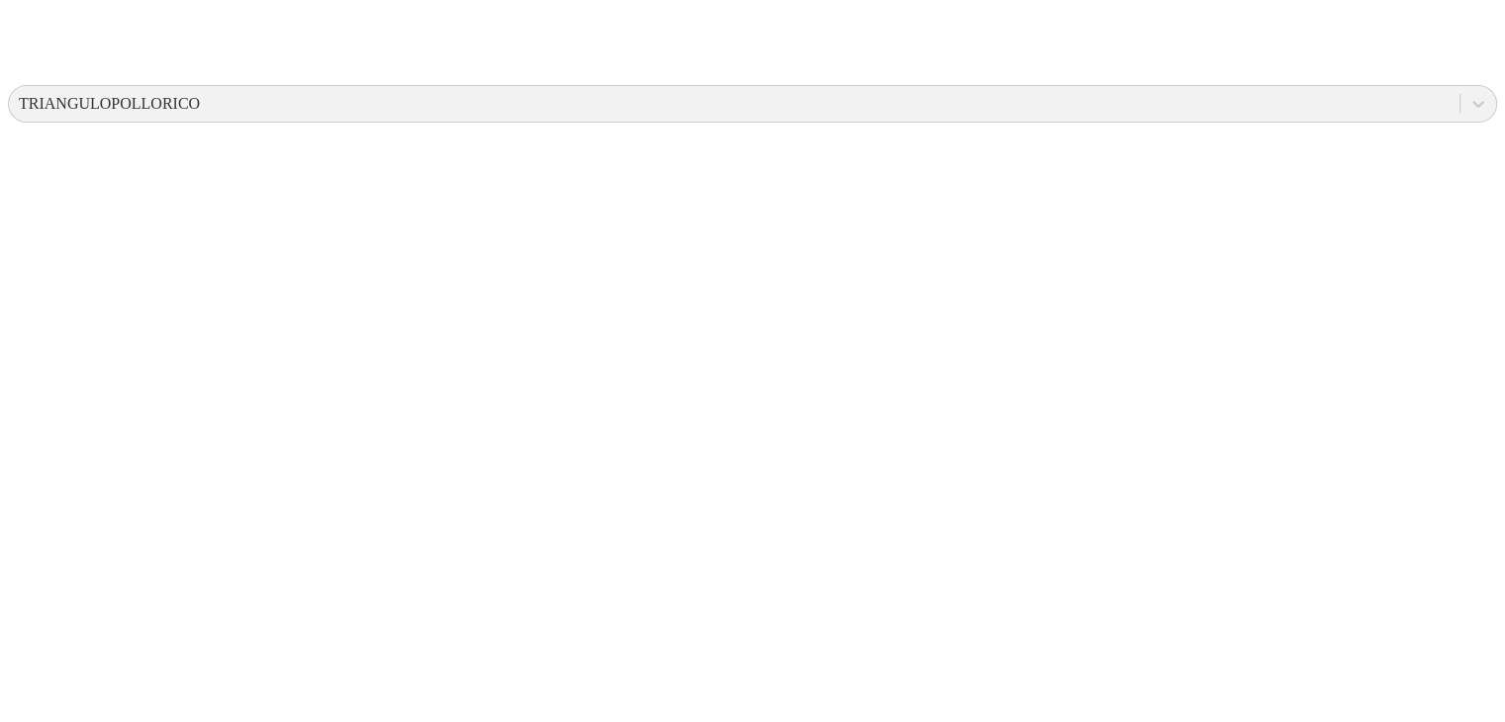
type input "19 Junio 2025"
paste input "19 Junio 2025"
type input "19 Junio 2025"
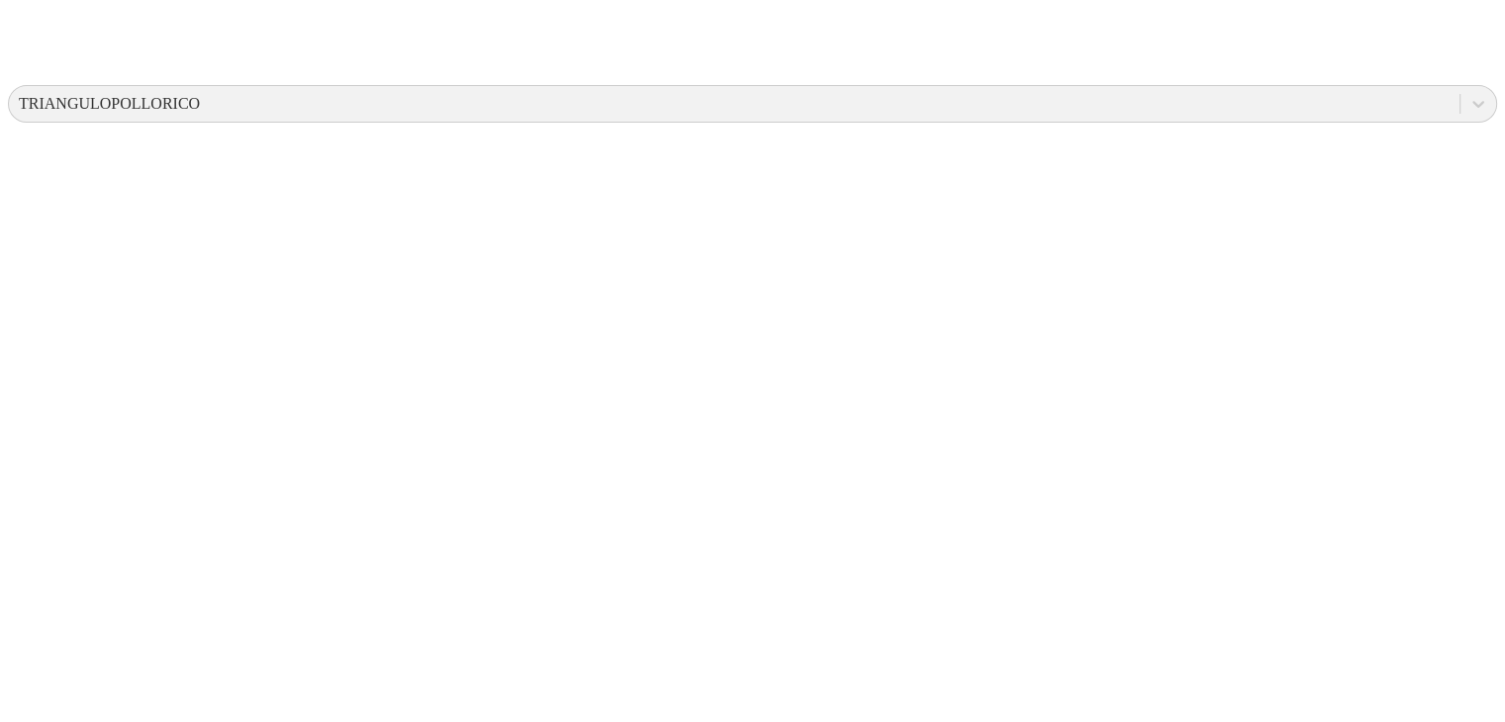
paste input "19 Junio 2025"
type input "19 Junio 2025"
paste input "19 Junio 2025"
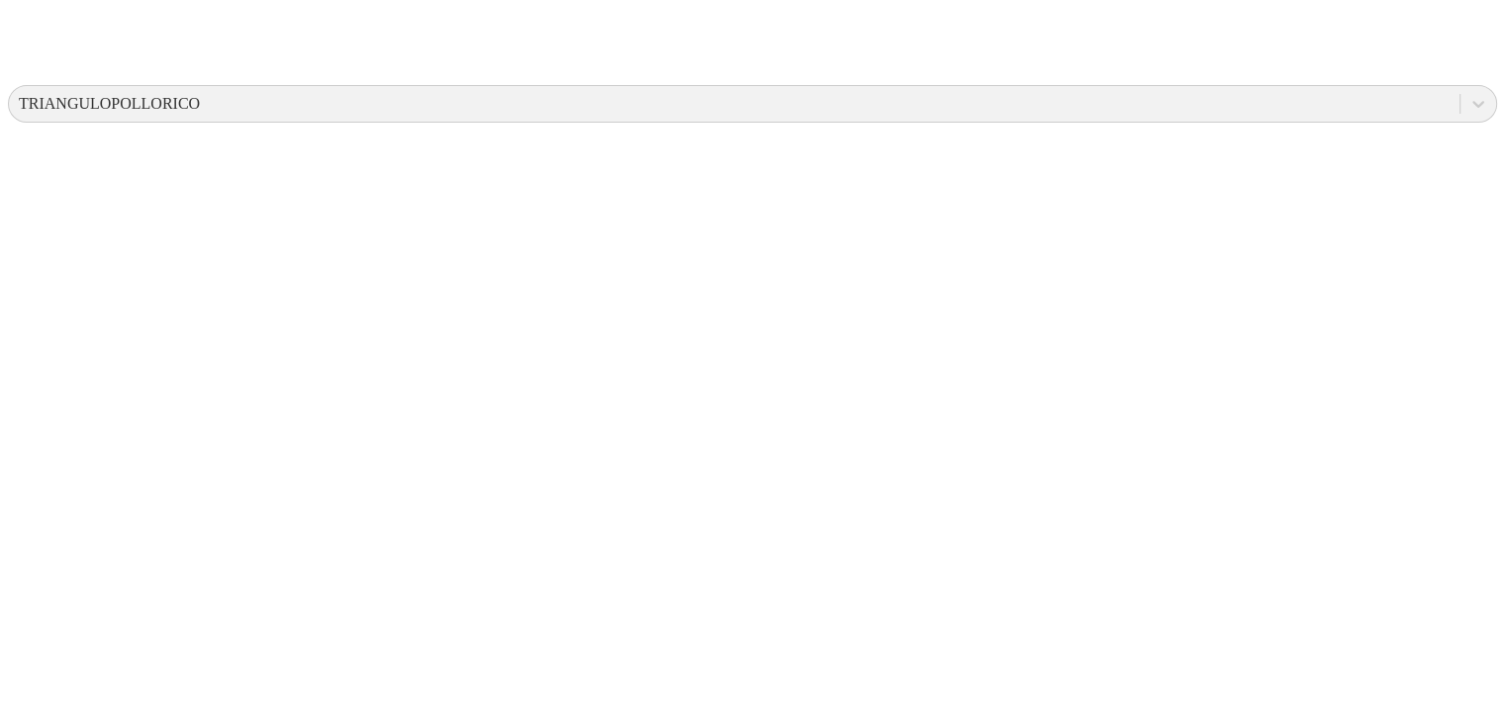
type input "19 Junio 2025"
paste input "19 Junio 2025"
type input "19 Junio 2025"
paste input "19 Junio 2025"
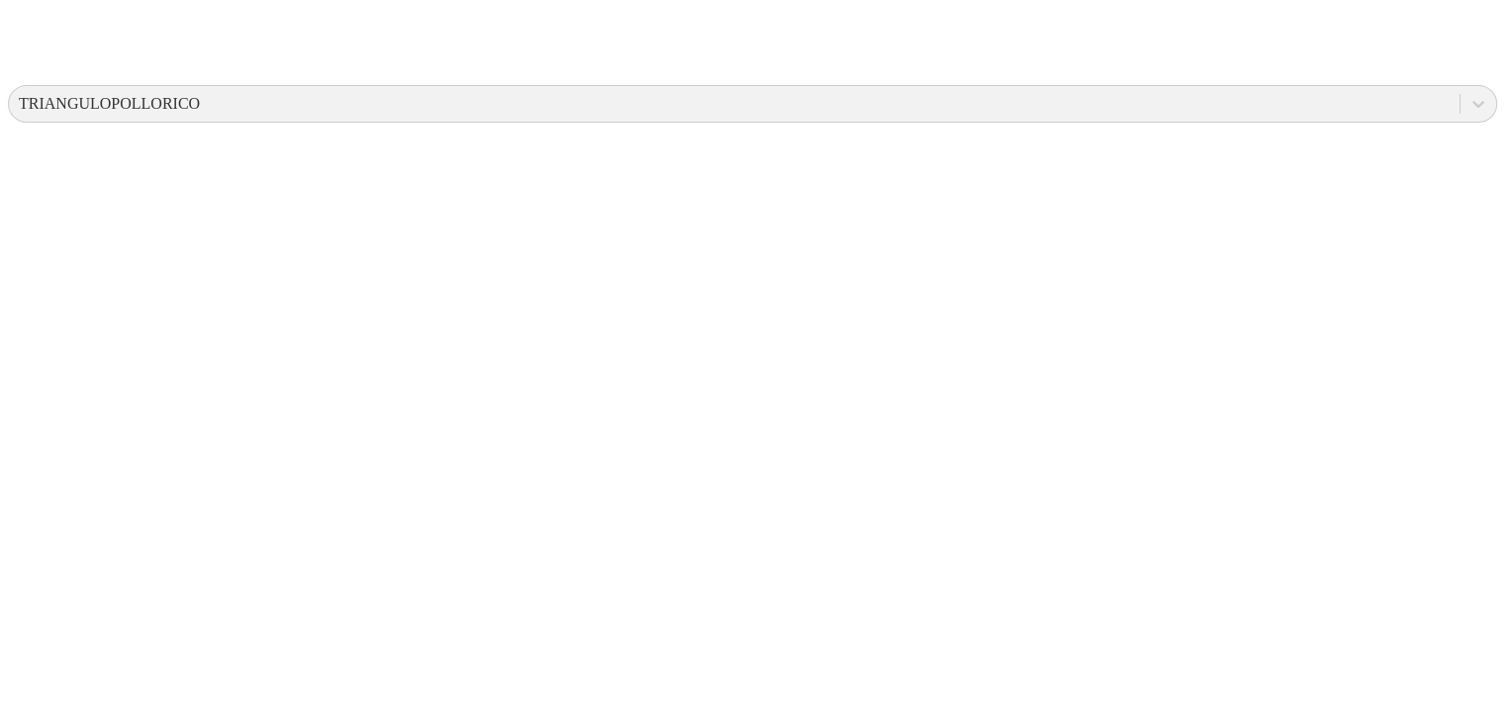
type input "19 Junio 2025"
paste input "19 Junio 2025"
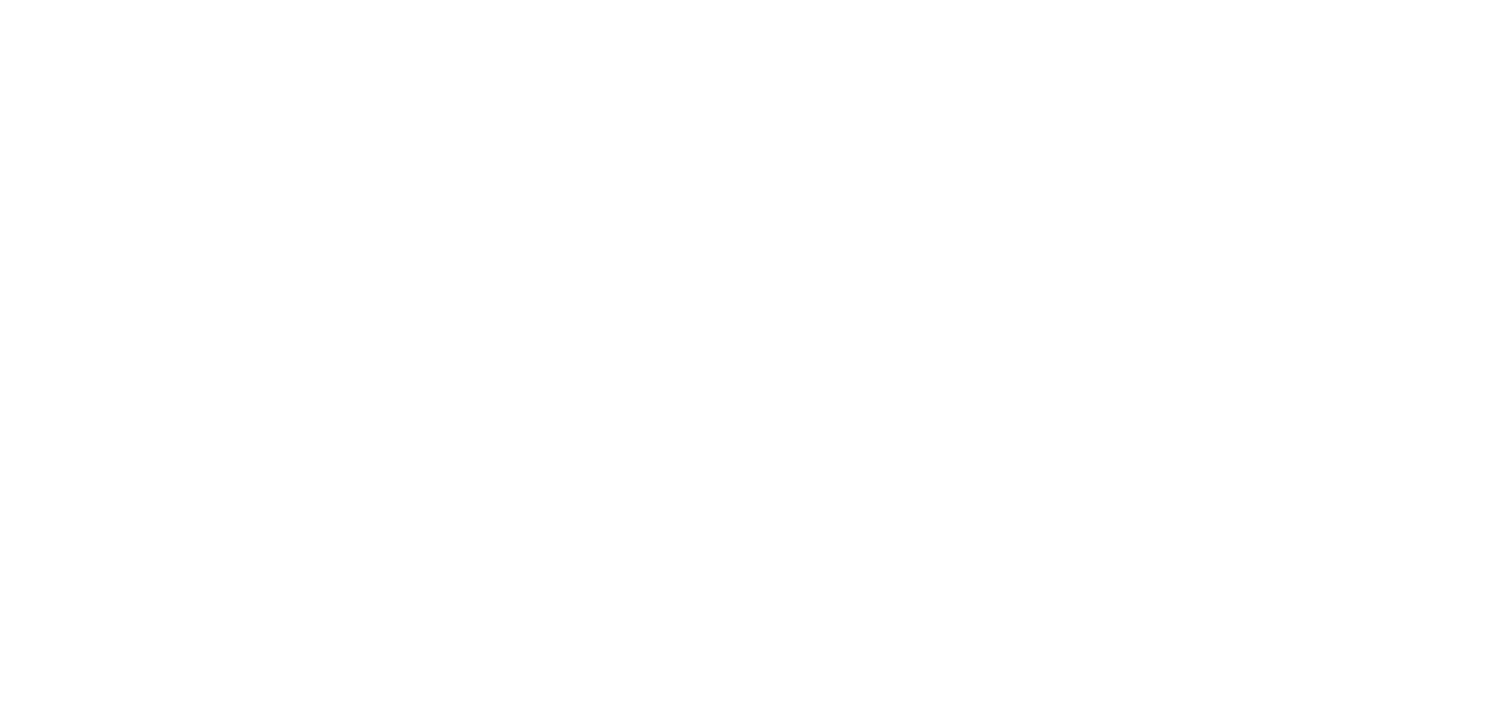
type input "19 Junio 2025"
paste input "19 Junio 2025"
type input "19 Junio 2025"
paste input "19 Junio 2025"
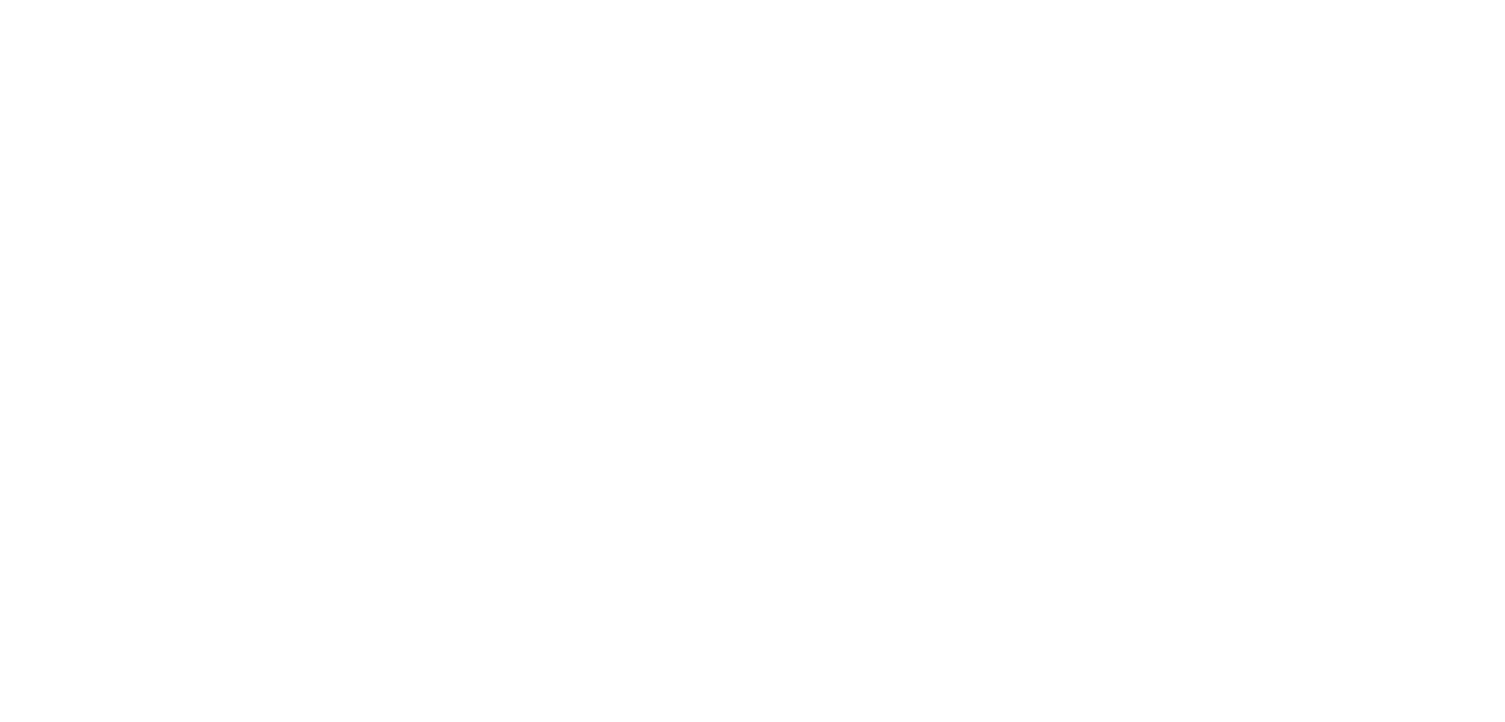
type input "19 Junio 2025"
paste input "19 Junio 2025"
type input "19 Junio 2025"
